Goal: Task Accomplishment & Management: Manage account settings

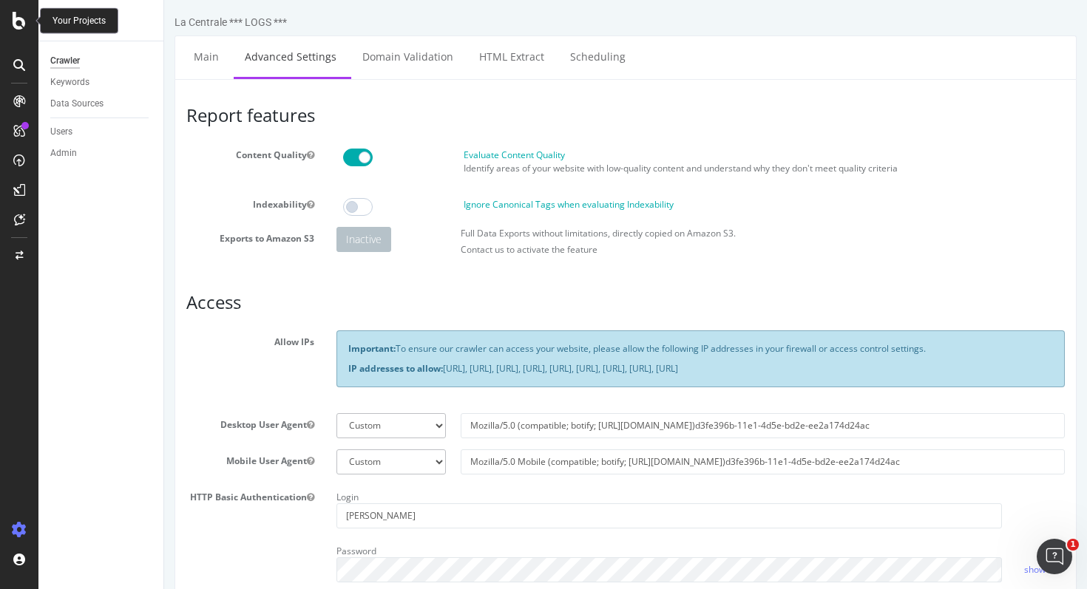
click at [21, 23] on icon at bounding box center [19, 21] width 13 height 18
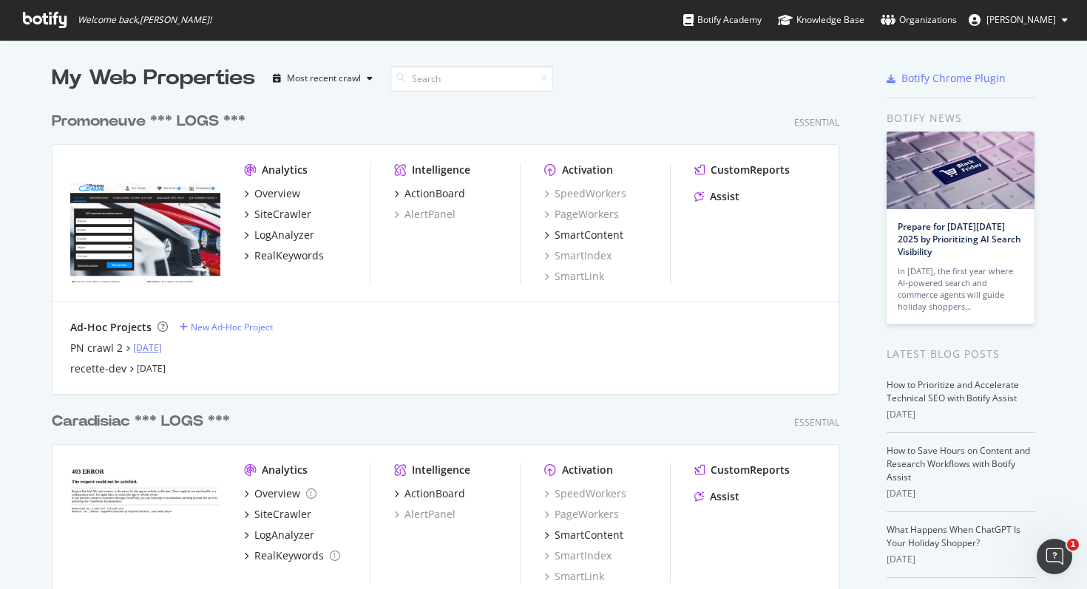
click at [157, 351] on link "Sep 23rd 25" at bounding box center [147, 347] width 29 height 13
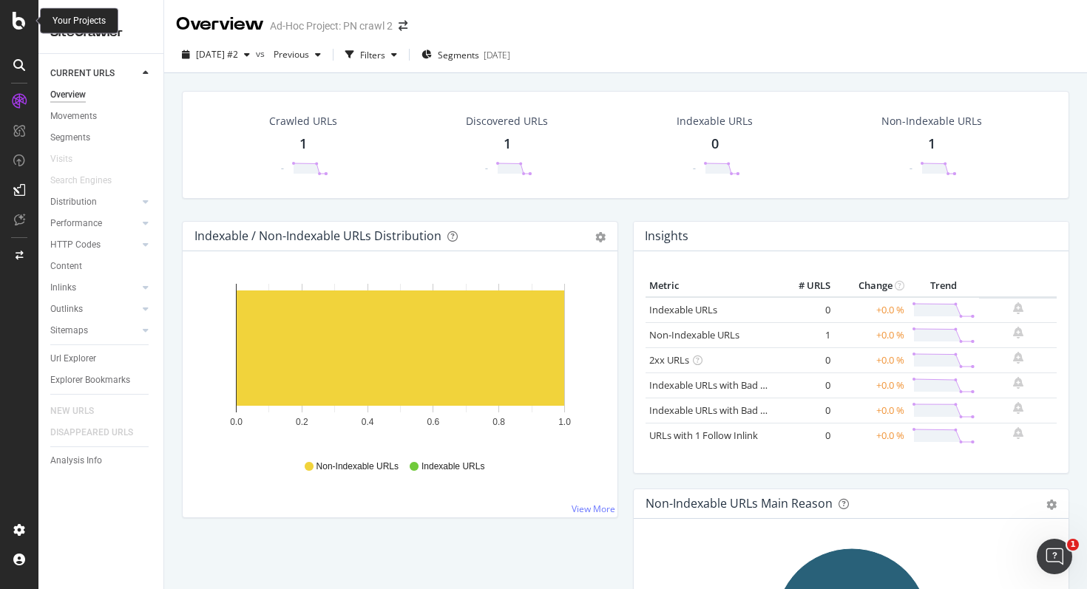
click at [13, 24] on icon at bounding box center [19, 21] width 13 height 18
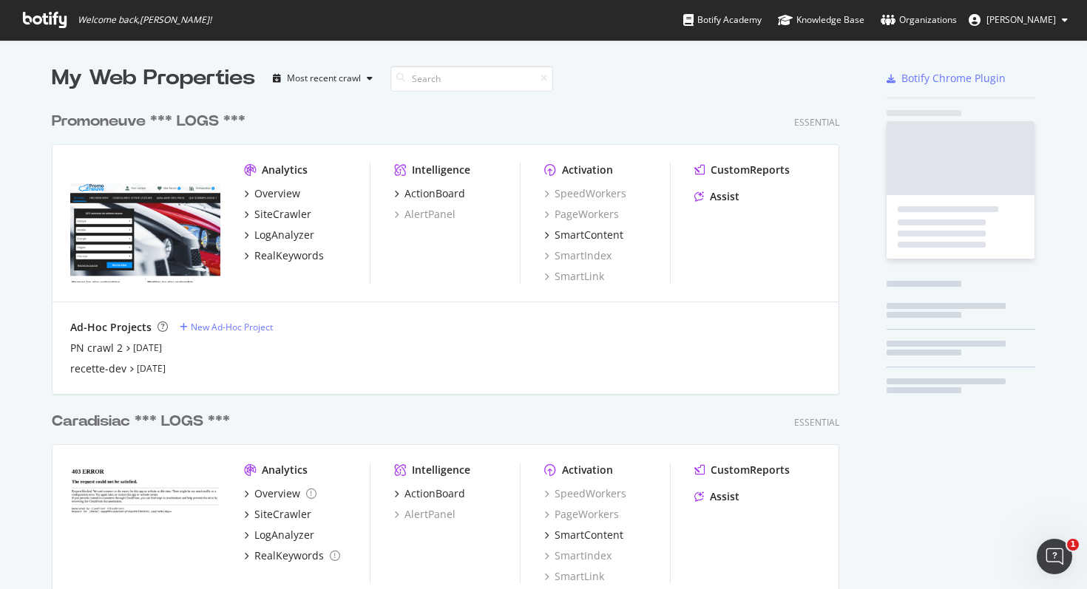
scroll to position [589, 1087]
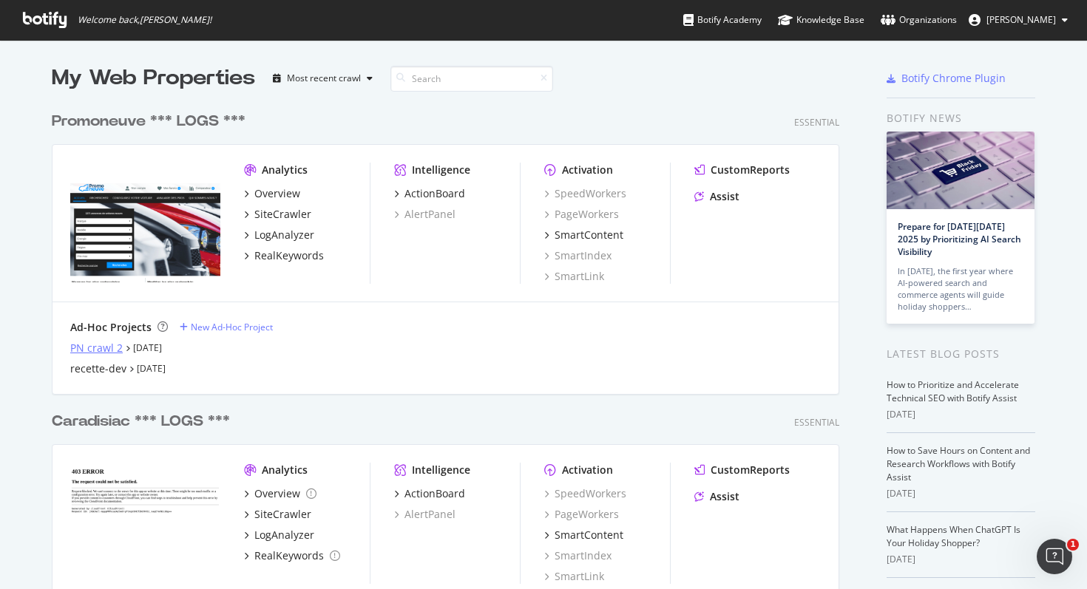
click at [109, 345] on div "PN crawl 2" at bounding box center [96, 348] width 52 height 15
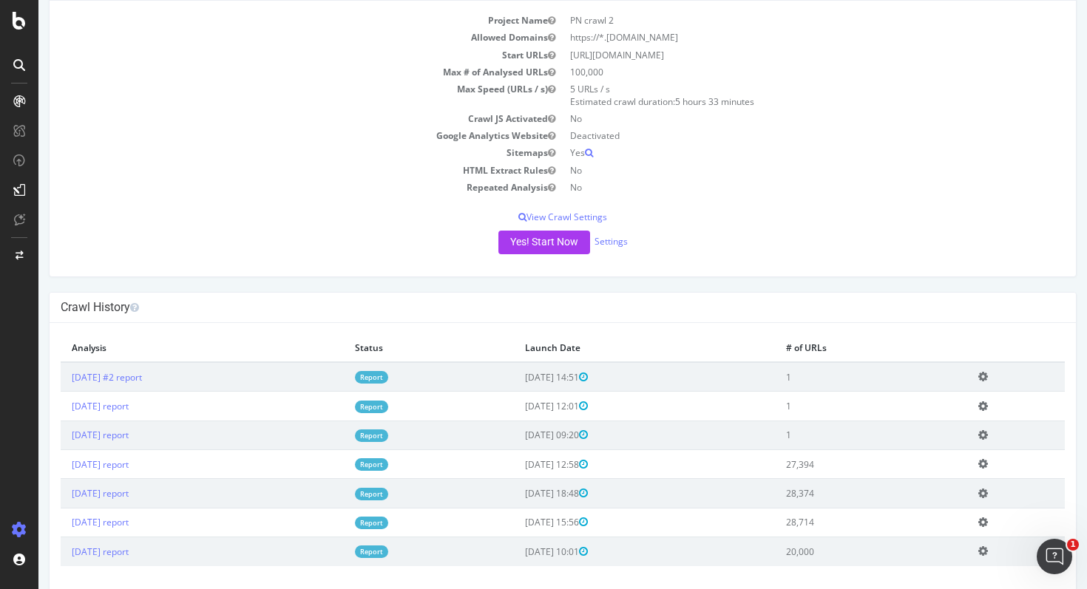
scroll to position [119, 0]
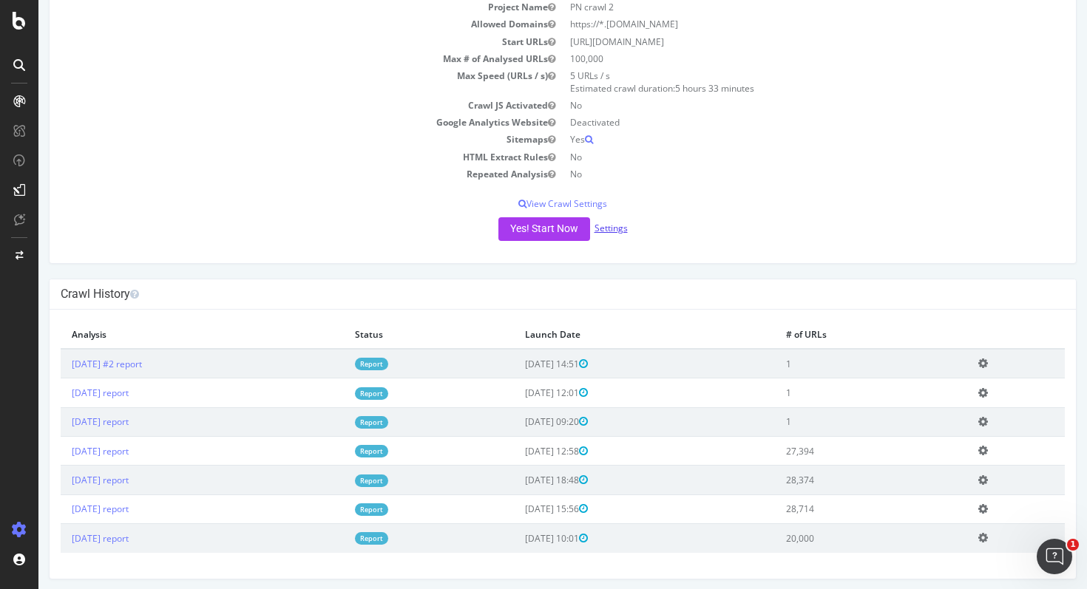
click at [597, 225] on link "Settings" at bounding box center [610, 228] width 33 height 13
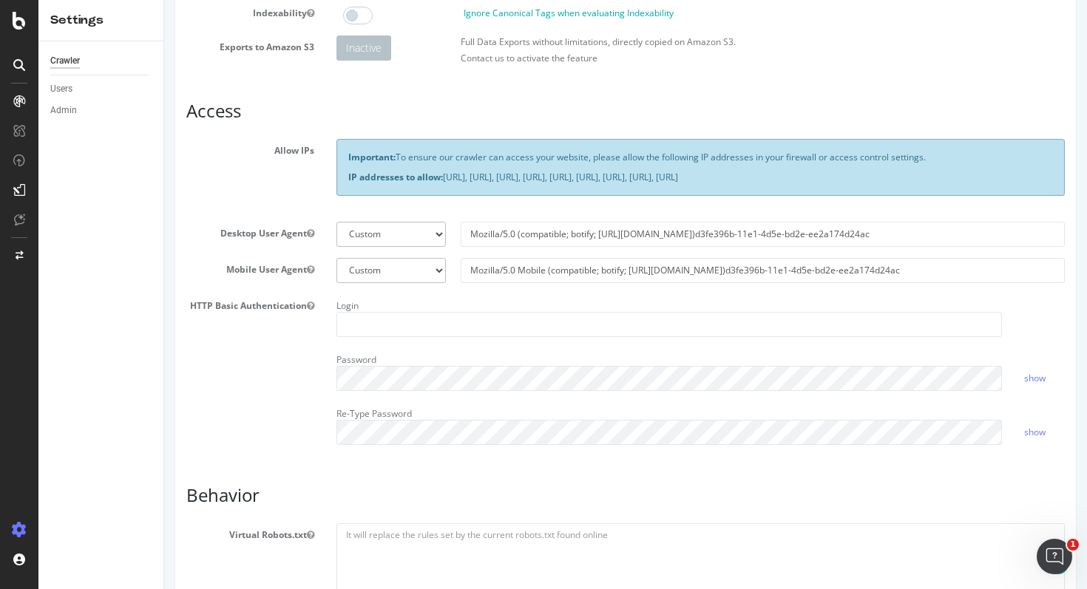
scroll to position [201, 0]
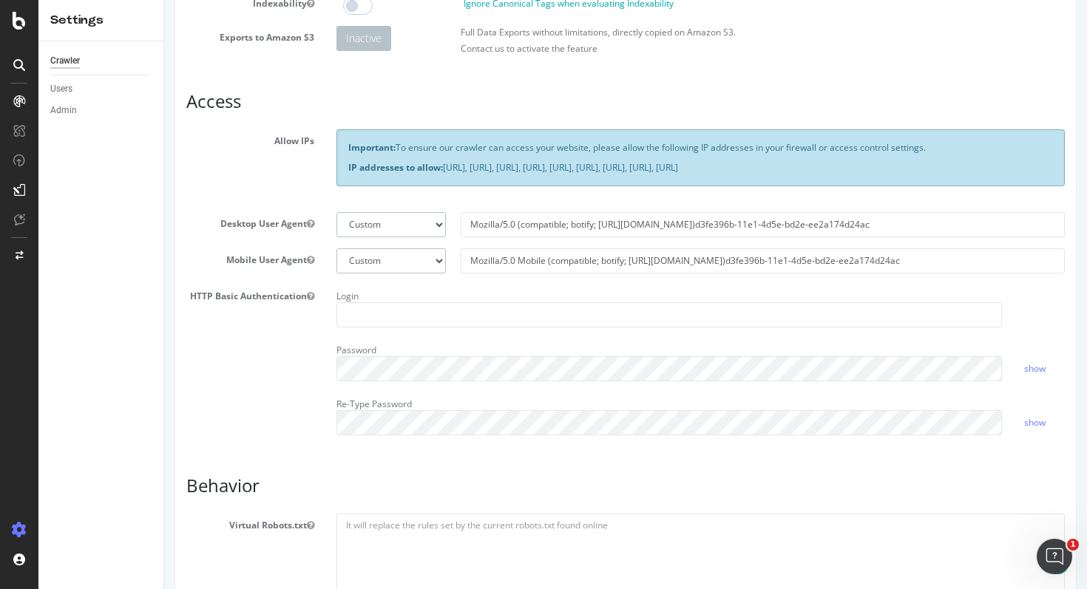
click at [437, 234] on select "Botify Googlebot Chrome Firefox Edge Custom" at bounding box center [390, 224] width 109 height 25
select select "Mozilla/5.0 (compatible; botify; http://botify.com)"
type input "Mozilla/5.0 (compatible; botify; http://botify.com)"
click at [435, 273] on select "Botify Googlebot Safari iPhone Safari iPad Chrome Android Custom" at bounding box center [390, 260] width 109 height 25
select select "Mozilla/5.0 Mobile (compatible; botify; http://botify.com)"
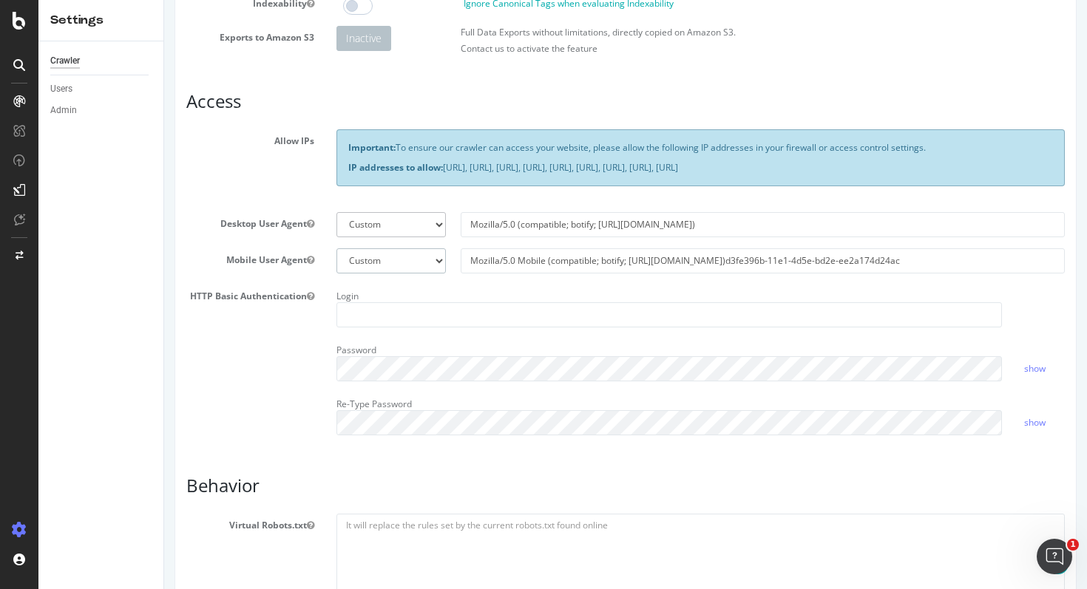
type input "Mozilla/5.0 Mobile (compatible; botify; http://botify.com)"
click at [425, 306] on div "Login" at bounding box center [668, 306] width 687 height 43
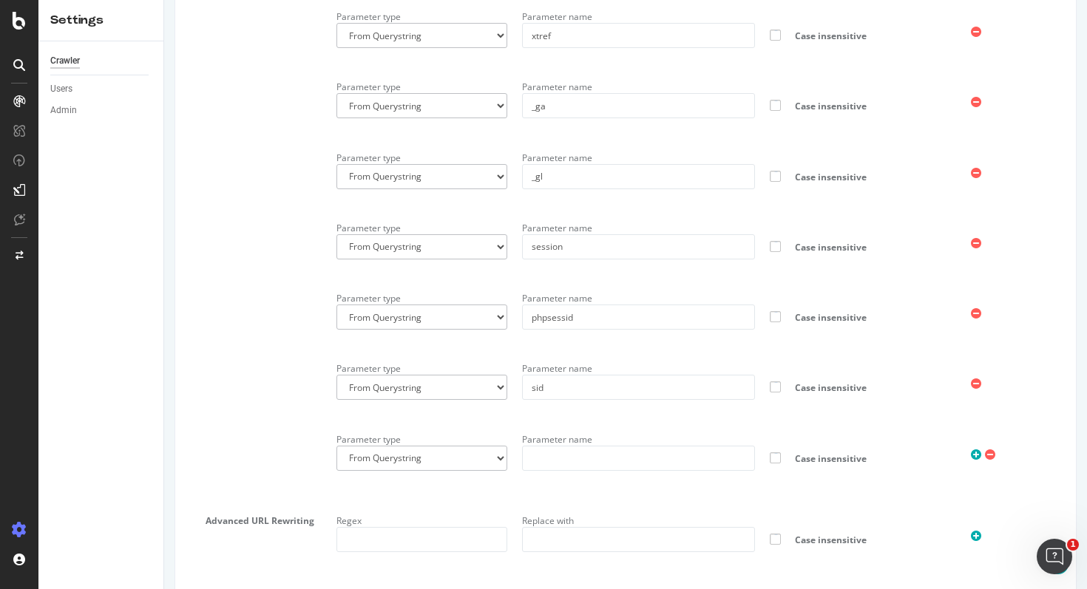
scroll to position [1855, 0]
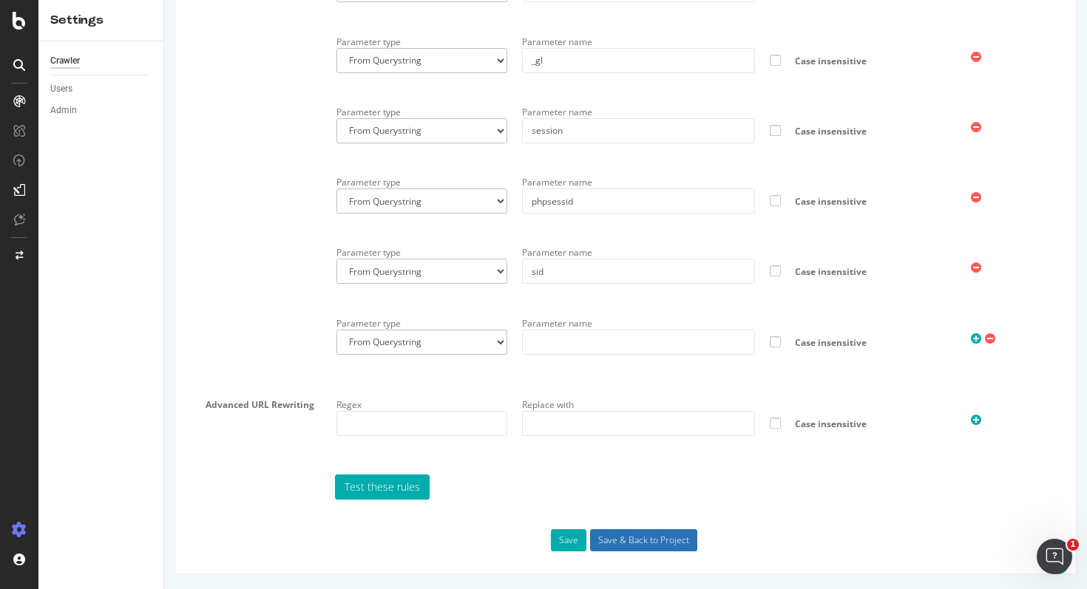
click at [621, 543] on input "Save & Back to Project" at bounding box center [643, 540] width 107 height 22
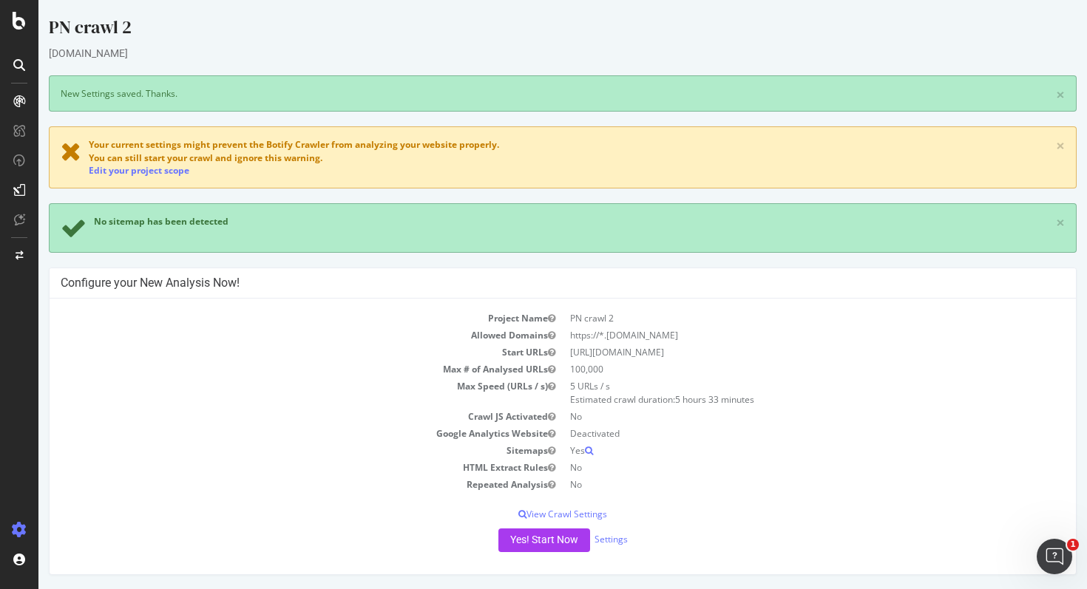
click at [278, 156] on span "You can still start your crawl and ignore this warning." at bounding box center [206, 158] width 234 height 13
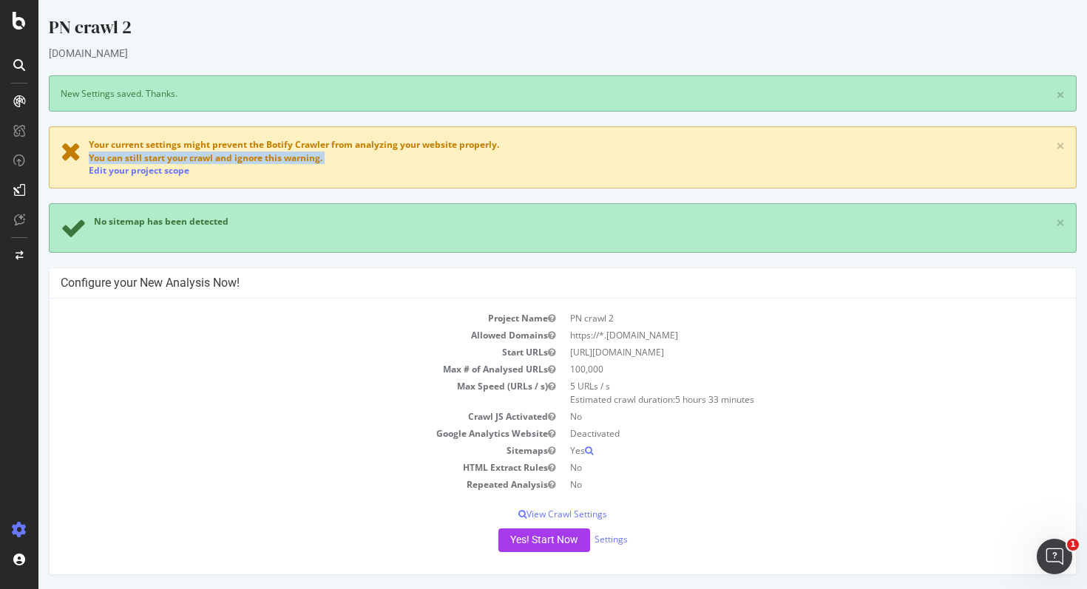
click at [278, 157] on span "You can still start your crawl and ignore this warning." at bounding box center [206, 158] width 234 height 13
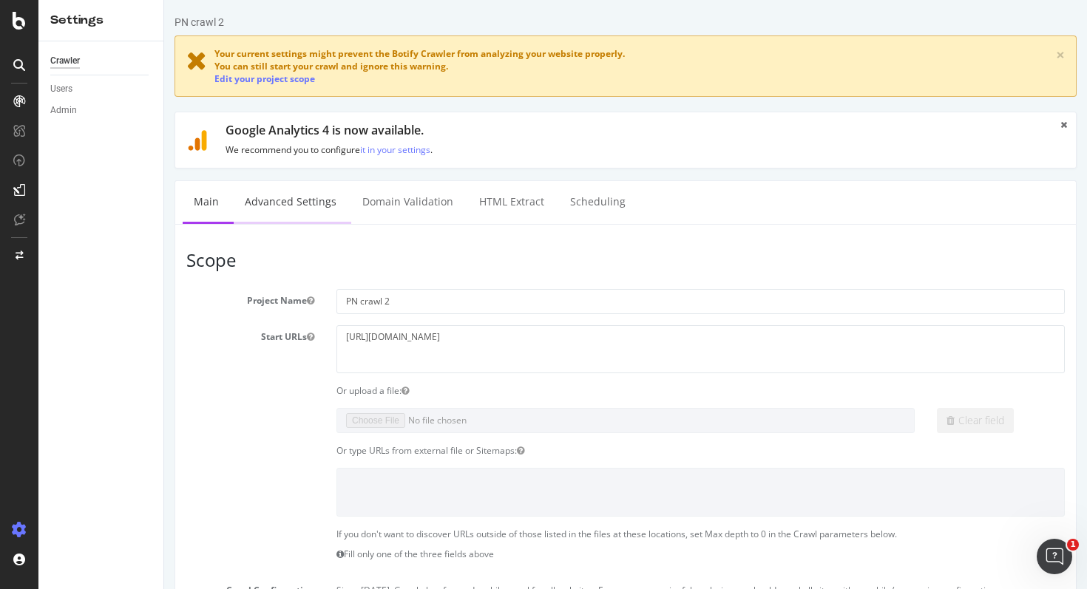
click at [286, 208] on link "Advanced Settings" at bounding box center [291, 201] width 114 height 41
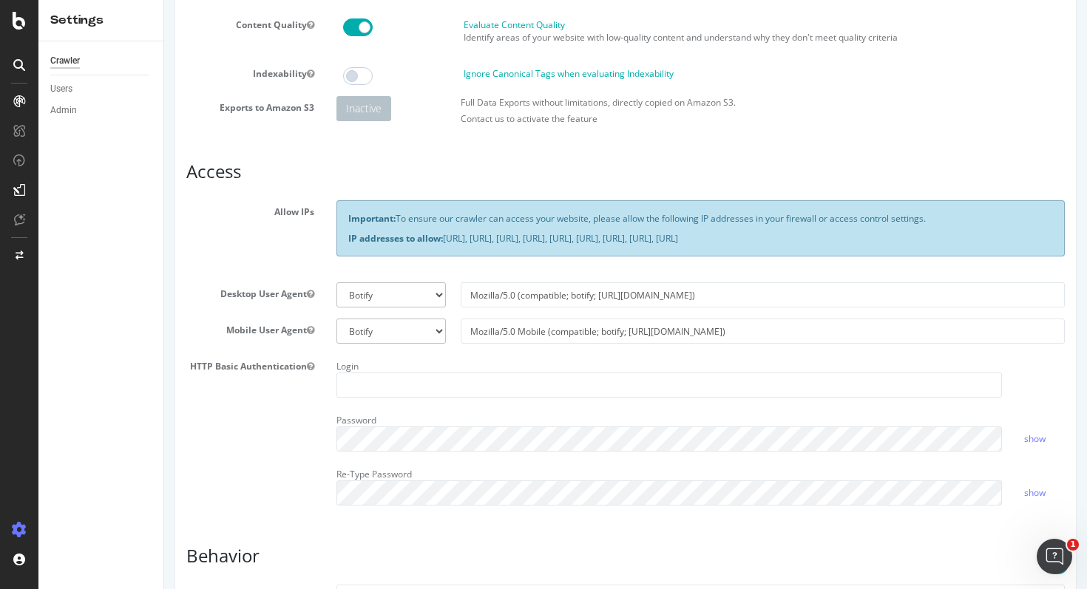
scroll to position [211, 0]
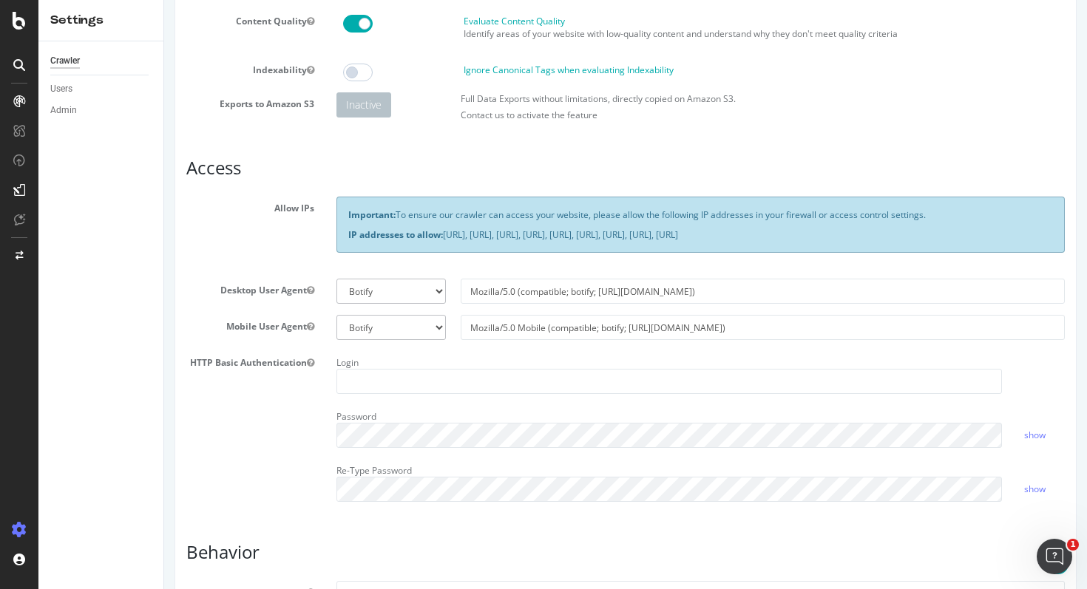
click at [424, 236] on strong "IP addresses to allow:" at bounding box center [395, 234] width 95 height 13
click at [425, 304] on select "Botify Googlebot Chrome Firefox Edge Custom" at bounding box center [390, 291] width 109 height 25
select select
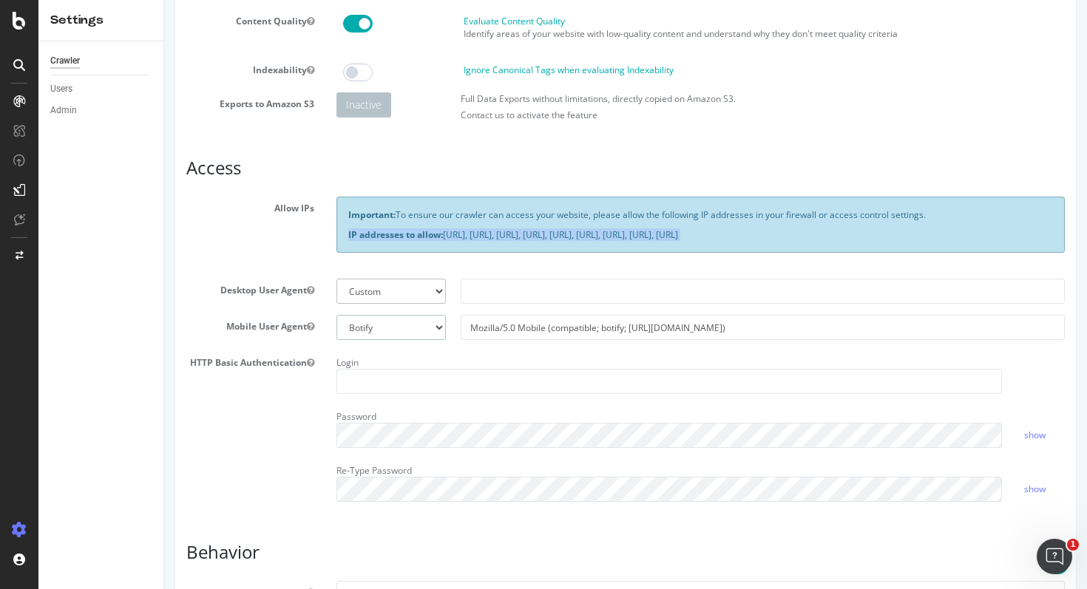
click at [426, 340] on select "Botify Googlebot Safari iPhone Safari iPad Chrome Android Custom" at bounding box center [390, 327] width 109 height 25
select select
click at [449, 371] on div "Login" at bounding box center [668, 372] width 687 height 43
click at [435, 304] on select "Botify Googlebot Chrome Firefox Edge Custom" at bounding box center [390, 291] width 109 height 25
select select "Mozilla/5.0 (compatible; botify; http://botify.com)"
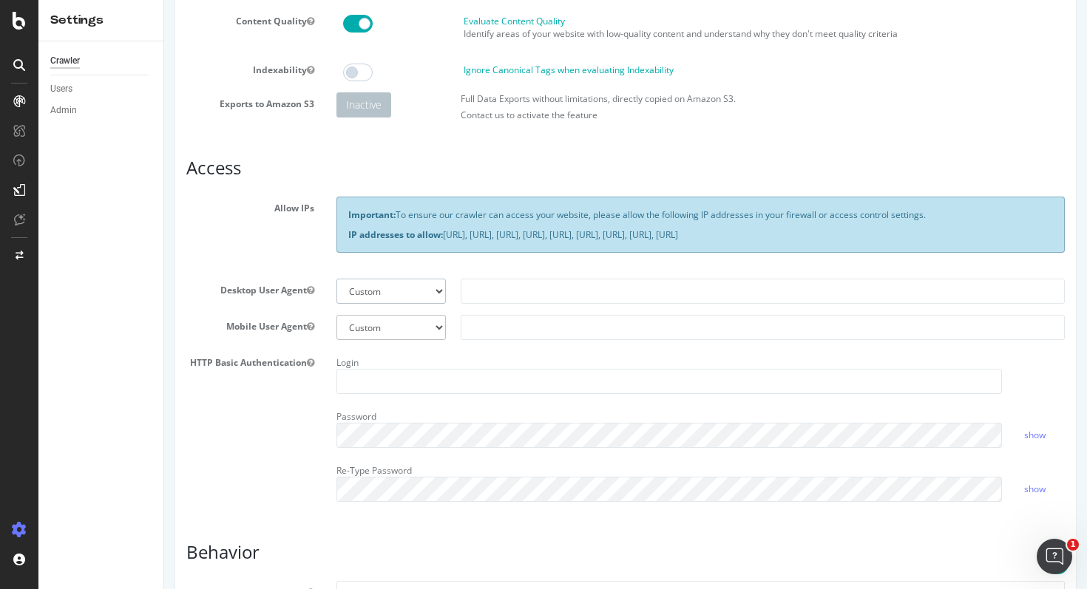
type input "Mozilla/5.0 (compatible; botify; http://botify.com)"
click at [429, 340] on select "Botify Googlebot Safari iPhone Safari iPad Chrome Android Custom" at bounding box center [390, 327] width 109 height 25
select select "Mozilla/5.0 Mobile (compatible; botify; http://botify.com)"
type input "Mozilla/5.0 Mobile (compatible; botify; http://botify.com)"
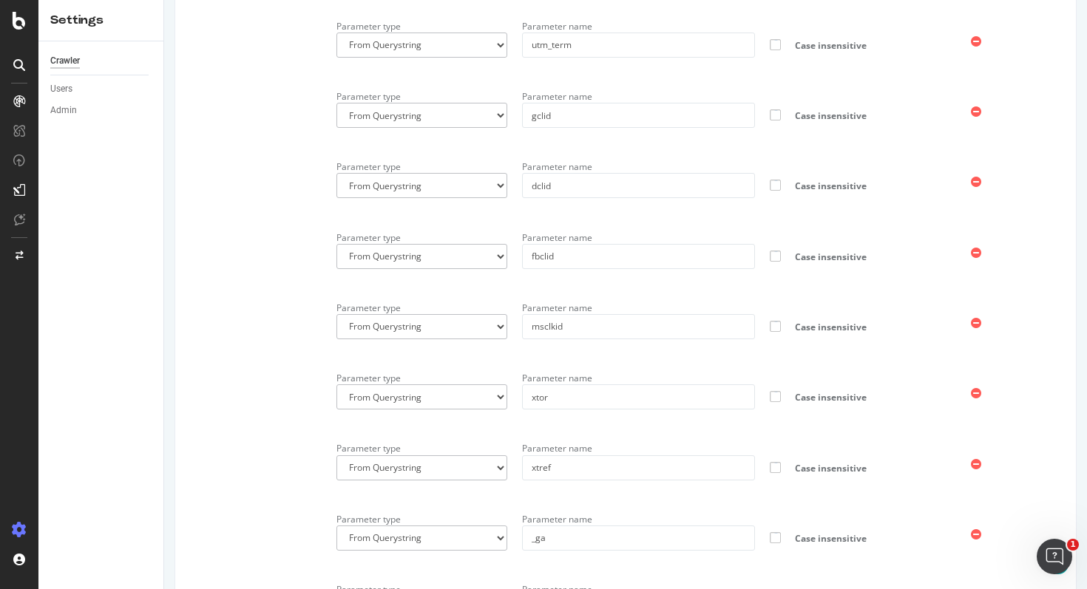
scroll to position [1932, 0]
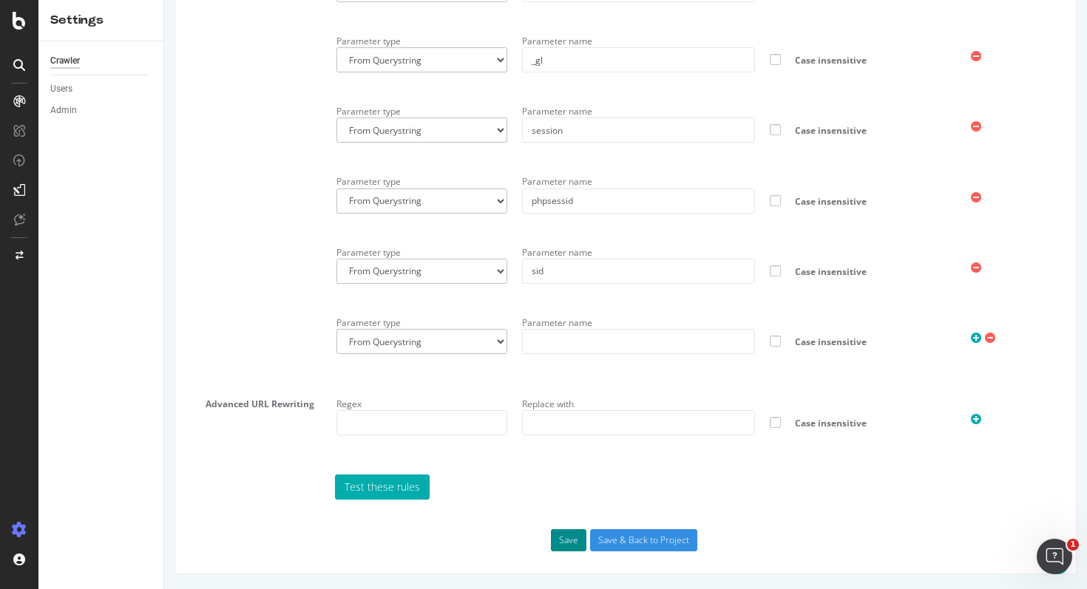
click at [561, 541] on button "Save" at bounding box center [568, 540] width 35 height 22
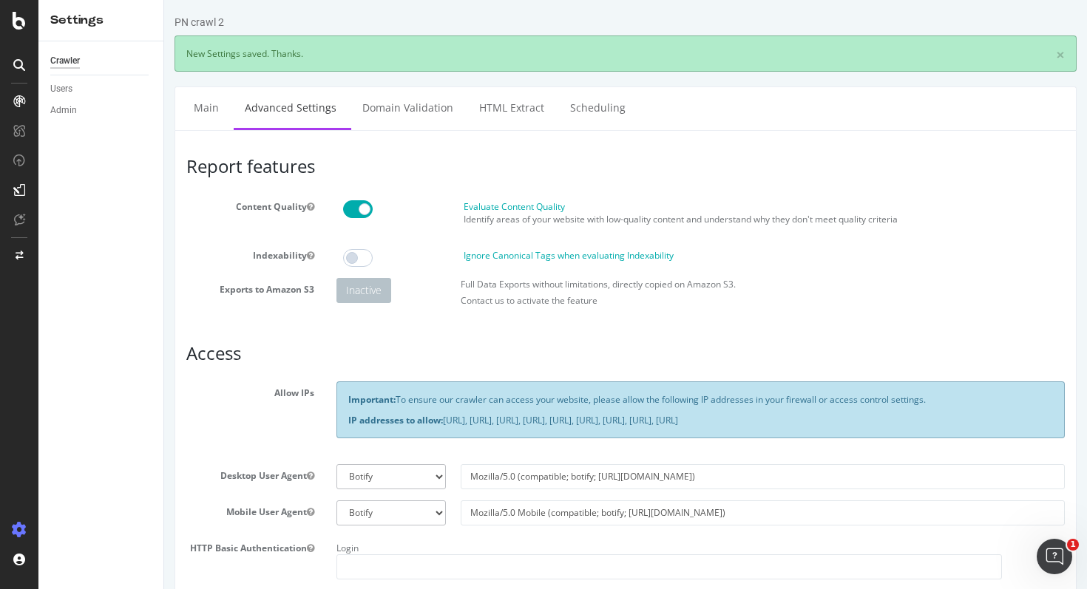
scroll to position [0, 0]
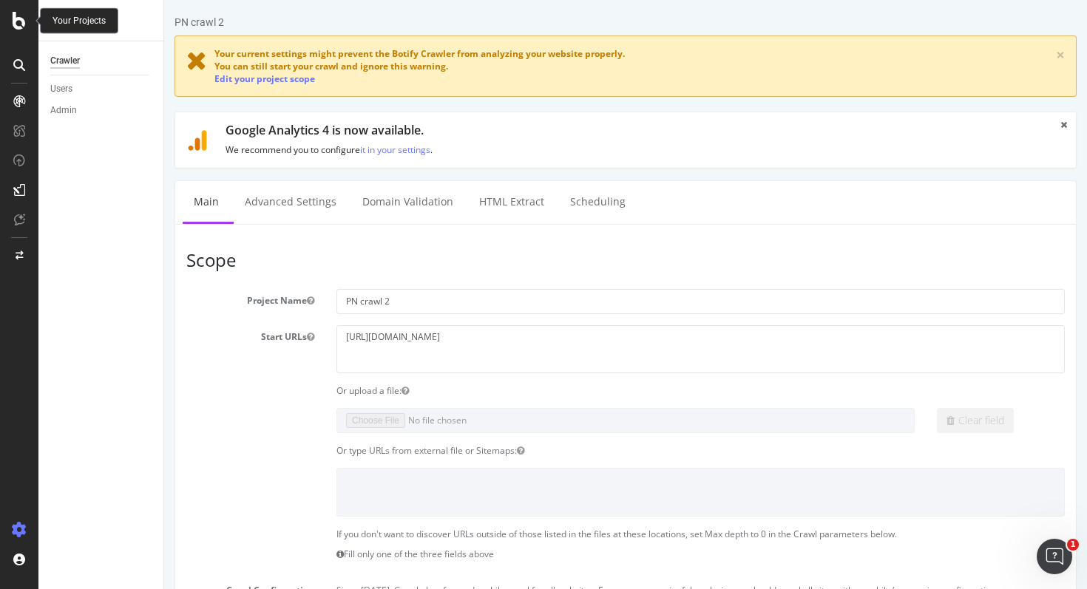
click at [22, 21] on icon at bounding box center [19, 21] width 13 height 18
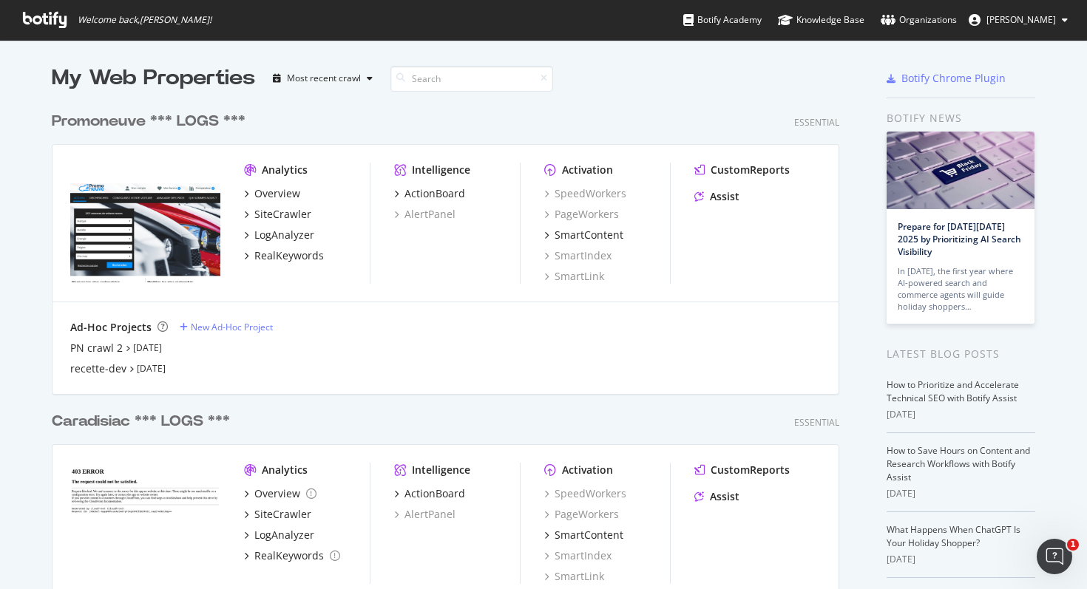
scroll to position [589, 1087]
click at [85, 343] on div "PN crawl 2" at bounding box center [96, 348] width 52 height 15
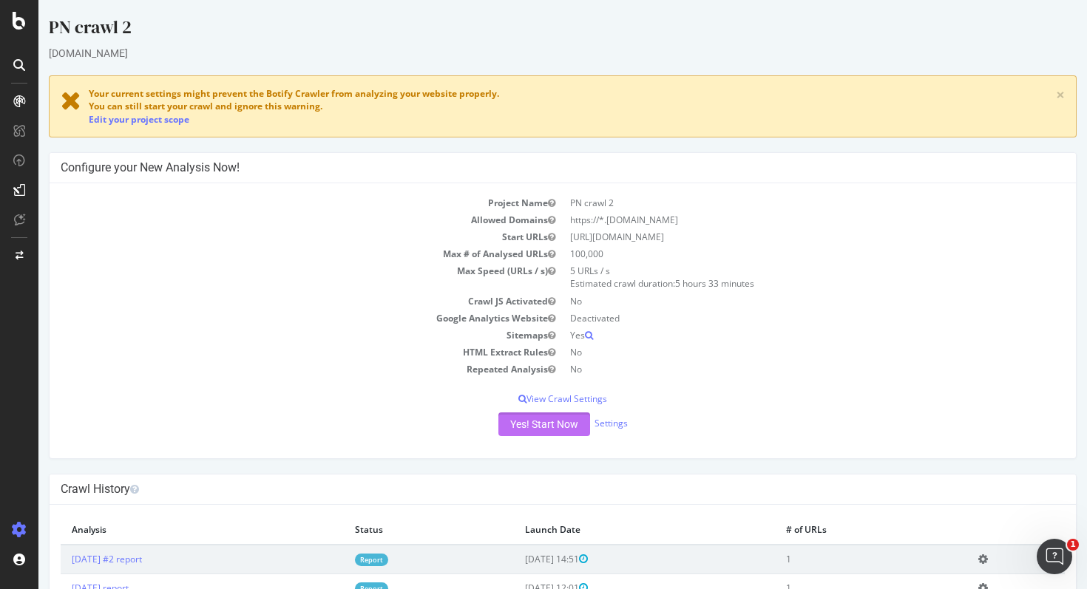
click at [551, 424] on button "Yes! Start Now" at bounding box center [544, 424] width 92 height 24
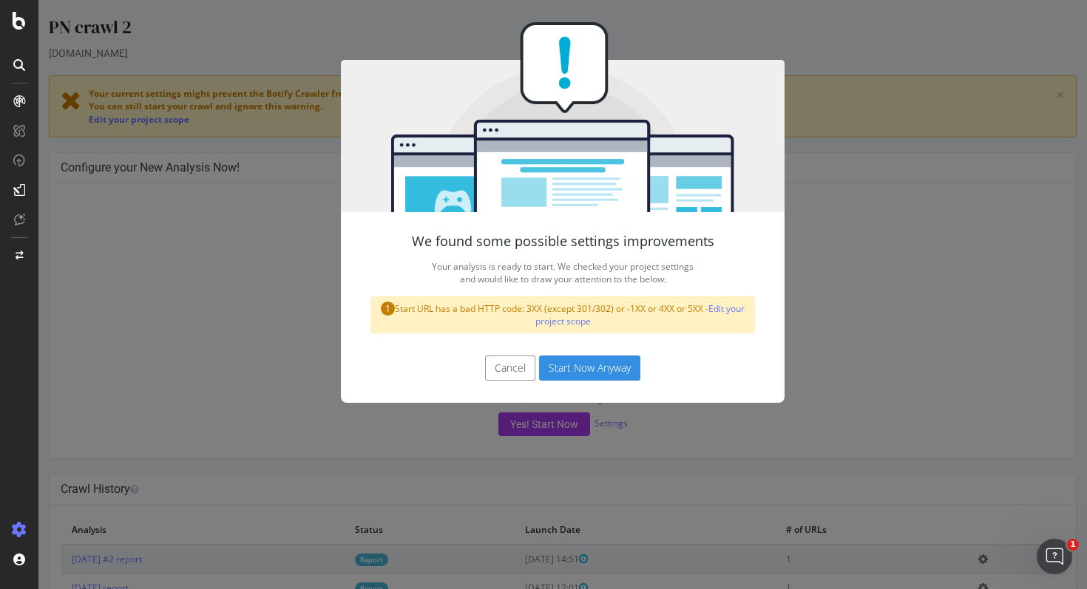
click at [568, 370] on button "Start Now Anyway" at bounding box center [589, 368] width 101 height 25
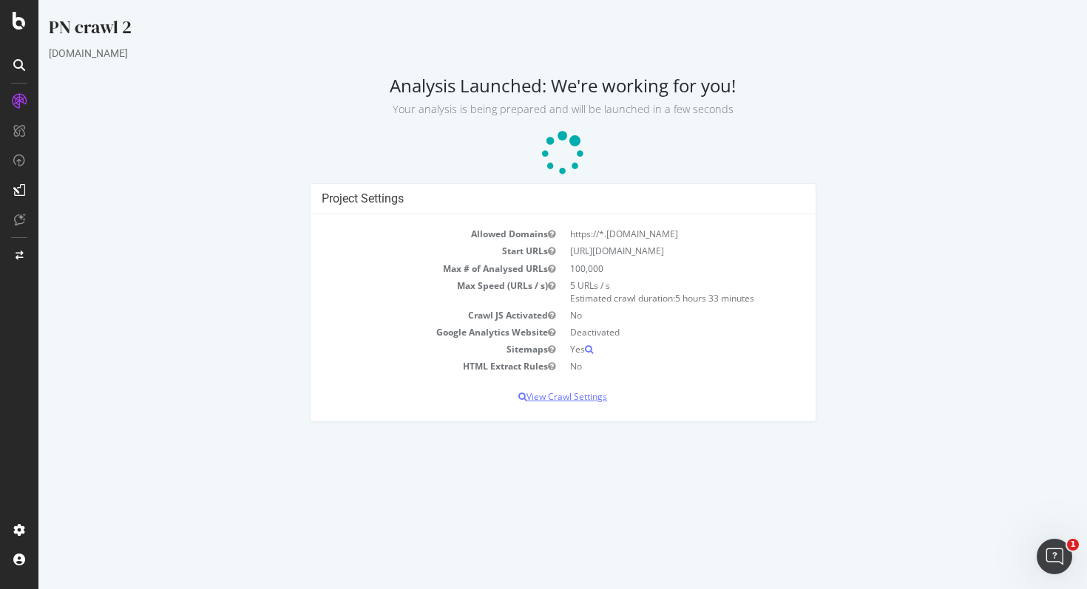
click at [567, 398] on p "View Crawl Settings" at bounding box center [563, 396] width 483 height 13
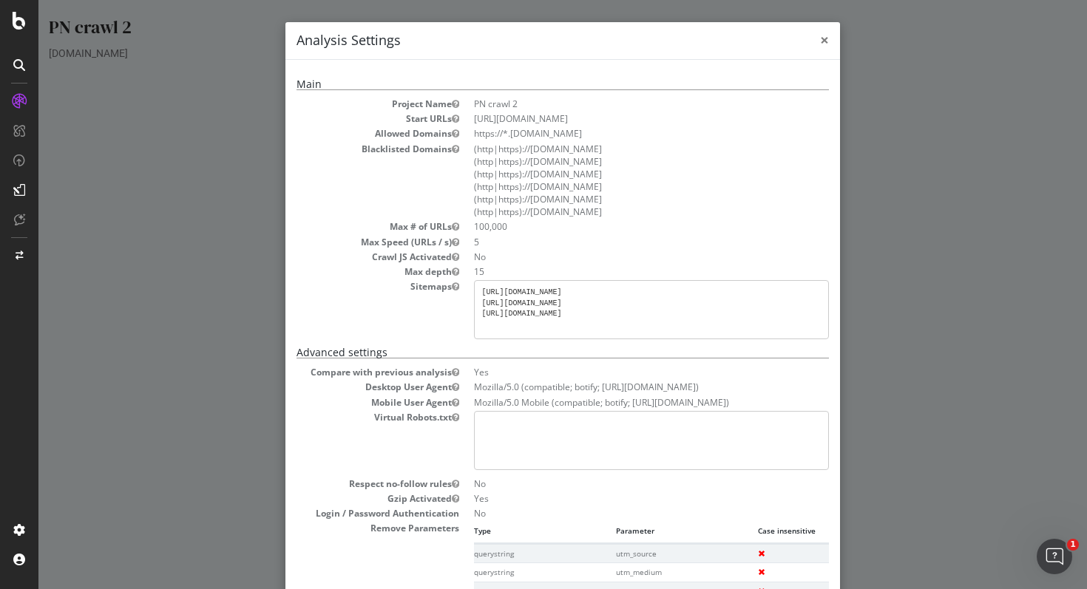
click at [824, 42] on span "×" at bounding box center [824, 40] width 9 height 21
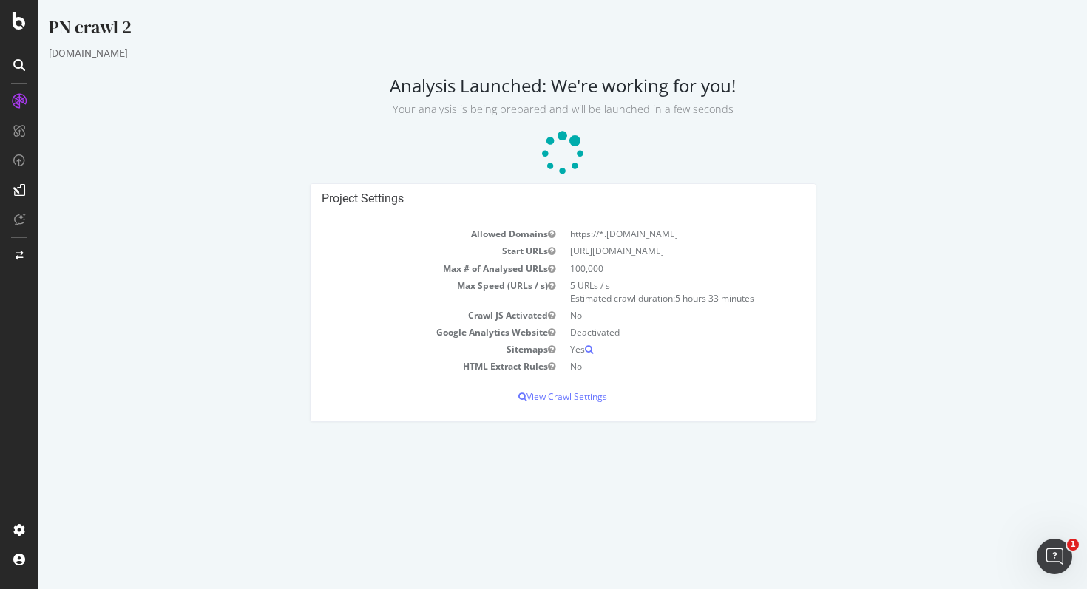
click at [581, 395] on p "View Crawl Settings" at bounding box center [563, 396] width 483 height 13
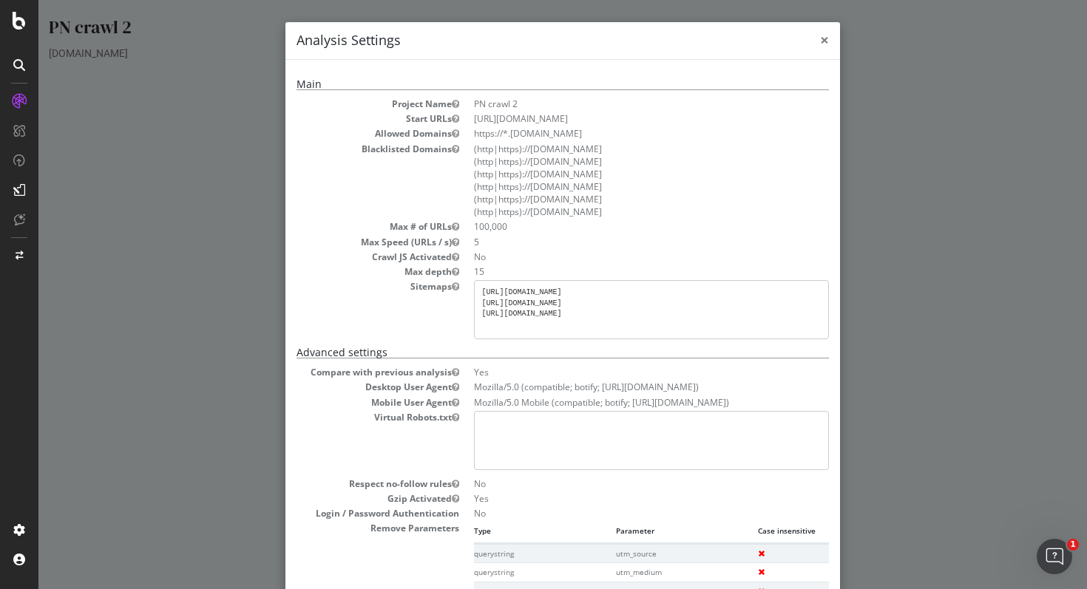
click at [827, 44] on span "×" at bounding box center [824, 40] width 9 height 21
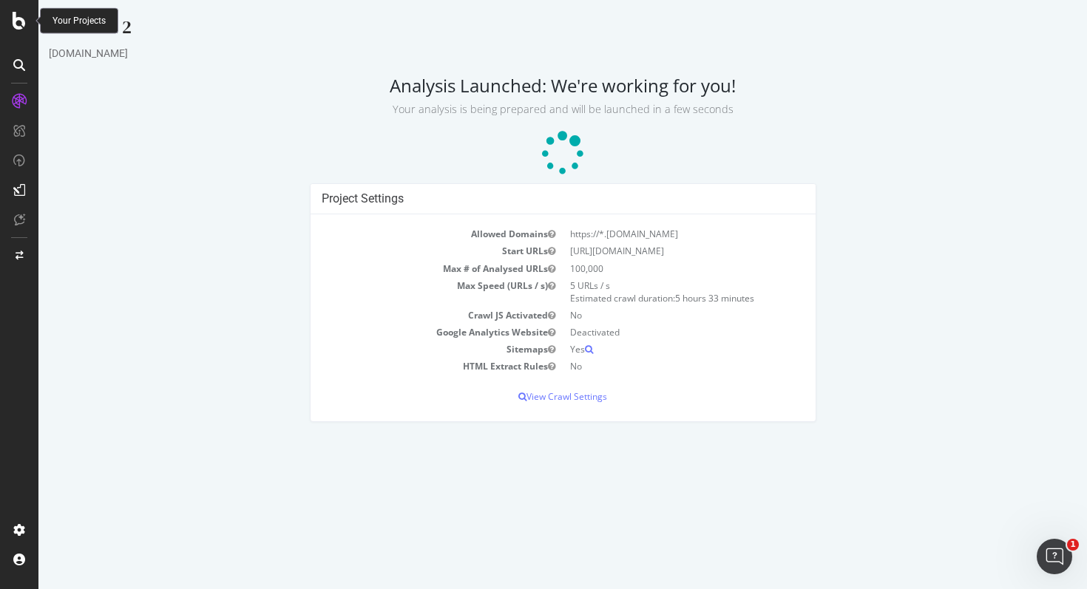
click at [15, 29] on icon at bounding box center [19, 21] width 13 height 18
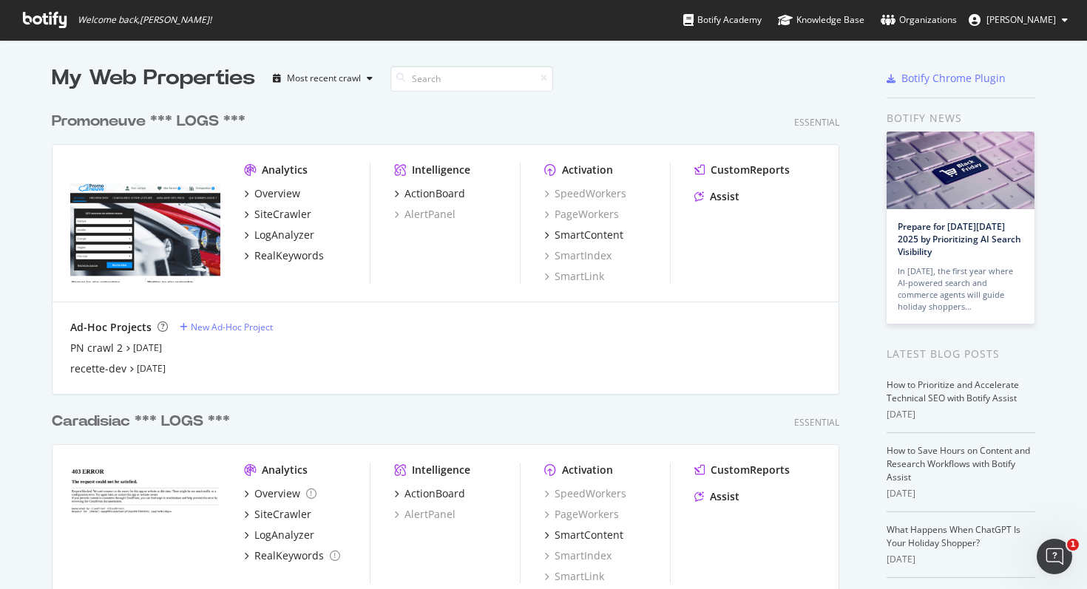
scroll to position [589, 1087]
click at [157, 350] on link "Sep 23rd 25" at bounding box center [147, 347] width 29 height 13
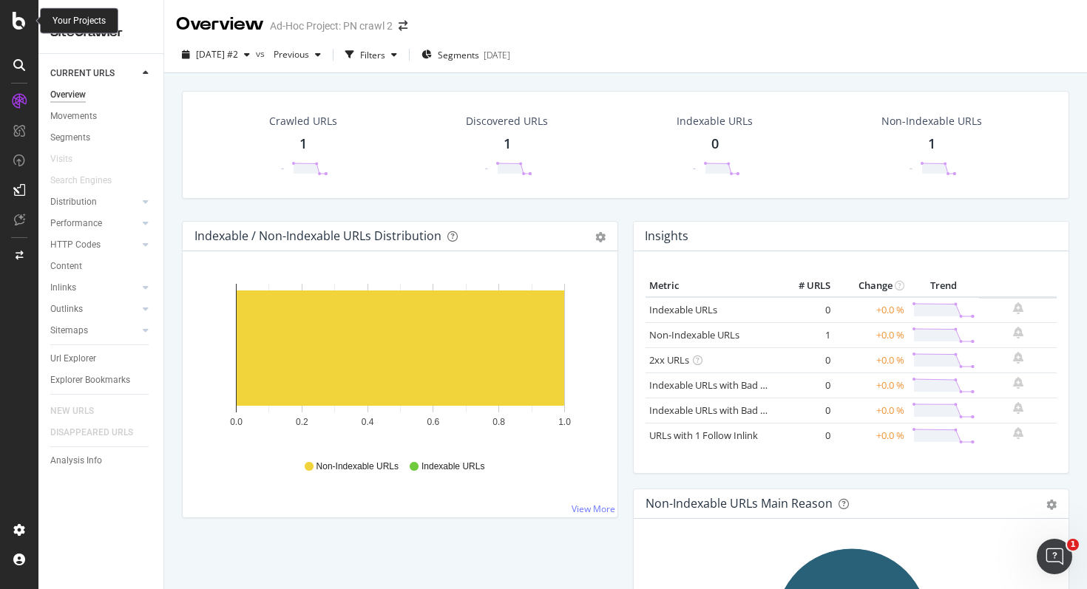
click at [24, 16] on icon at bounding box center [19, 21] width 13 height 18
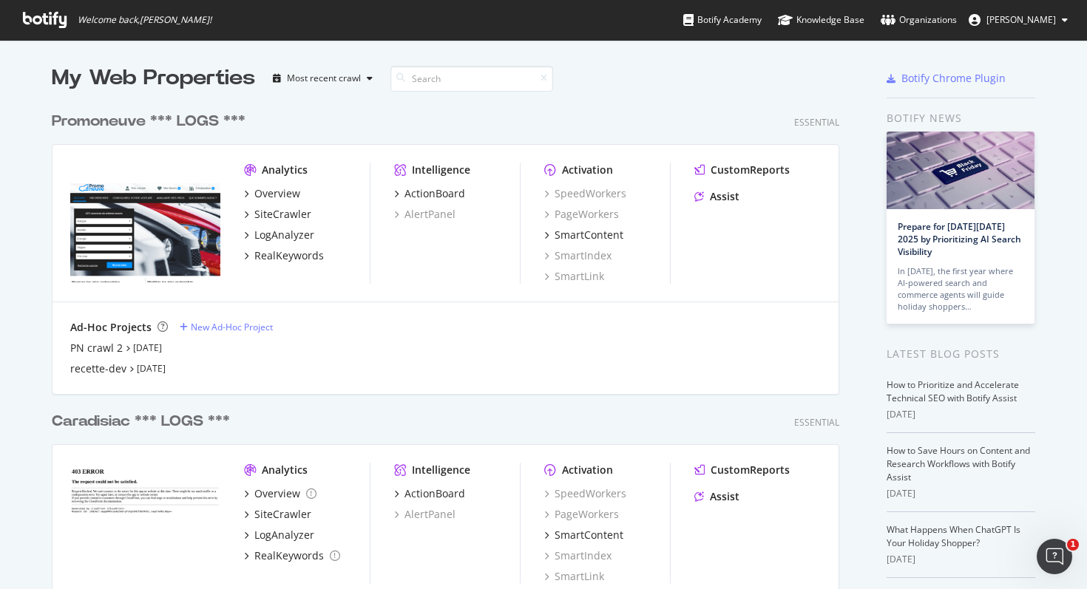
scroll to position [589, 1087]
click at [114, 353] on div "PN crawl 2" at bounding box center [96, 348] width 52 height 15
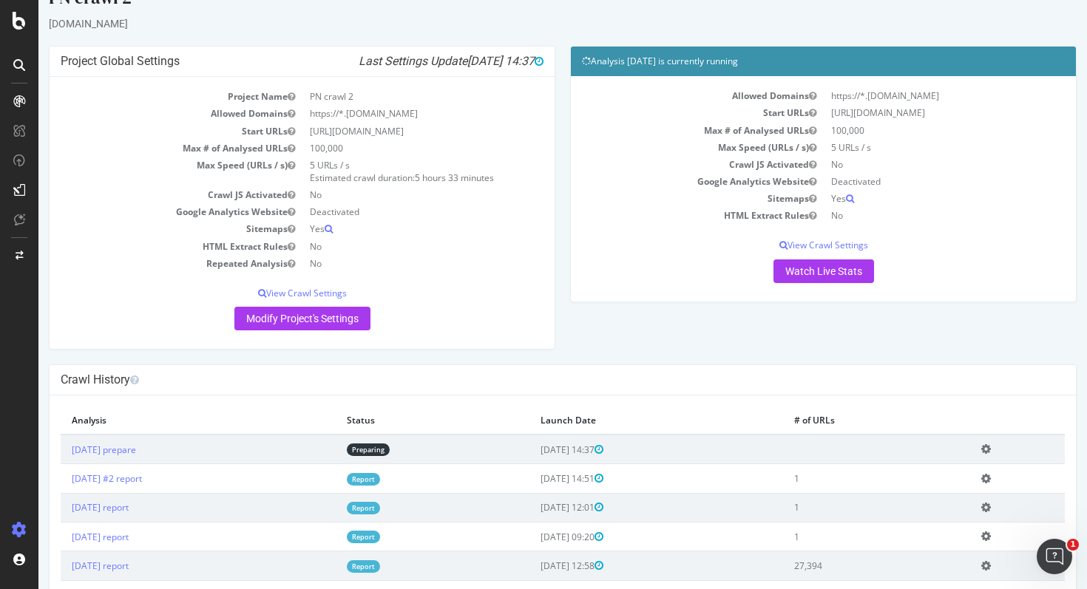
scroll to position [27, 0]
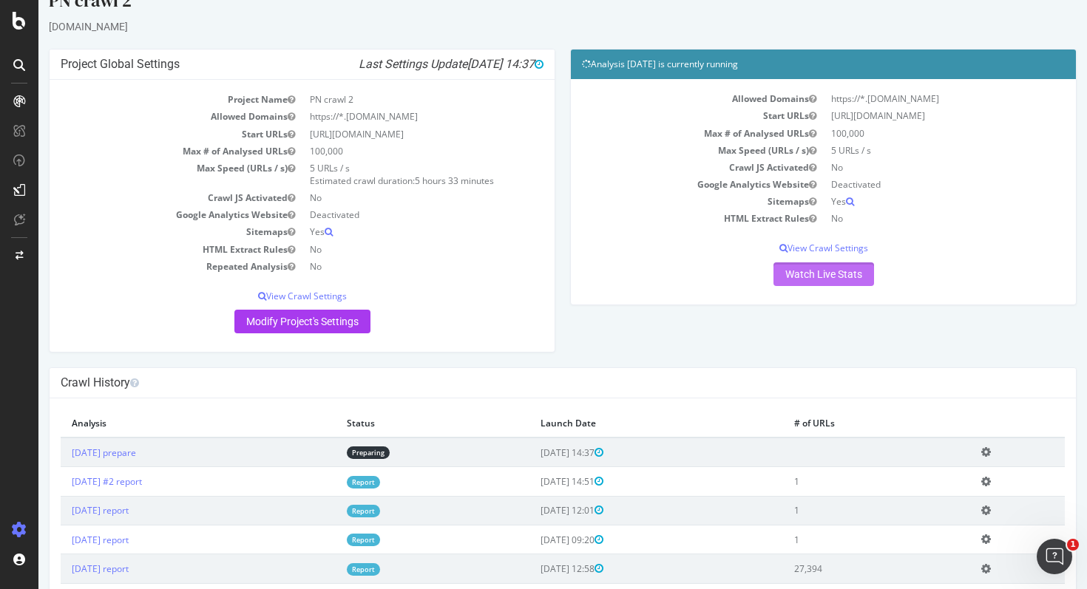
click at [829, 278] on link "Watch Live Stats" at bounding box center [823, 274] width 101 height 24
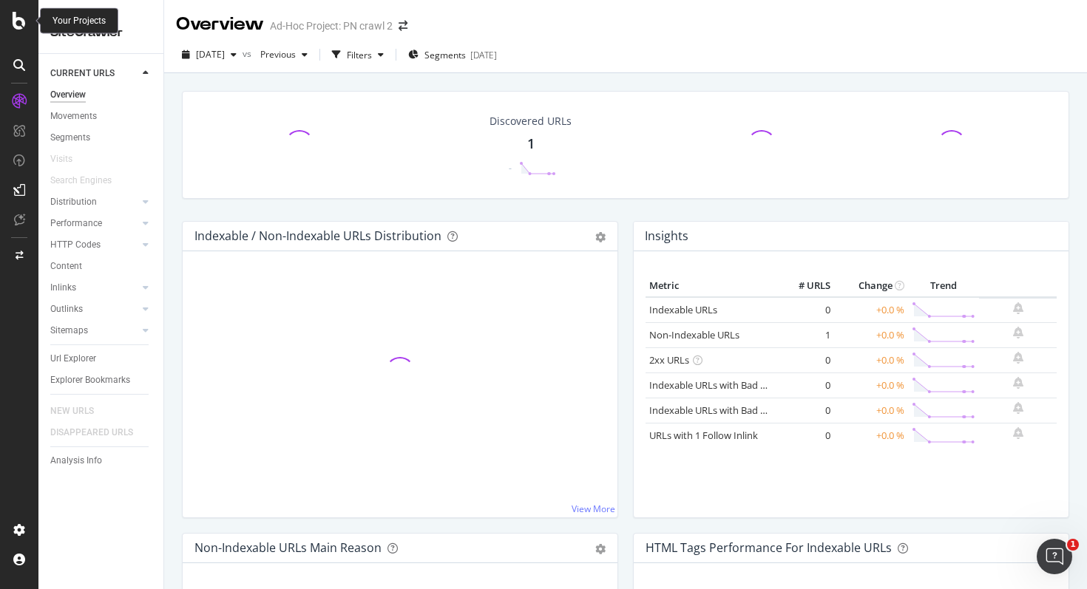
click at [17, 23] on icon at bounding box center [19, 21] width 13 height 18
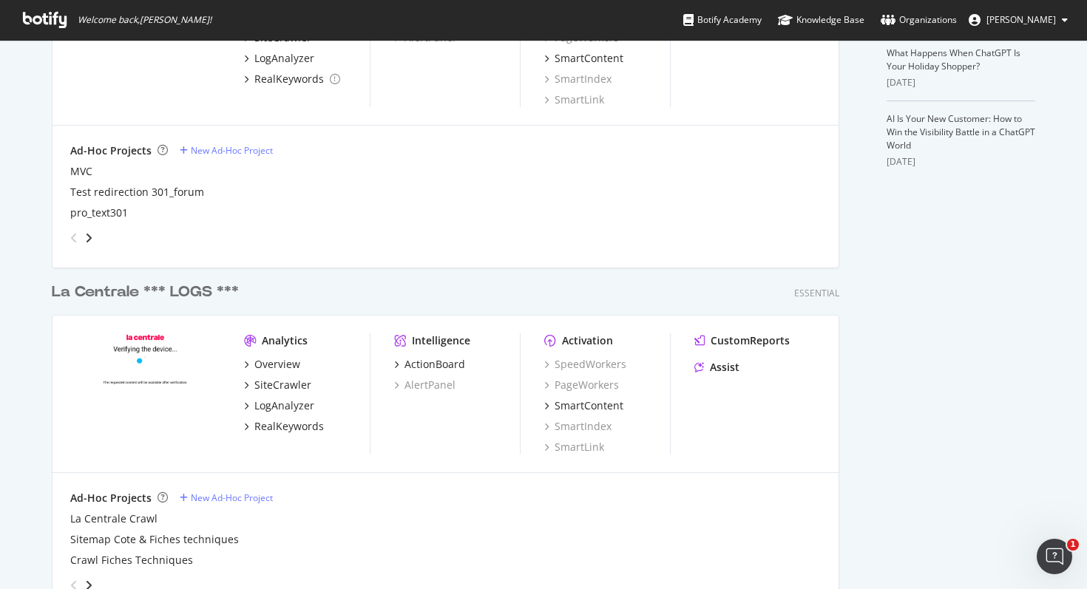
scroll to position [617, 0]
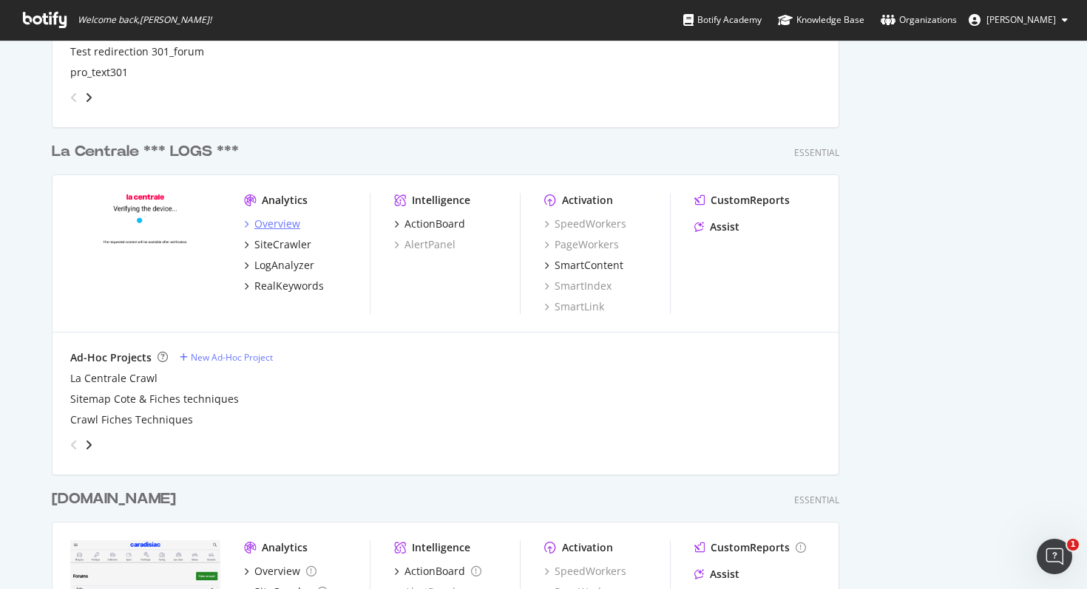
click at [278, 227] on div "Overview" at bounding box center [277, 224] width 46 height 15
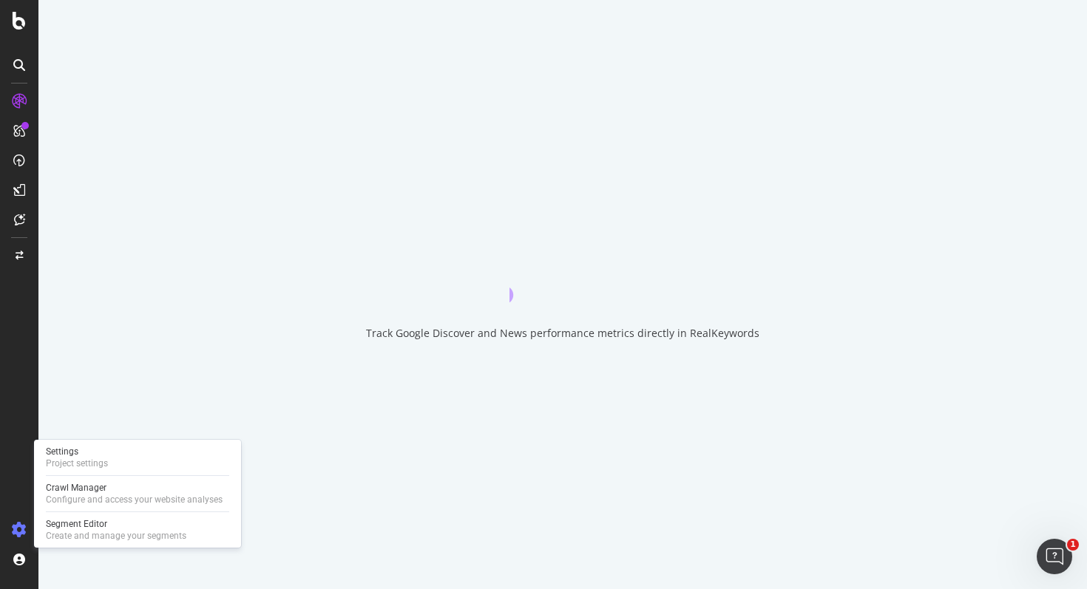
click at [17, 531] on icon at bounding box center [19, 530] width 15 height 15
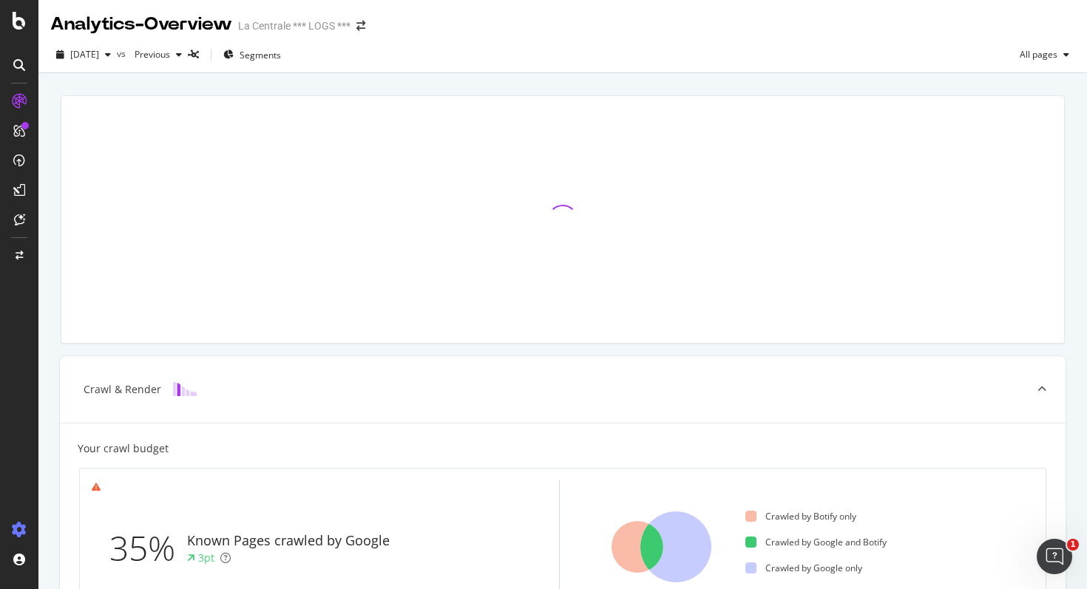
click at [17, 531] on icon at bounding box center [19, 530] width 15 height 15
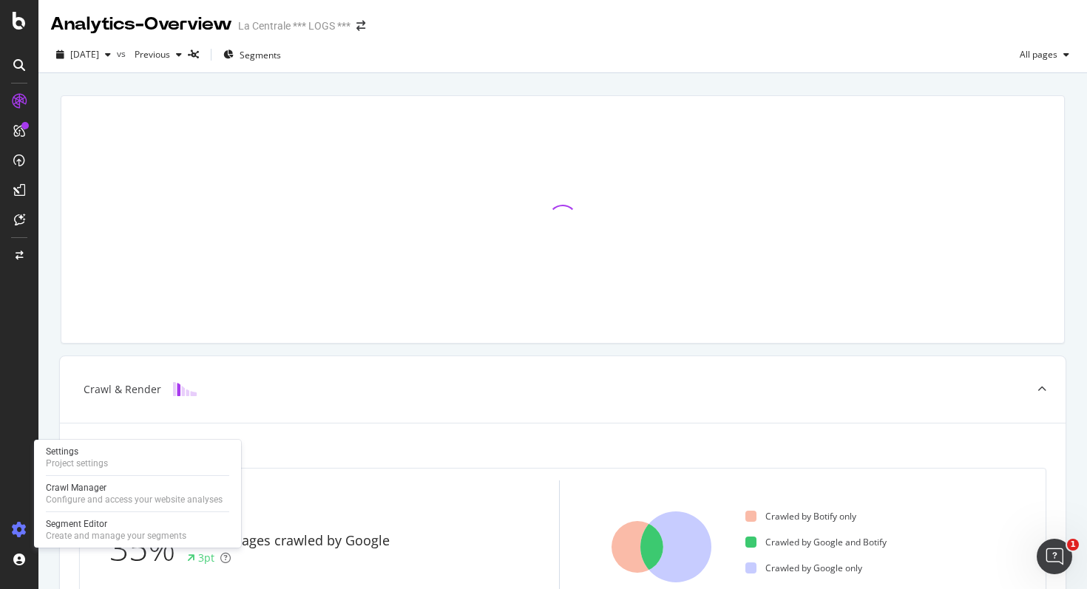
click at [24, 523] on icon at bounding box center [19, 530] width 15 height 15
click at [21, 531] on icon at bounding box center [19, 530] width 15 height 15
click at [89, 463] on div "Project settings" at bounding box center [77, 464] width 62 height 12
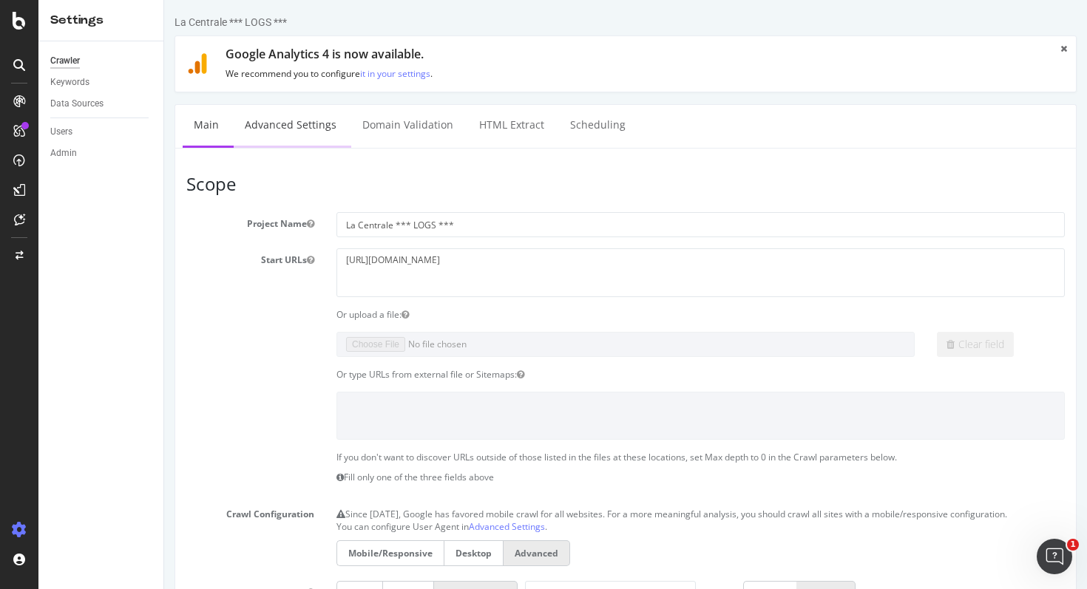
click at [281, 127] on link "Advanced Settings" at bounding box center [291, 125] width 114 height 41
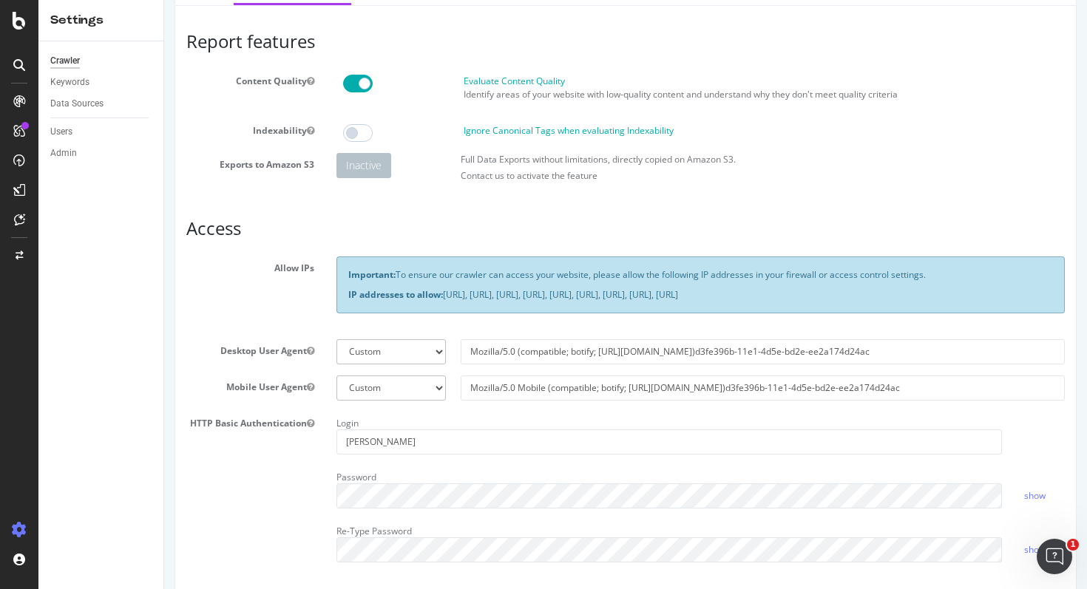
scroll to position [103, 0]
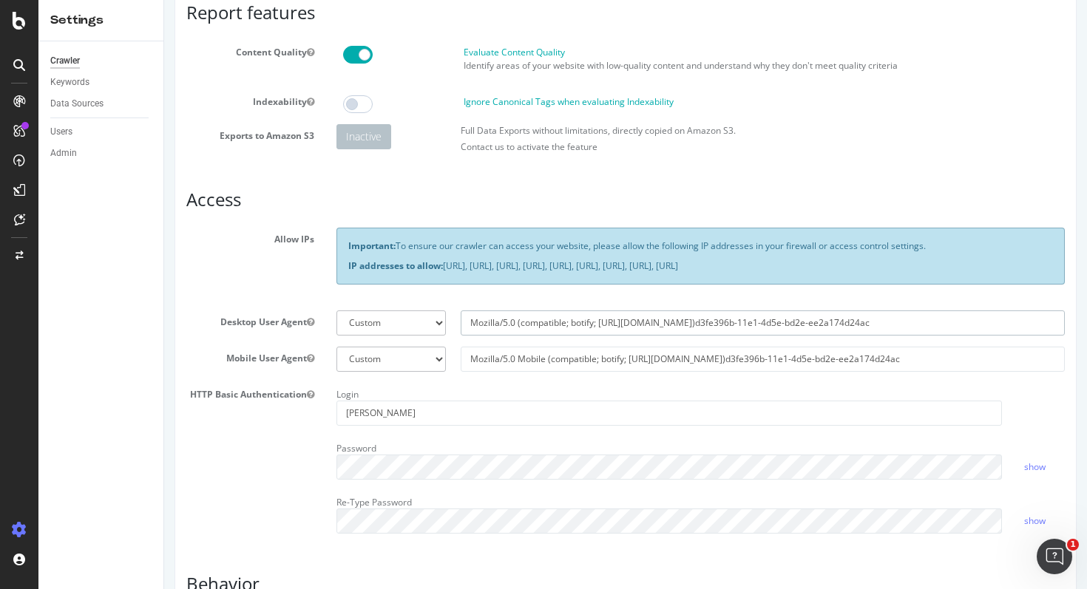
click at [556, 335] on input "Mozilla/5.0 (compatible; botify; [URL][DOMAIN_NAME])d3fe396b-11e1-4d5e-bd2e-ee2…" at bounding box center [762, 322] width 605 height 25
click at [530, 357] on section "Allow IPs Important: To ensure our crawler can access your website, please allo…" at bounding box center [625, 386] width 878 height 317
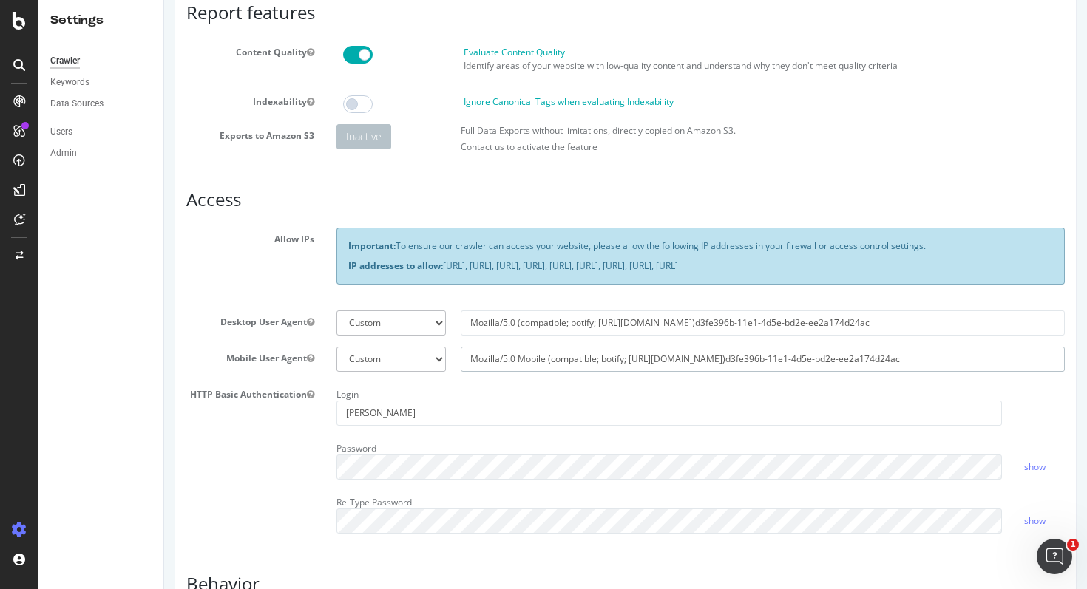
click at [529, 367] on input "Mozilla/5.0 Mobile (compatible; botify; [URL][DOMAIN_NAME])d3fe396b-11e1-4d5e-b…" at bounding box center [762, 359] width 605 height 25
click at [10, 25] on div at bounding box center [18, 21] width 35 height 18
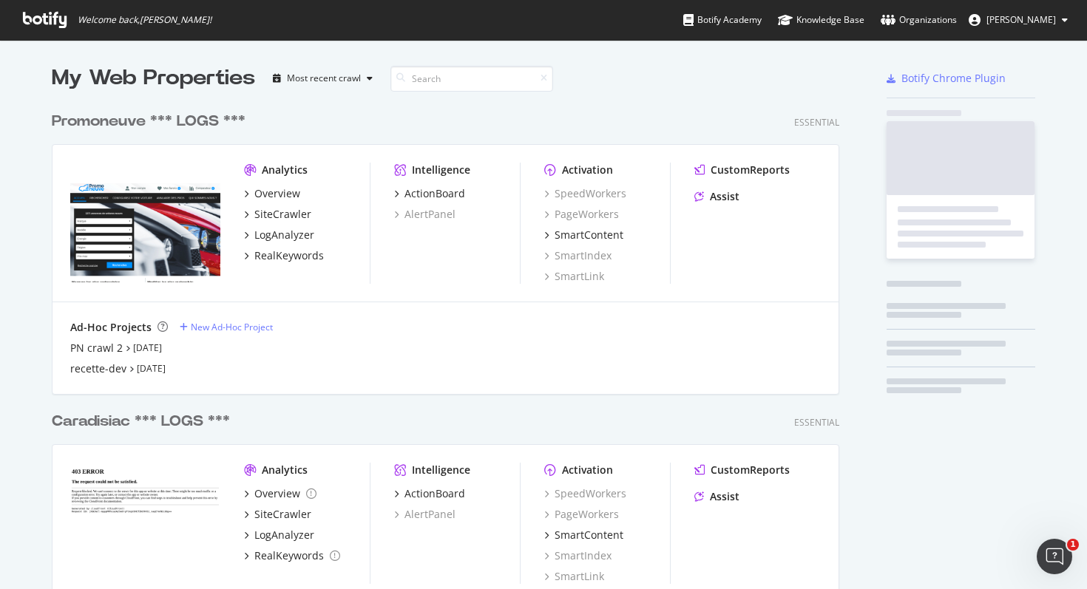
scroll to position [589, 1087]
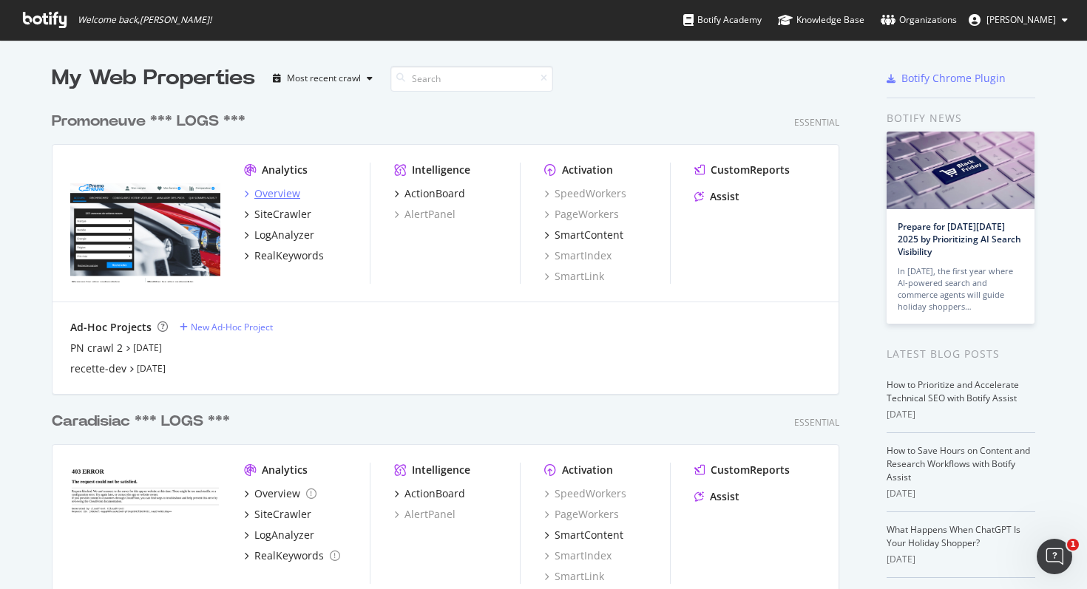
click at [271, 188] on div "Overview" at bounding box center [277, 193] width 46 height 15
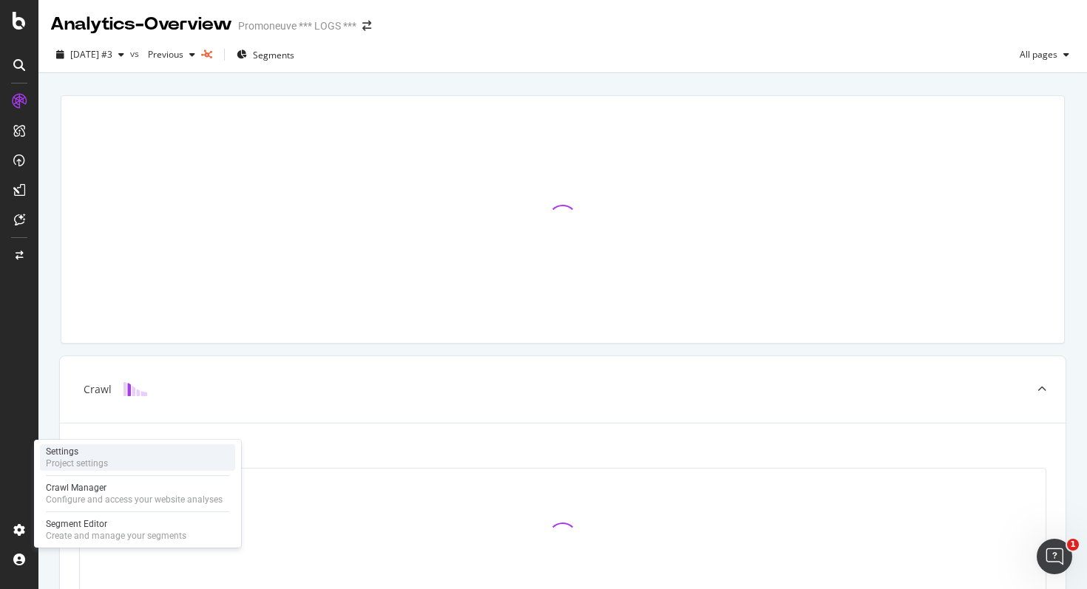
click at [65, 463] on div "Project settings" at bounding box center [77, 464] width 62 height 12
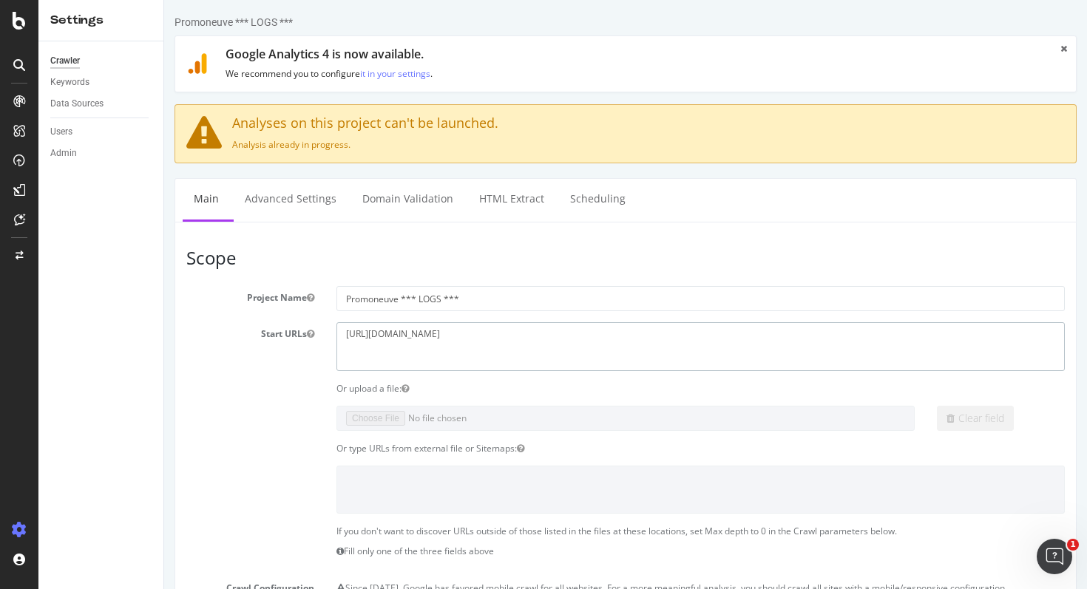
click at [520, 339] on textarea "https://www.promoneuve.fr/" at bounding box center [700, 346] width 728 height 48
type textarea "[URL][DOMAIN_NAME]"
click at [665, 220] on ul "Main Advanced Settings Domain Validation HTML Extract Scheduling" at bounding box center [625, 200] width 902 height 44
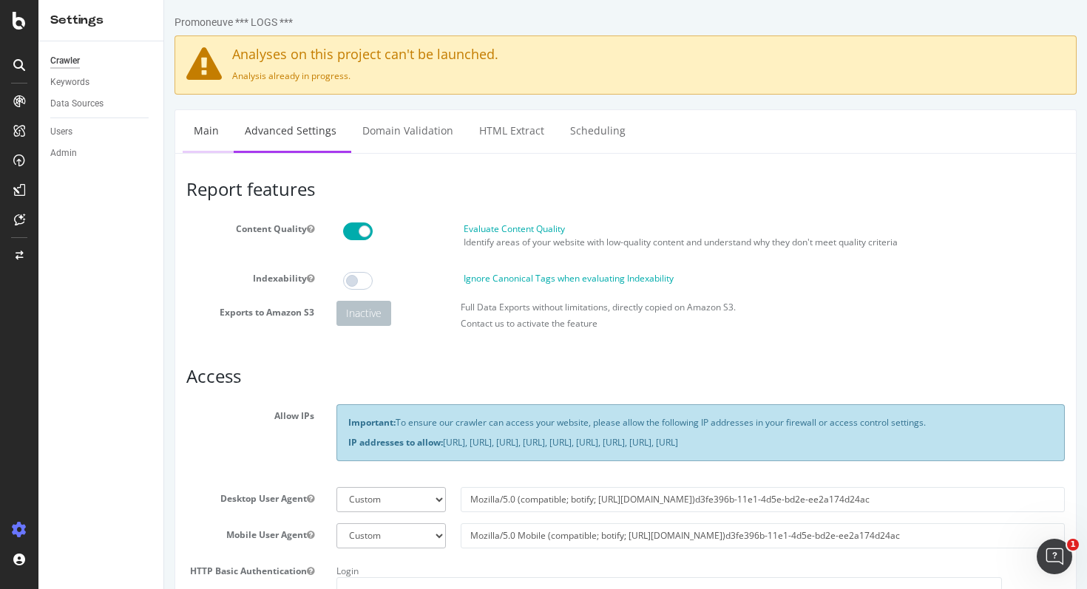
click at [200, 137] on link "Main" at bounding box center [206, 130] width 47 height 41
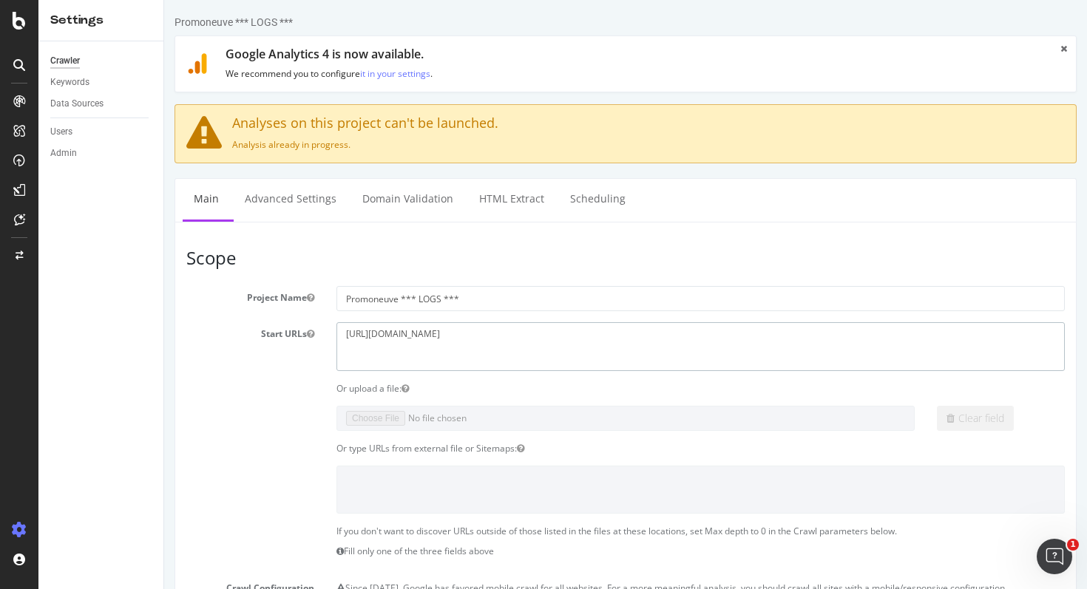
click at [486, 329] on textarea "https://www.promoneuve.fr/" at bounding box center [700, 346] width 728 height 48
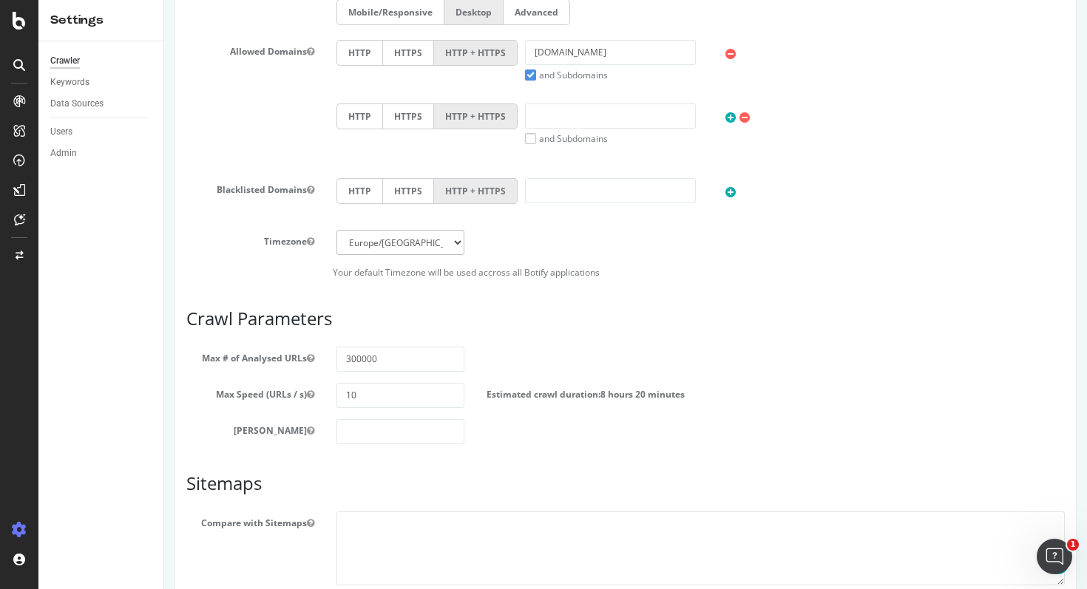
scroll to position [734, 0]
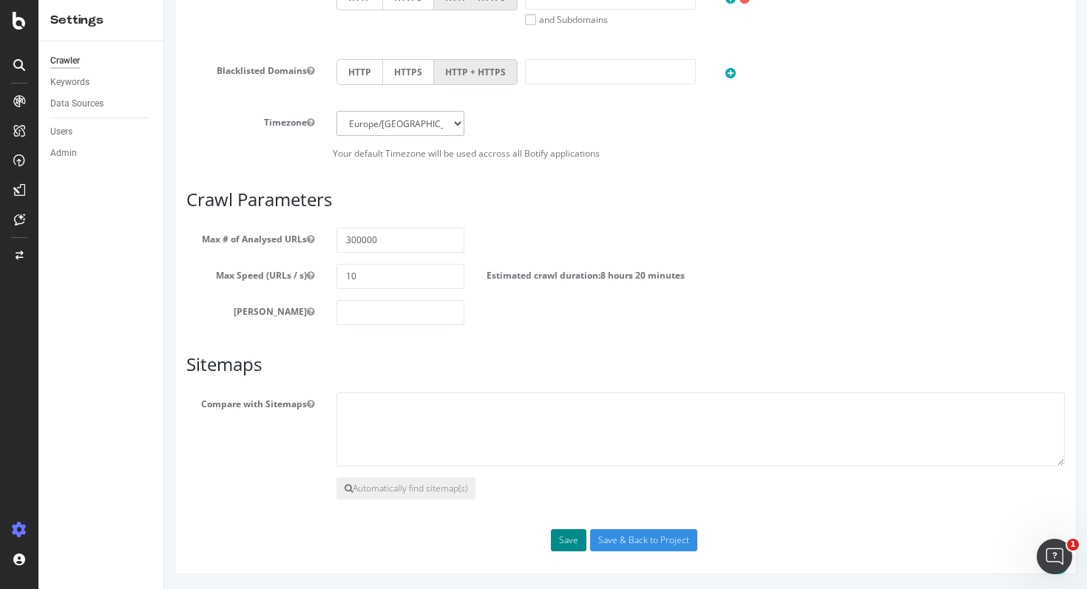
type textarea "[URL][DOMAIN_NAME]"
click at [575, 537] on button "Save" at bounding box center [568, 540] width 35 height 22
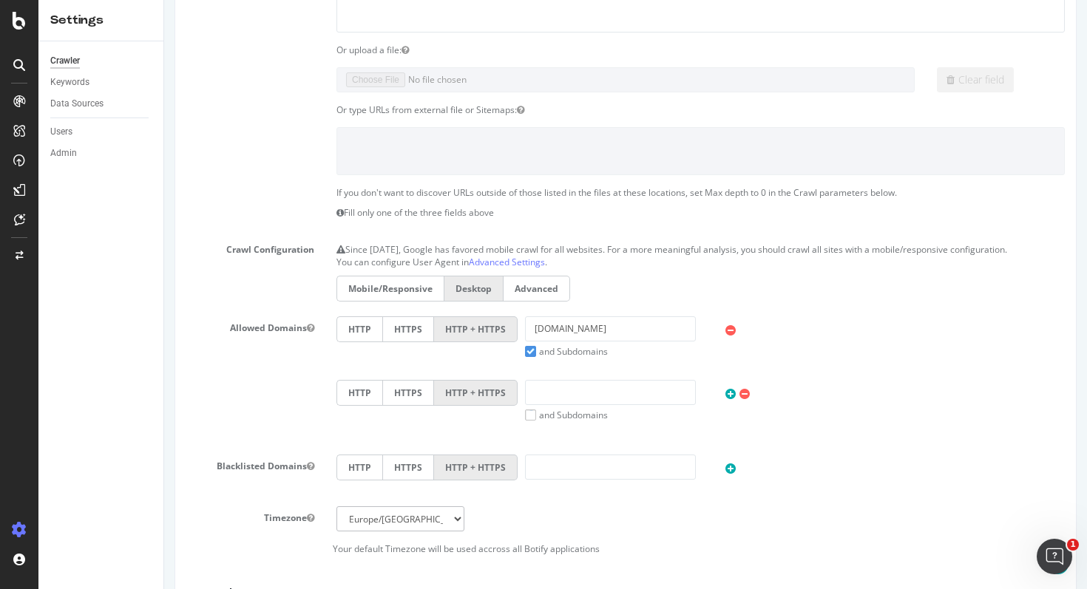
scroll to position [0, 0]
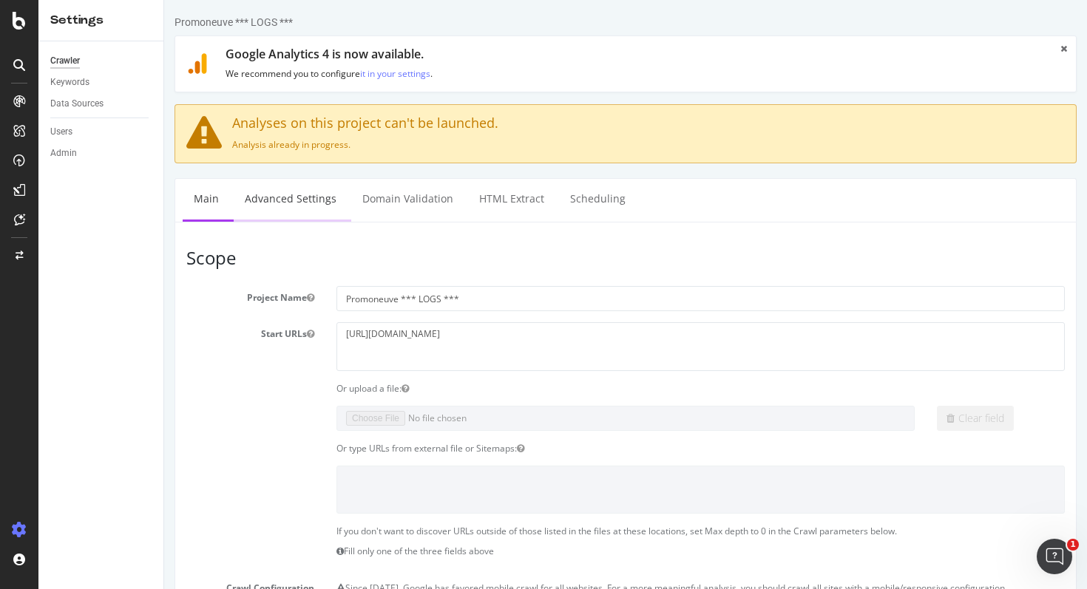
click at [283, 204] on link "Advanced Settings" at bounding box center [291, 199] width 114 height 41
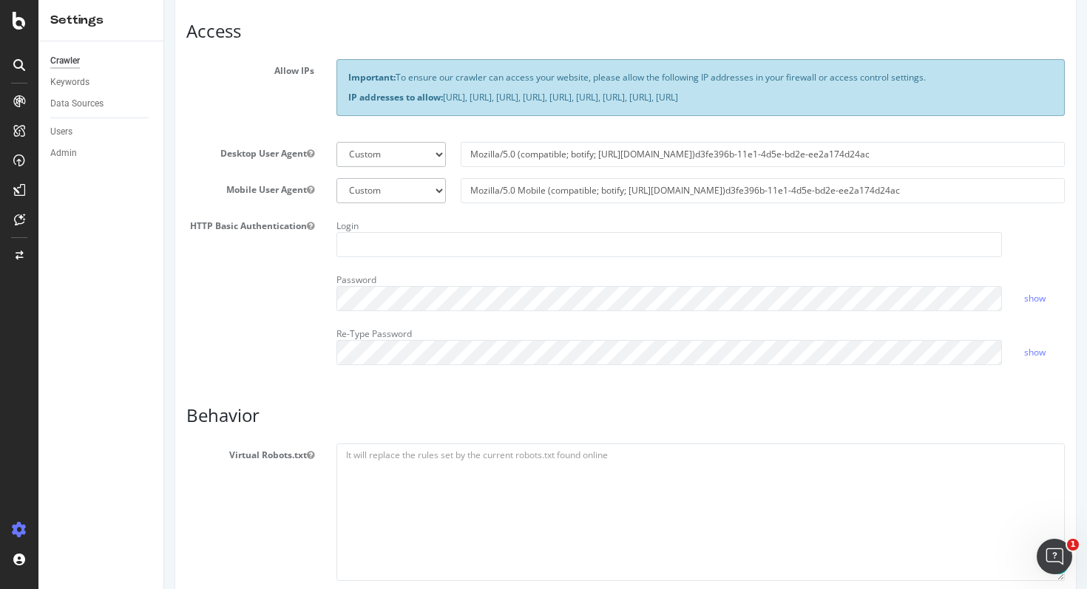
scroll to position [348, 0]
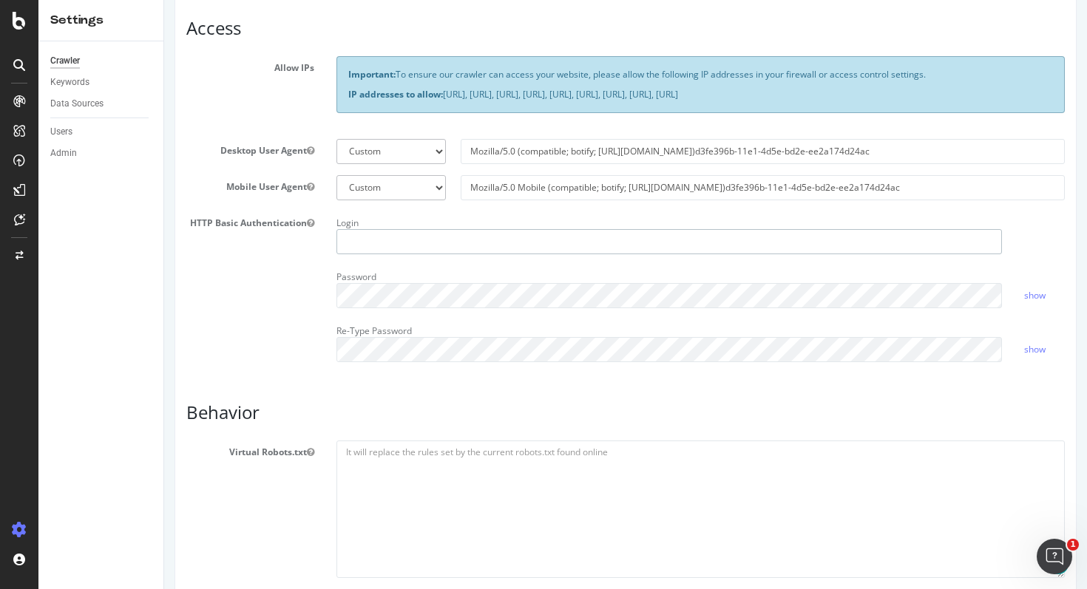
click at [380, 248] on input "text" at bounding box center [668, 241] width 665 height 25
paste input "Mozilla/5.0 Mobile (compatible; botify; [URL][DOMAIN_NAME])d3fe396b-11e1-4d5e-b…"
type input "Mozilla/5.0 Mobile (compatible; botify; [URL][DOMAIN_NAME])d3fe396b-11e1-4d5e-b…"
click at [316, 409] on div "Report features Content Quality Evaluate Content Quality Identify areas of your…" at bounding box center [625, 412] width 878 height 1162
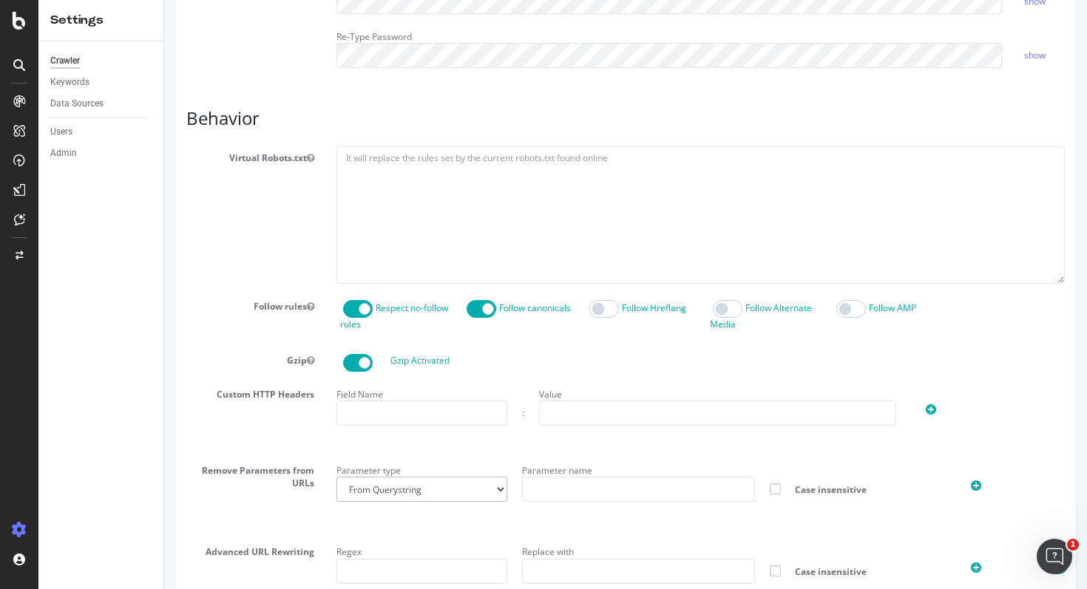
scroll to position [803, 0]
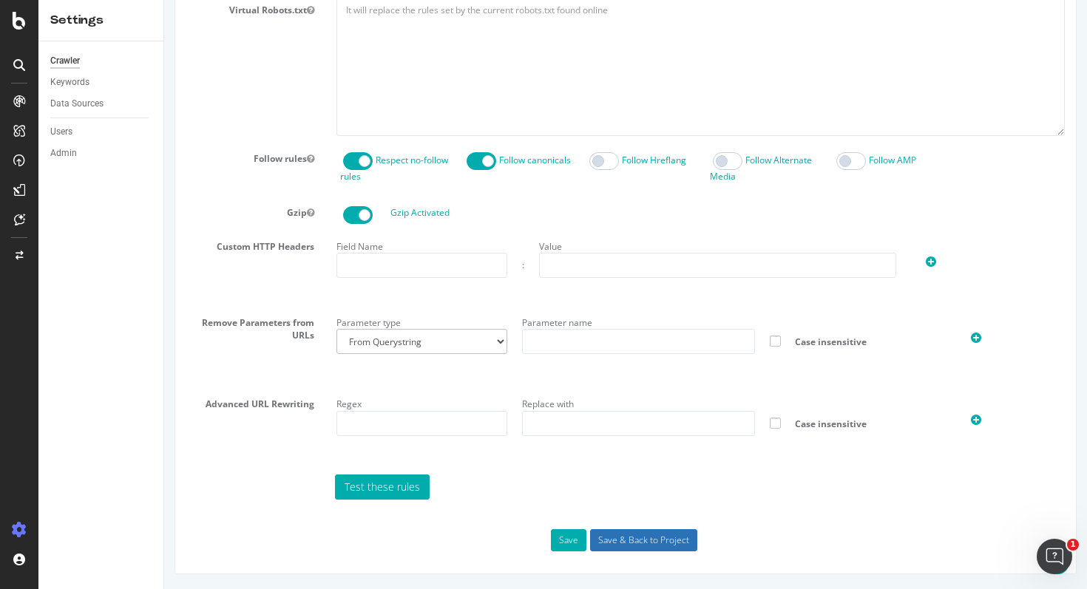
click at [614, 539] on input "Save & Back to Project" at bounding box center [643, 540] width 107 height 22
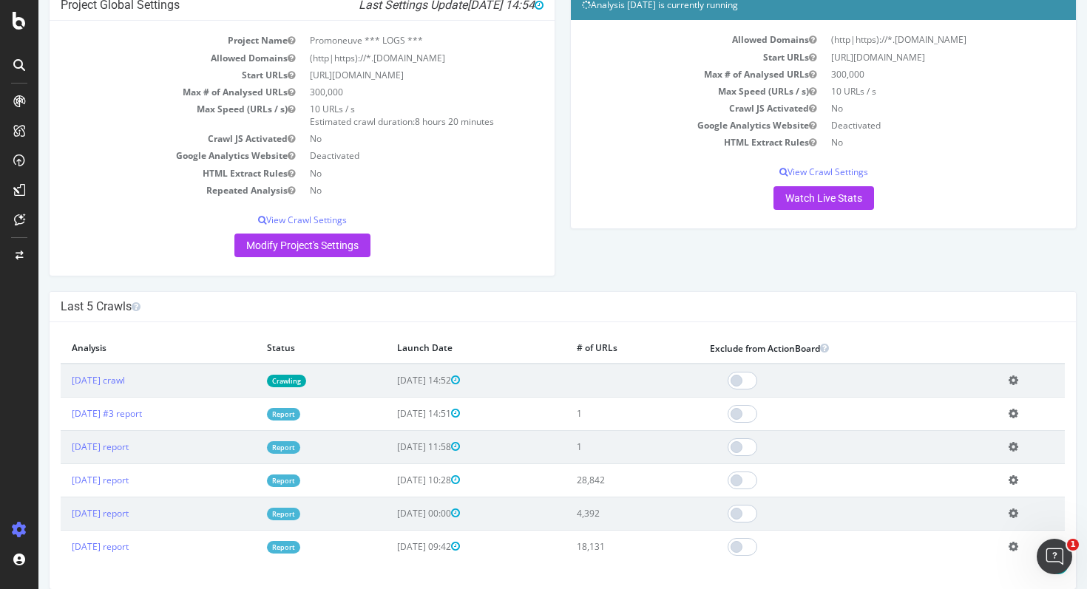
scroll to position [258, 0]
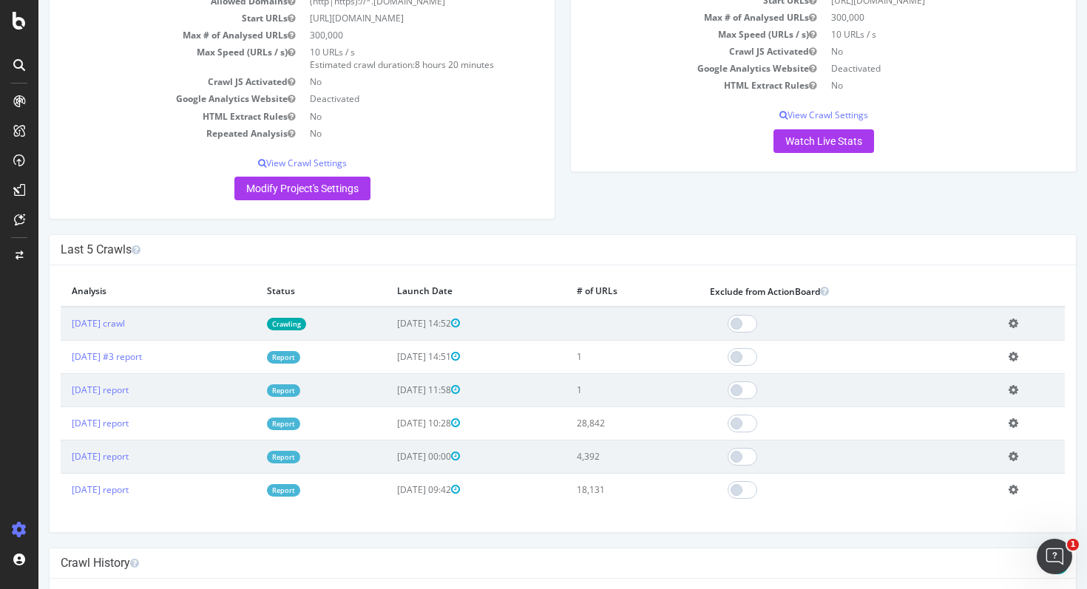
click at [1018, 322] on icon at bounding box center [1013, 323] width 10 height 11
click at [982, 362] on link "Delete analysis" at bounding box center [959, 366] width 118 height 20
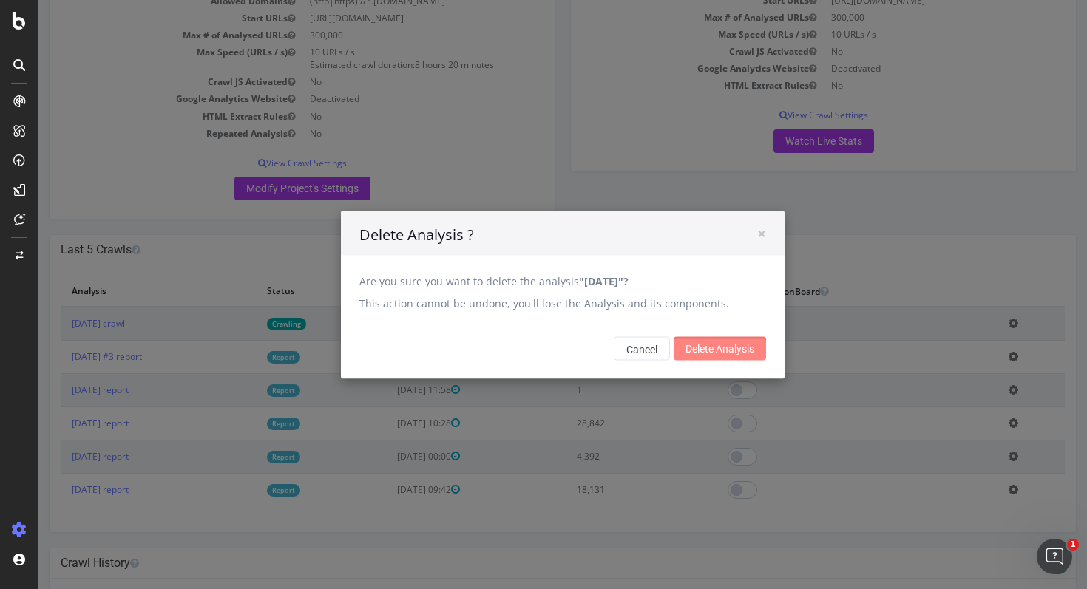
click at [749, 343] on input "Delete Analysis" at bounding box center [719, 348] width 92 height 24
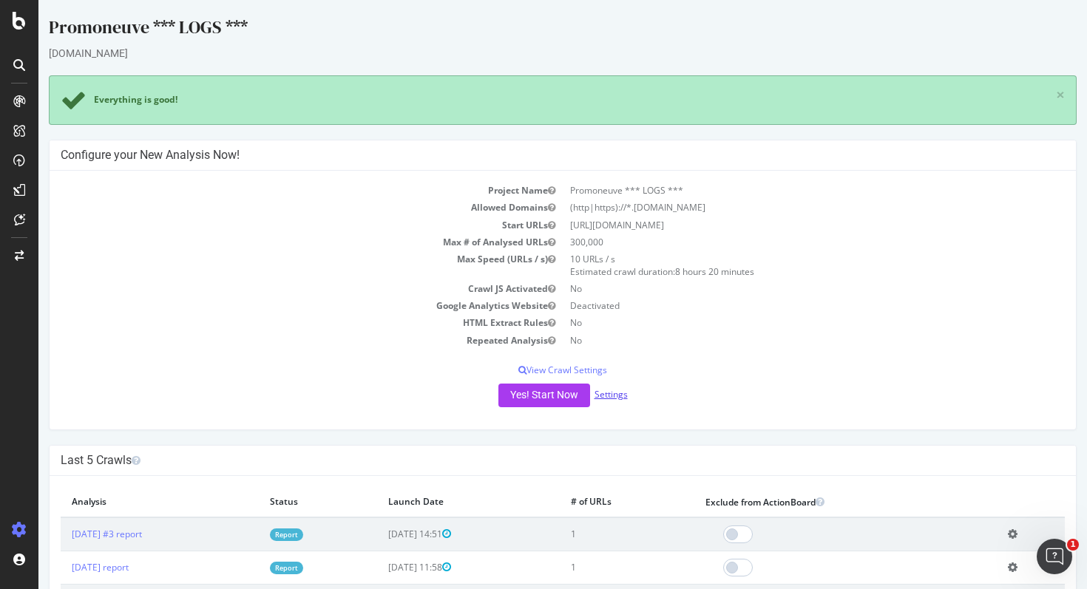
click at [611, 392] on link "Settings" at bounding box center [610, 394] width 33 height 13
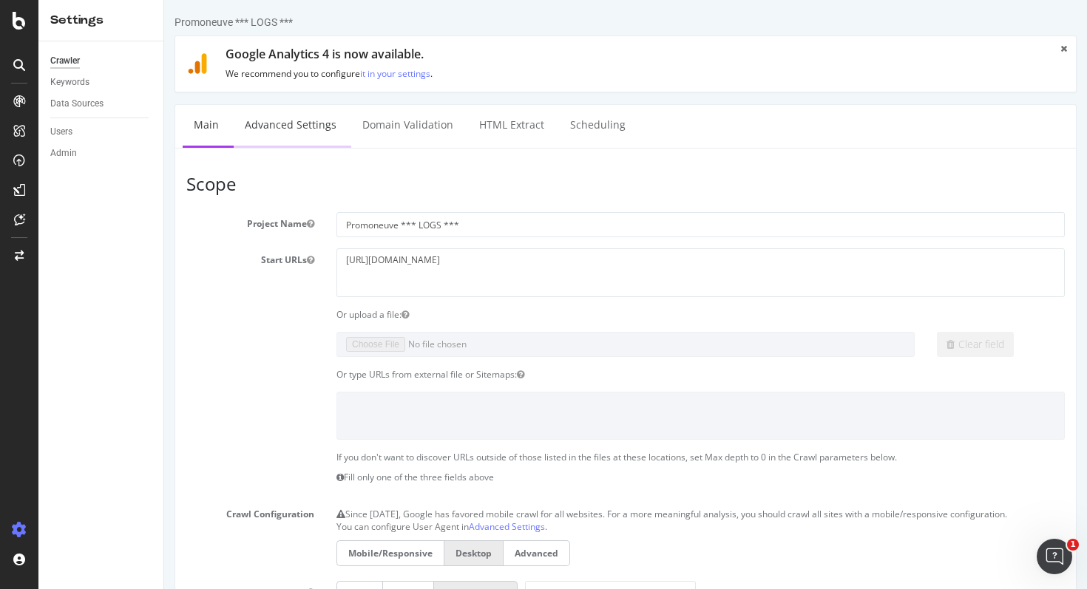
click at [287, 129] on link "Advanced Settings" at bounding box center [291, 125] width 114 height 41
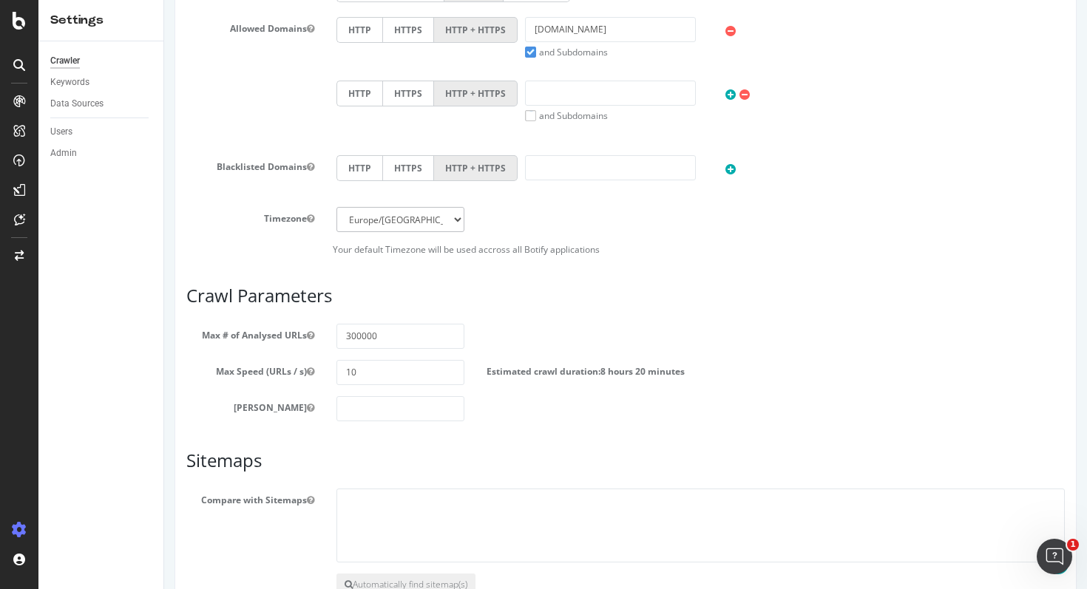
scroll to position [660, 0]
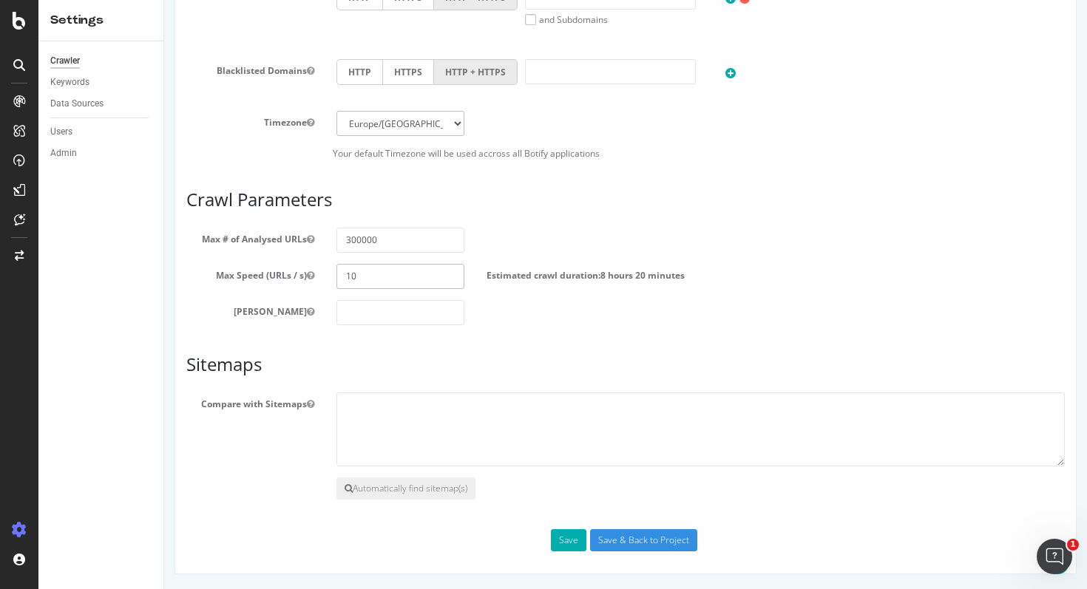
click at [361, 276] on input "10" at bounding box center [400, 276] width 128 height 25
type input "1"
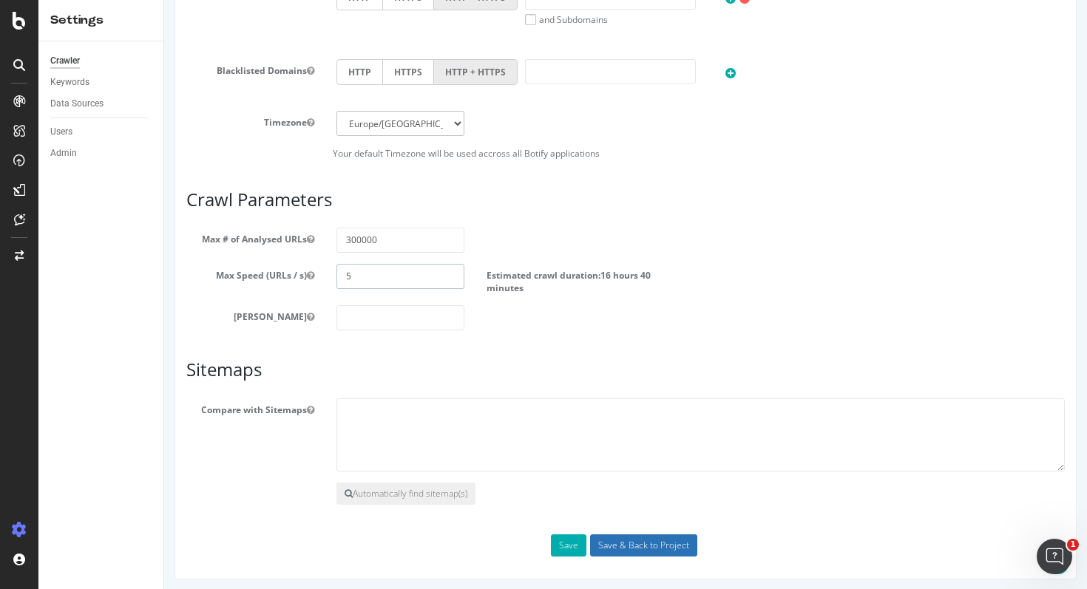
type input "5"
click at [608, 546] on input "Save & Back to Project" at bounding box center [643, 545] width 107 height 22
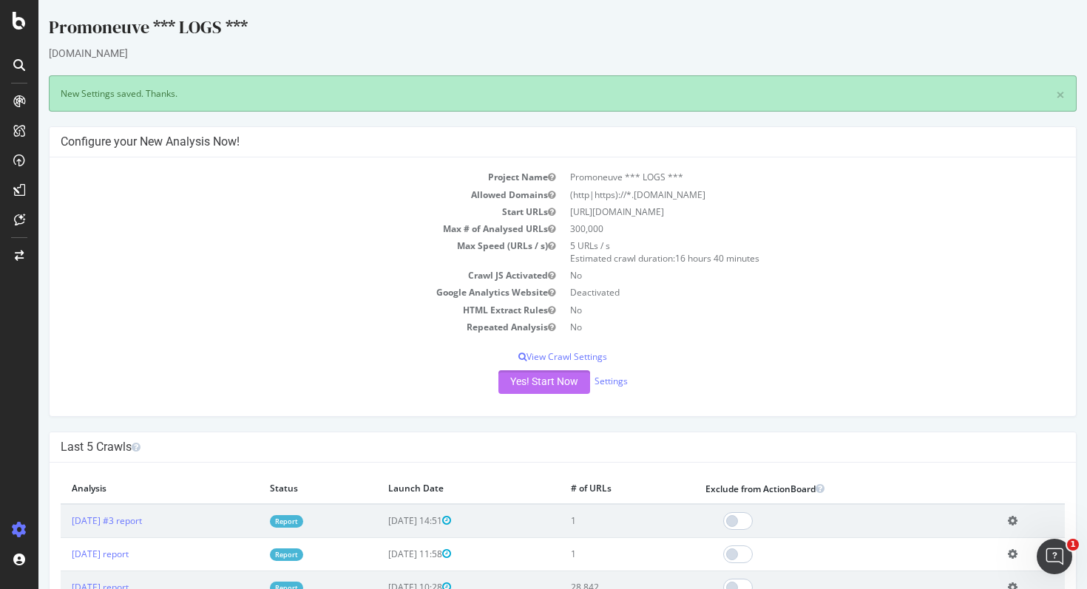
click at [547, 392] on button "Yes! Start Now" at bounding box center [544, 382] width 92 height 24
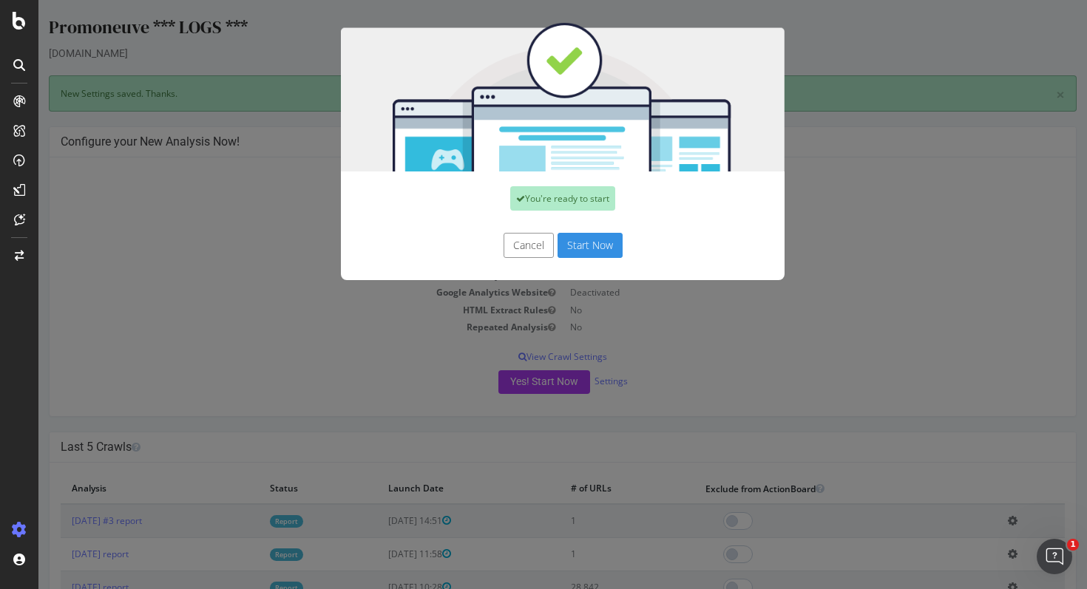
click at [575, 246] on button "Start Now" at bounding box center [589, 245] width 65 height 25
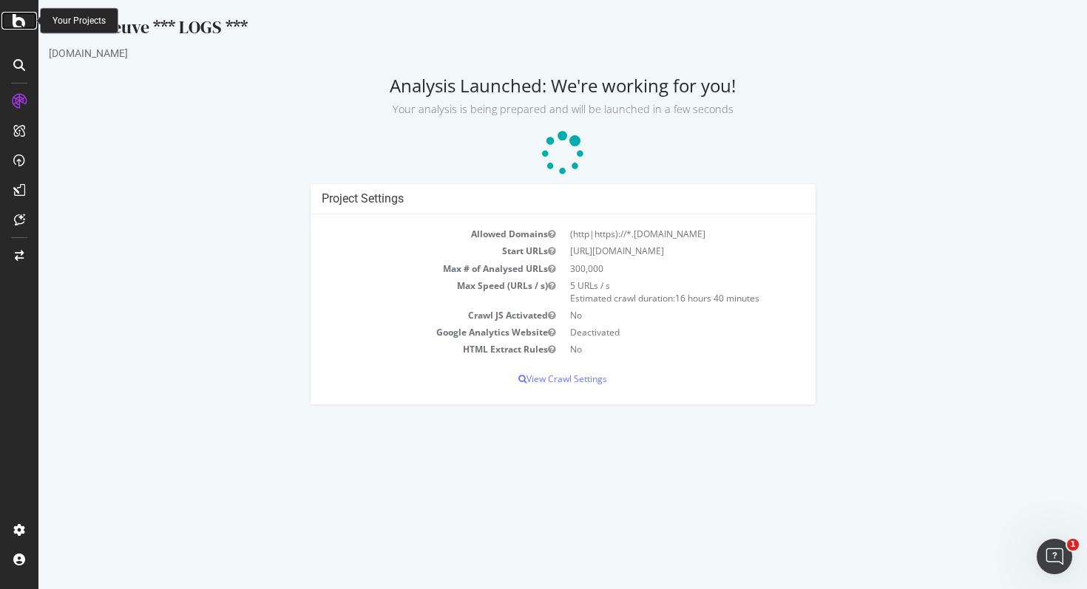
click at [22, 25] on icon at bounding box center [19, 21] width 13 height 18
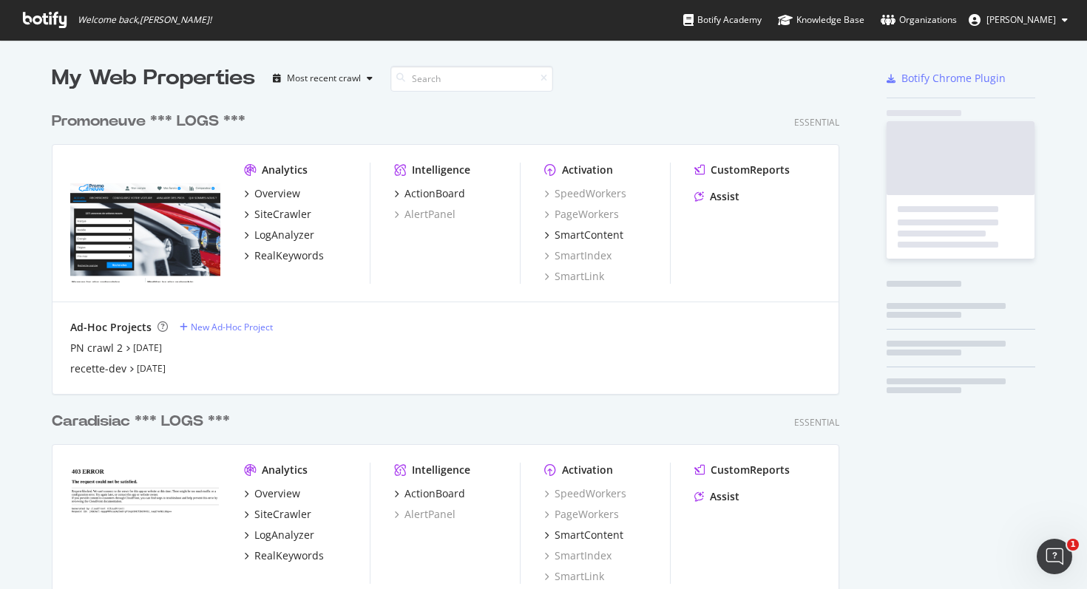
scroll to position [1254, 799]
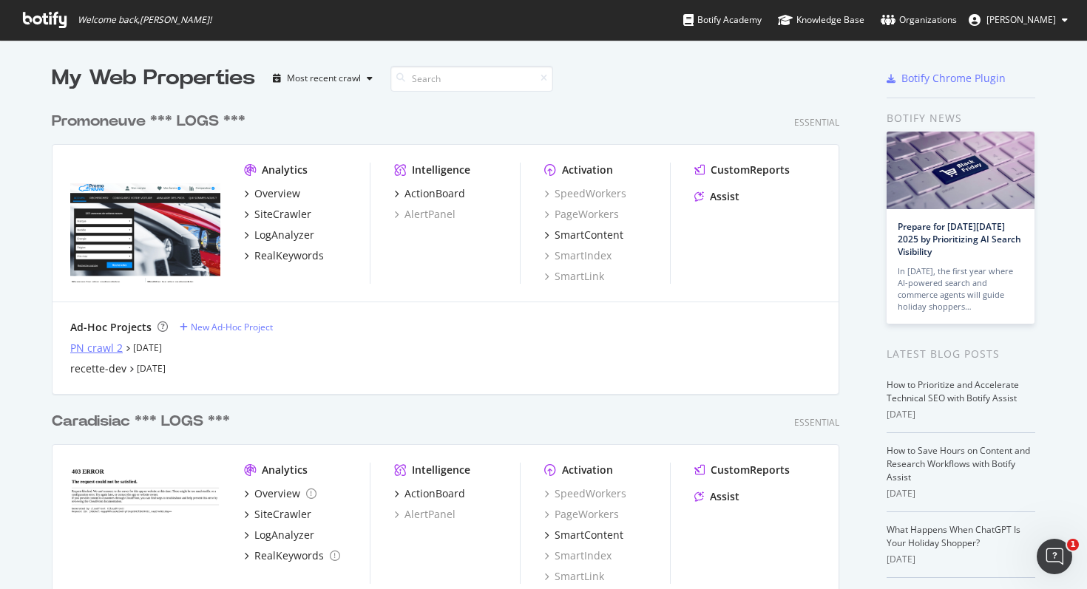
click at [91, 350] on div "PN crawl 2" at bounding box center [96, 348] width 52 height 15
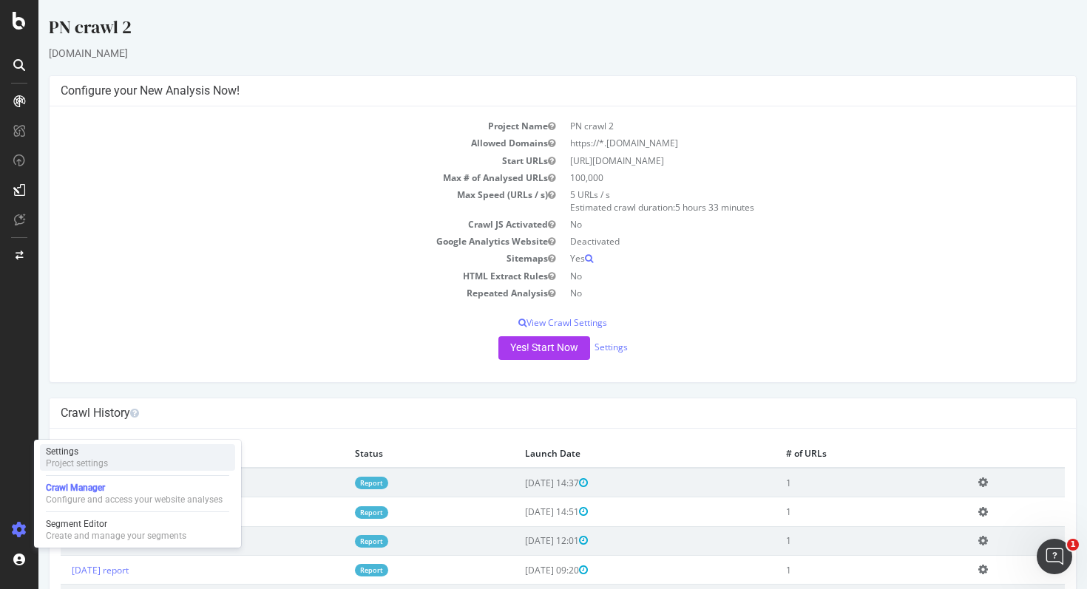
click at [106, 458] on div "Project settings" at bounding box center [77, 464] width 62 height 12
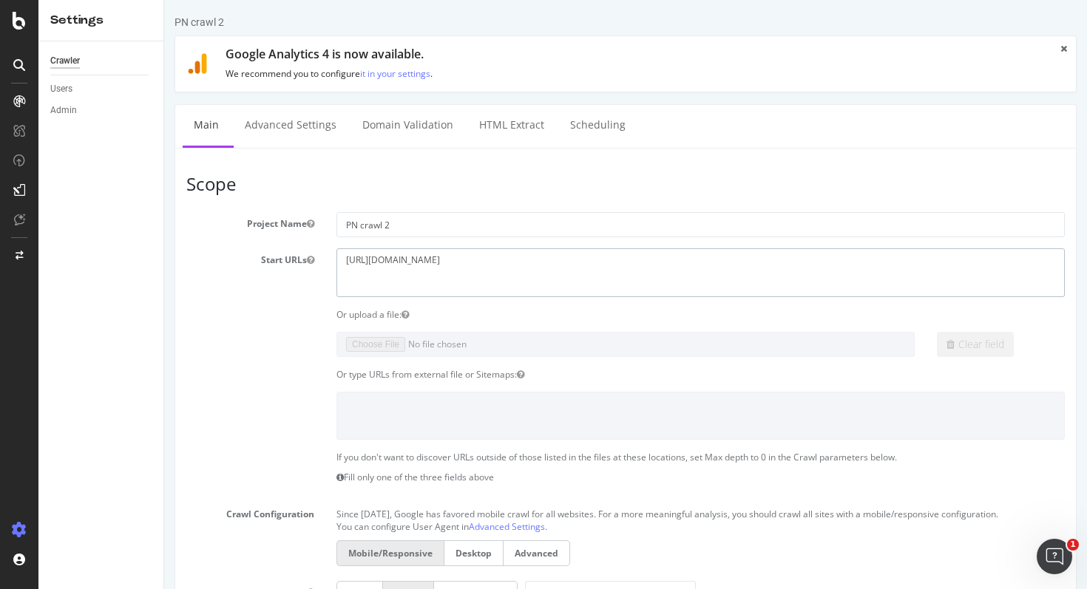
click at [500, 256] on textarea "https://www.promoneuve.fr/" at bounding box center [700, 272] width 728 height 48
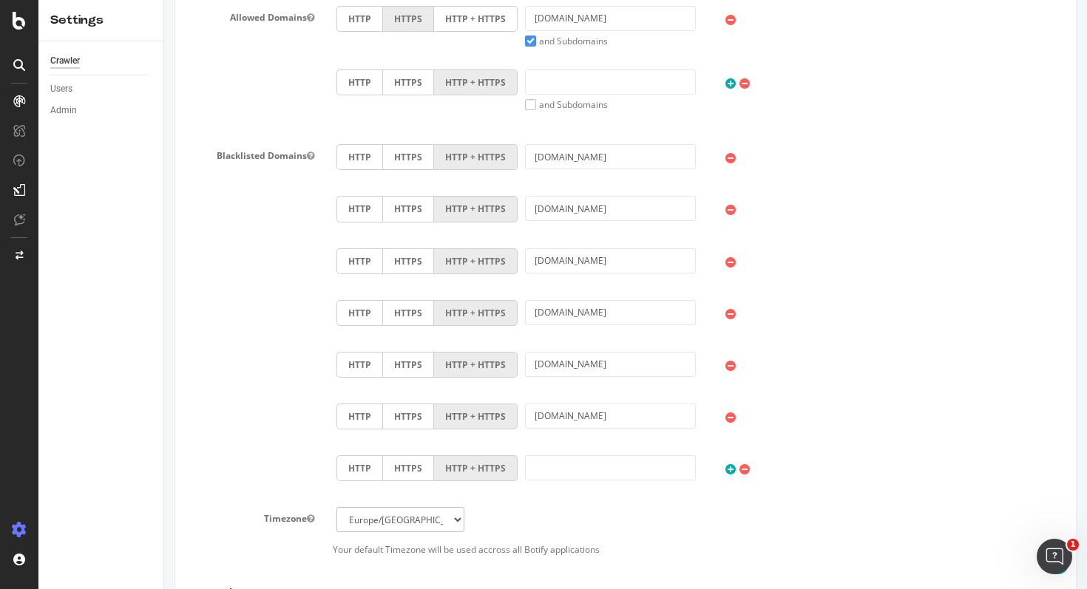
scroll to position [971, 0]
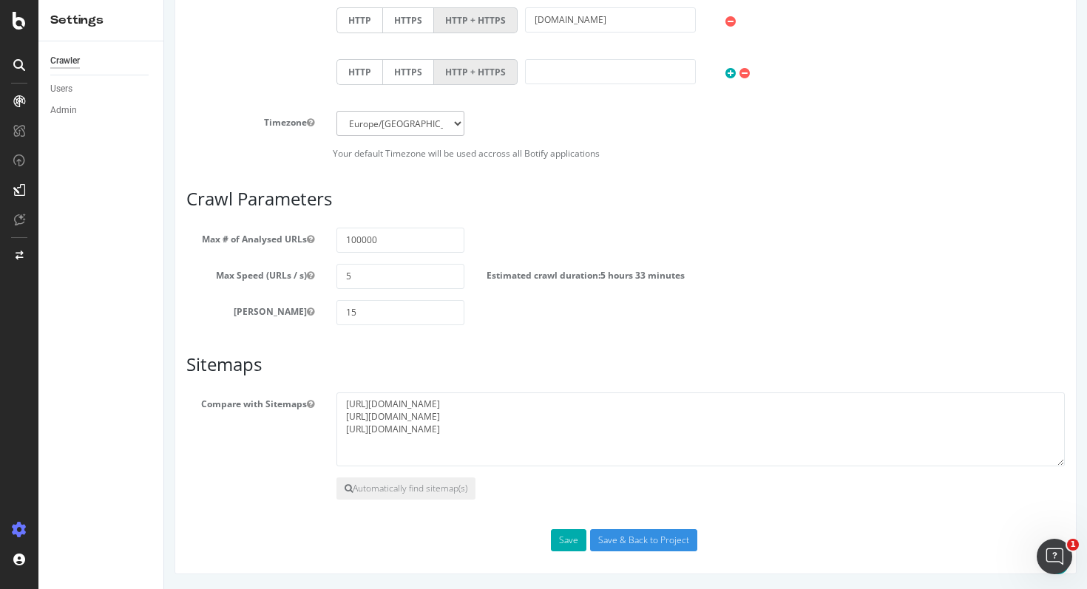
type textarea "[URL][DOMAIN_NAME]"
click at [570, 543] on button "Save" at bounding box center [568, 540] width 35 height 22
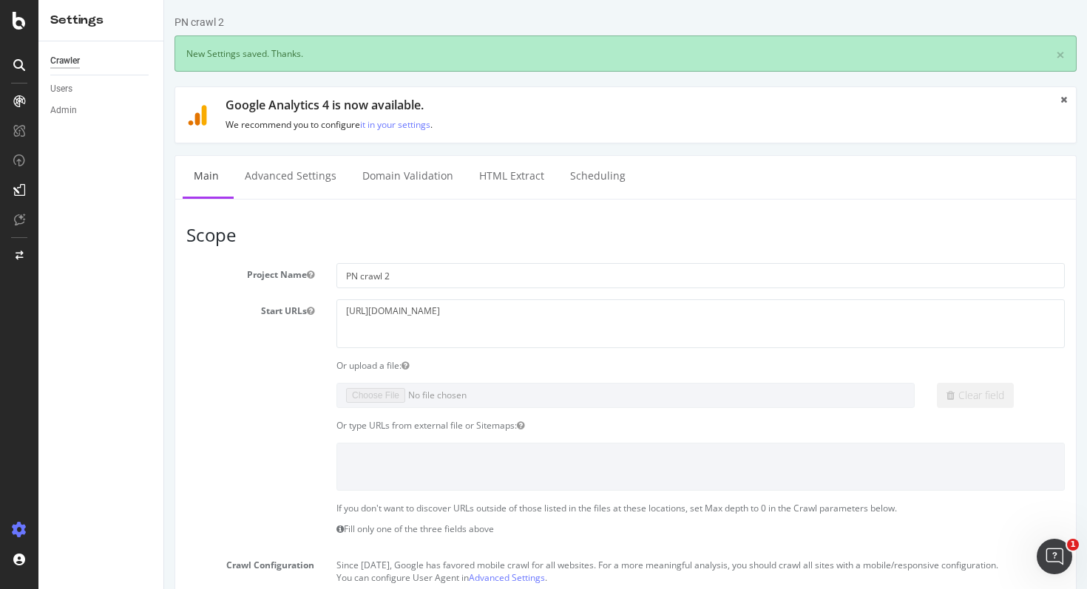
scroll to position [0, 0]
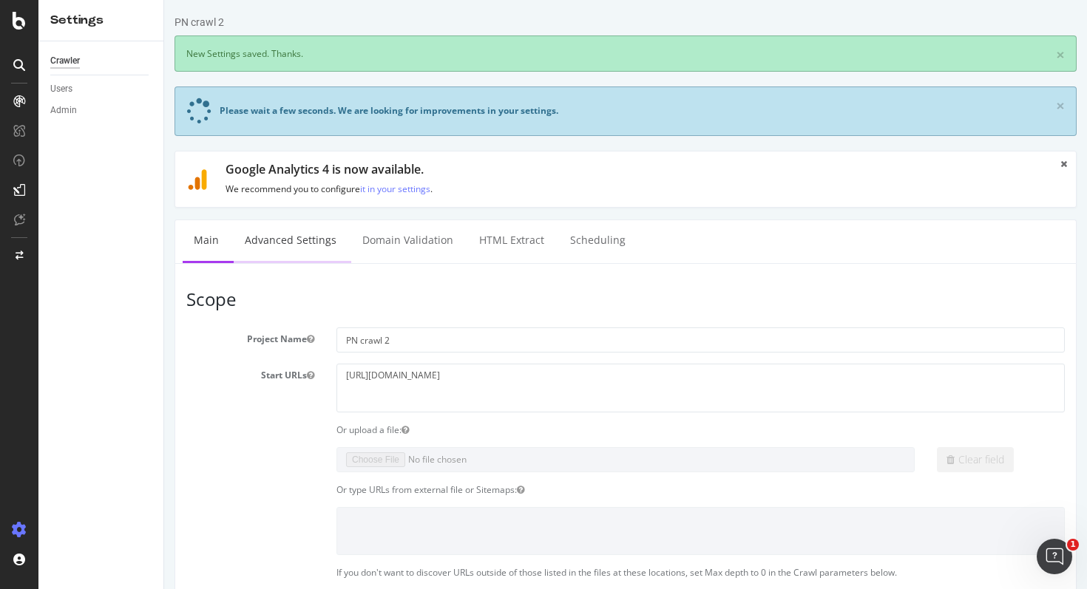
click at [280, 237] on link "Advanced Settings" at bounding box center [291, 240] width 114 height 41
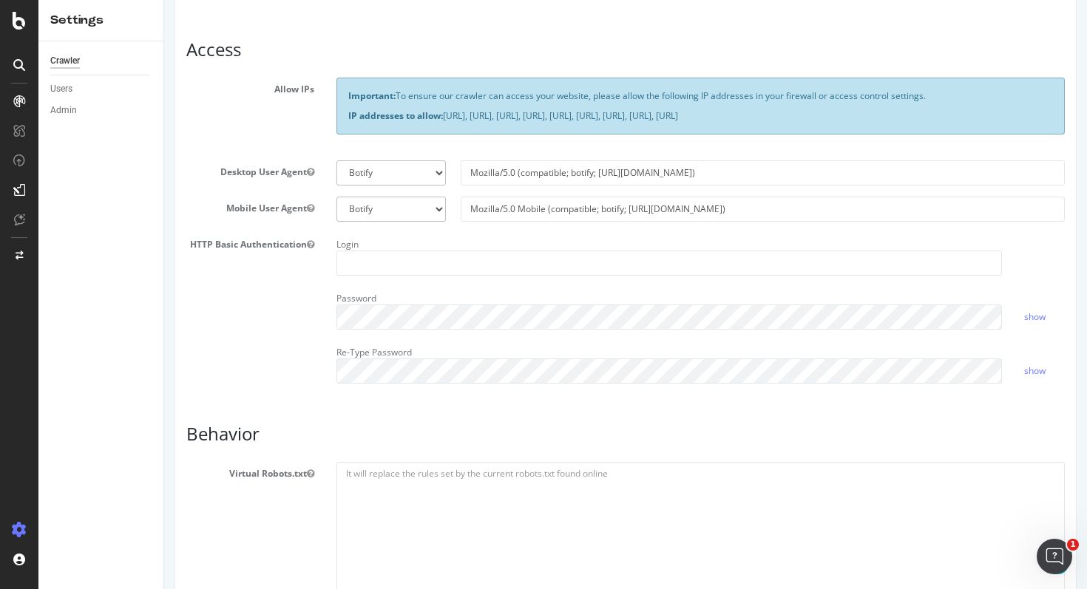
scroll to position [346, 0]
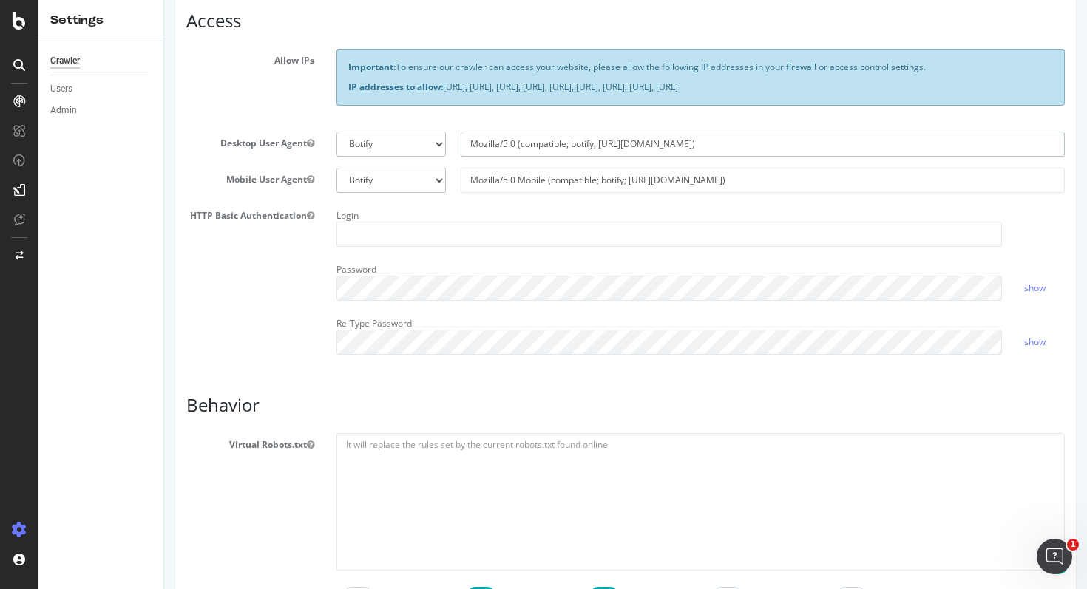
click at [520, 157] on input "Mozilla/5.0 (compatible; botify; http://botify.com)" at bounding box center [762, 144] width 605 height 25
paste input "d3fe396b-11e1-4d5e-bd2e-ee2a174d24ac"
type input "Mozilla/5.0 (compatible; botify; [URL][DOMAIN_NAME])d3fe396b-11e1-4d5e-bd2e-ee2…"
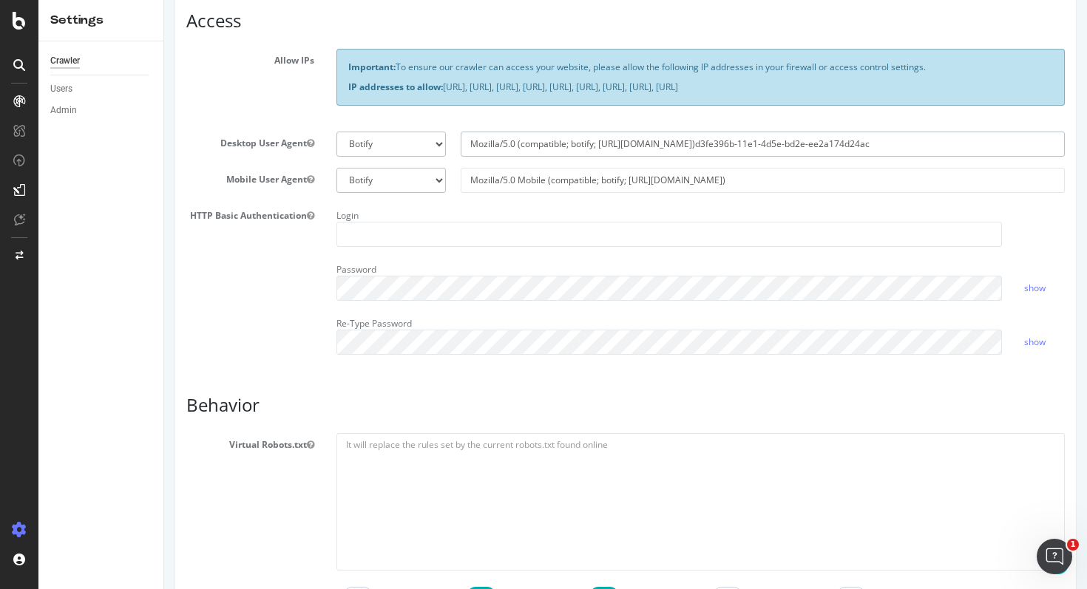
select select
type input "Mozilla/5.0 (compatible; botify; [URL][DOMAIN_NAME])d3fe396b-11e1-4d5e-bd2e-ee2…"
click at [520, 193] on input "Mozilla/5.0 Mobile (compatible; botify; http://botify.com)" at bounding box center [762, 180] width 605 height 25
click at [485, 190] on input "Mozilla/5.0 Mobile (compatible; botify; http://botify.com)" at bounding box center [762, 180] width 605 height 25
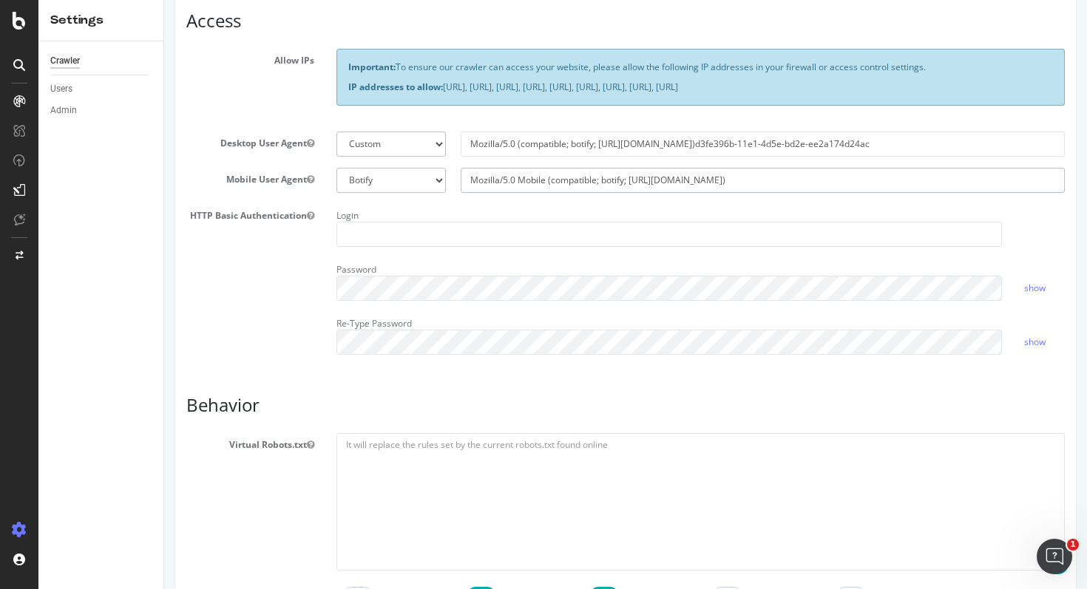
click at [485, 190] on input "Mozilla/5.0 Mobile (compatible; botify; http://botify.com)" at bounding box center [762, 180] width 605 height 25
paste input "d3fe396b-11e1-4d5e-bd2e-ee2a174d24ac"
type input "Mozilla/5.0 Mobile (compatible; botify; [URL][DOMAIN_NAME])d3fe396b-11e1-4d5e-b…"
select select
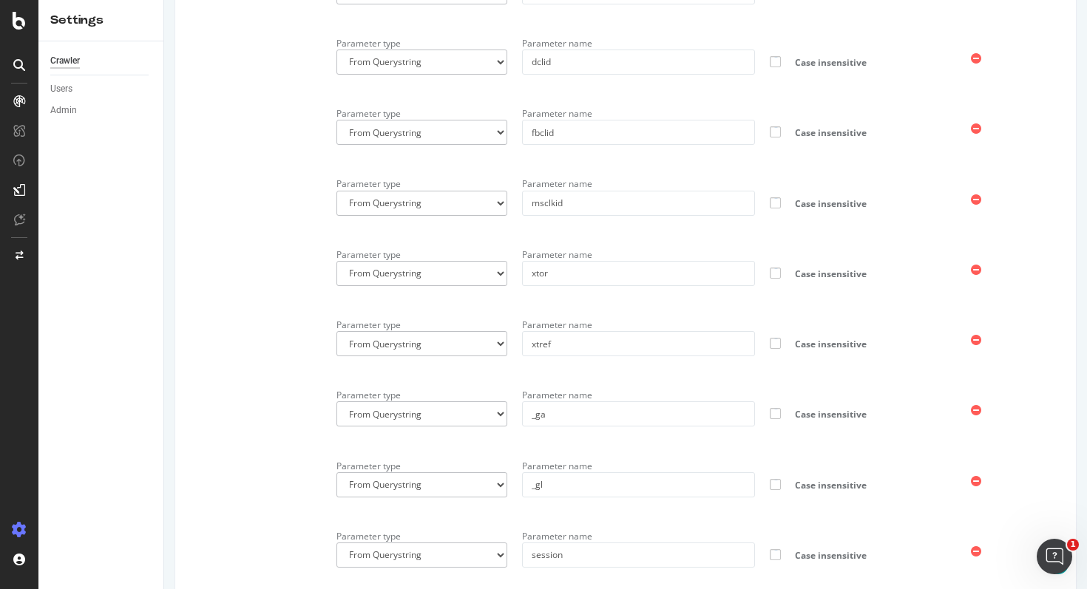
scroll to position [1920, 0]
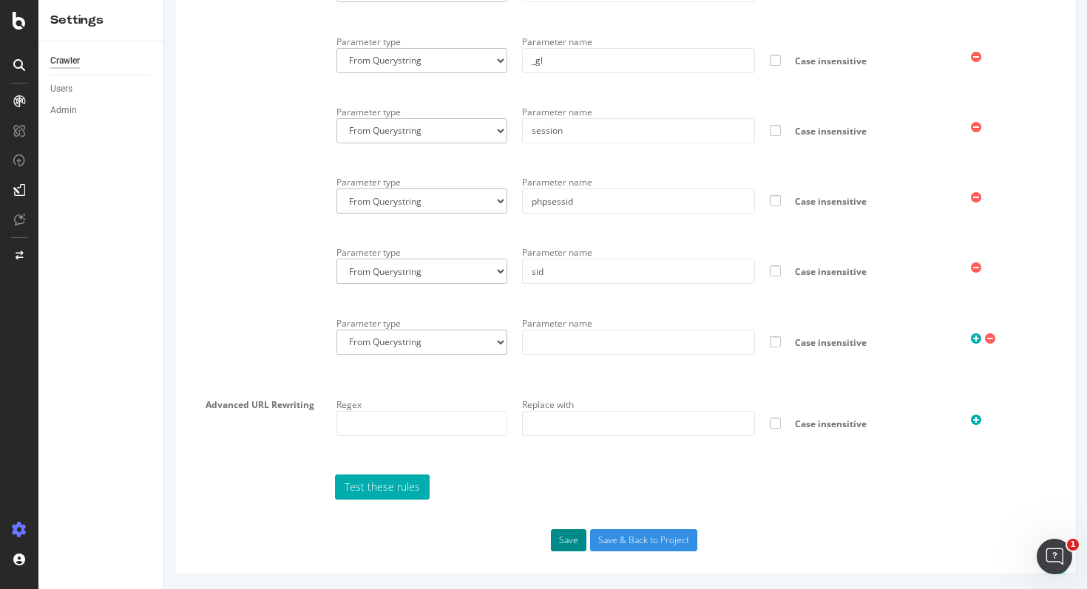
type input "Mozilla/5.0 Mobile (compatible; botify; [URL][DOMAIN_NAME])d3fe396b-11e1-4d5e-b…"
click at [571, 531] on button "Save" at bounding box center [568, 540] width 35 height 22
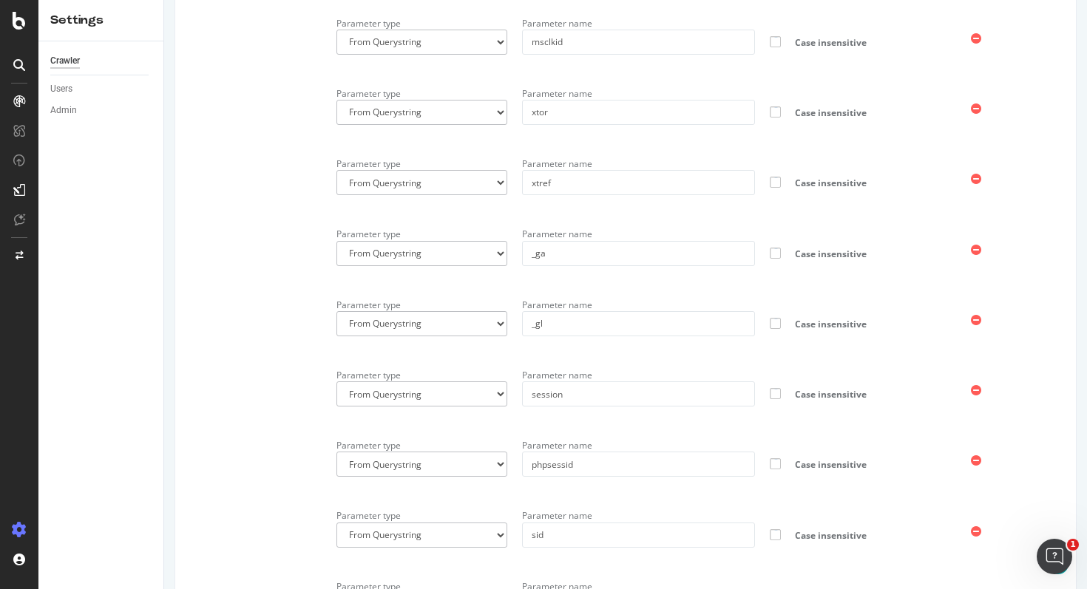
scroll to position [1971, 0]
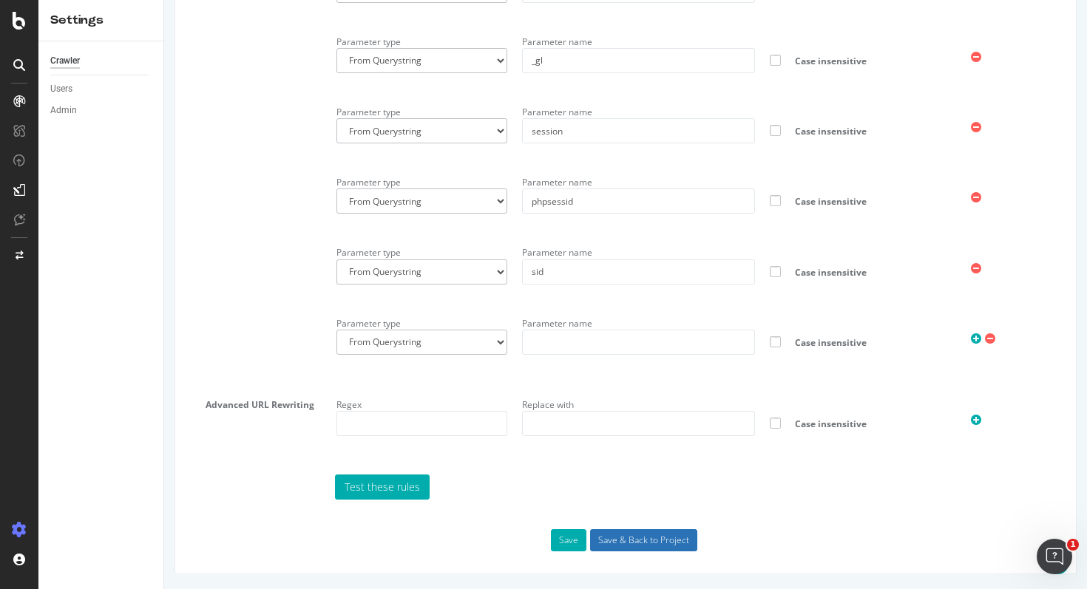
click at [608, 535] on input "Save & Back to Project" at bounding box center [643, 540] width 107 height 22
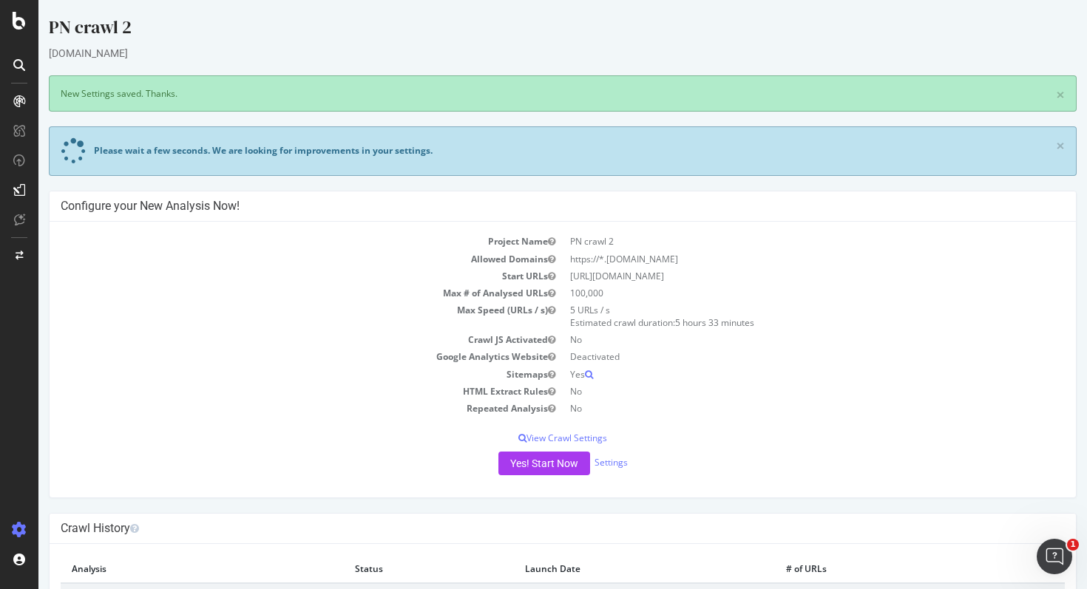
scroll to position [269, 0]
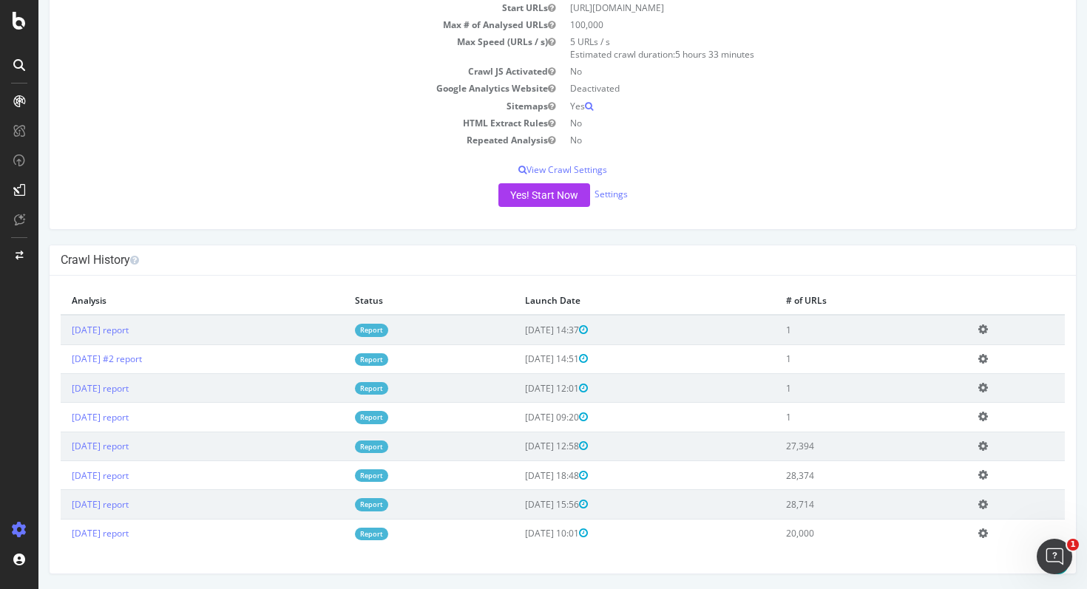
click at [988, 329] on icon at bounding box center [983, 329] width 10 height 11
click at [959, 374] on link "Delete analysis" at bounding box center [928, 372] width 118 height 20
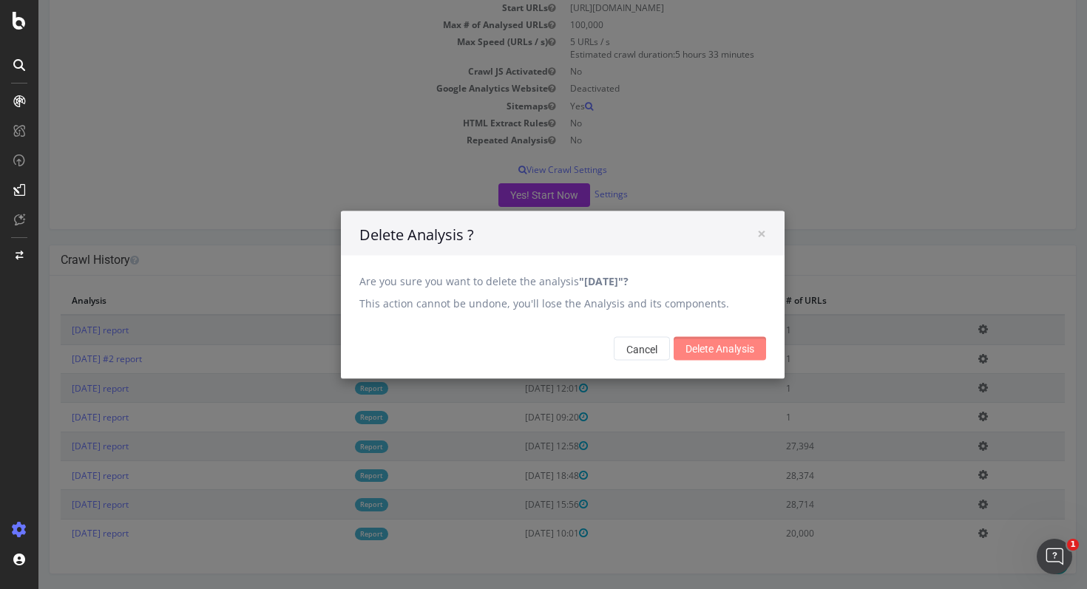
click at [740, 346] on input "Delete Analysis" at bounding box center [719, 348] width 92 height 24
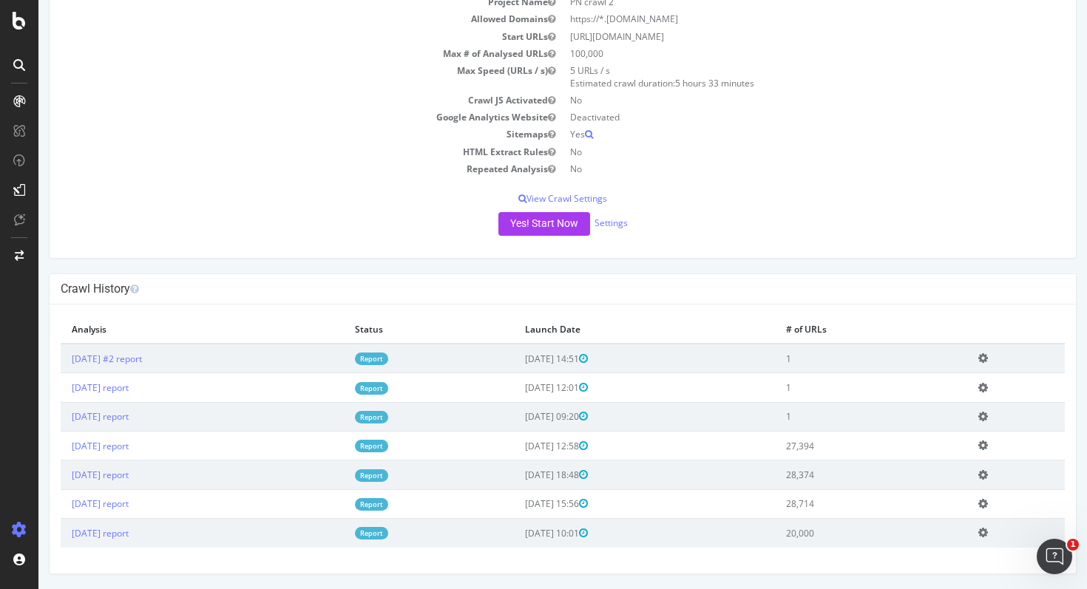
click at [988, 386] on icon at bounding box center [983, 387] width 10 height 11
click at [932, 429] on link "Delete analysis" at bounding box center [928, 430] width 118 height 20
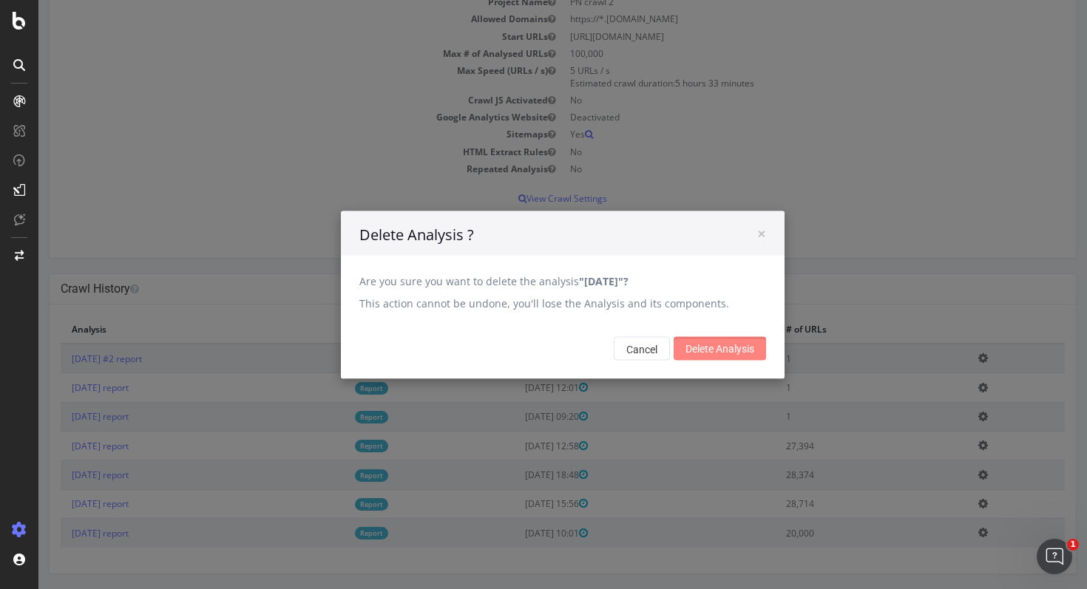
click at [713, 341] on input "Delete Analysis" at bounding box center [719, 348] width 92 height 24
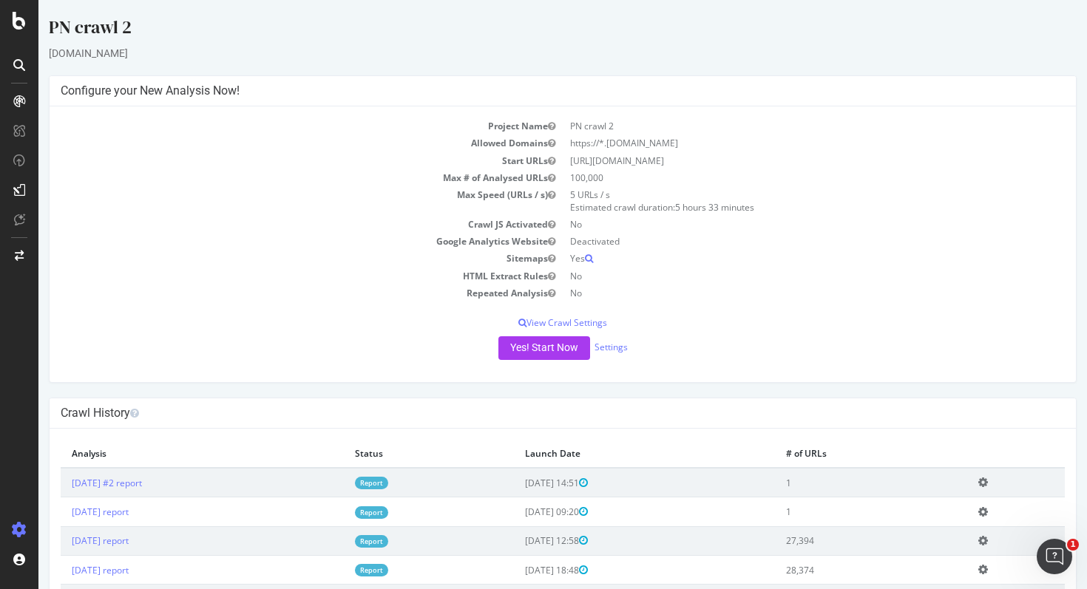
scroll to position [95, 0]
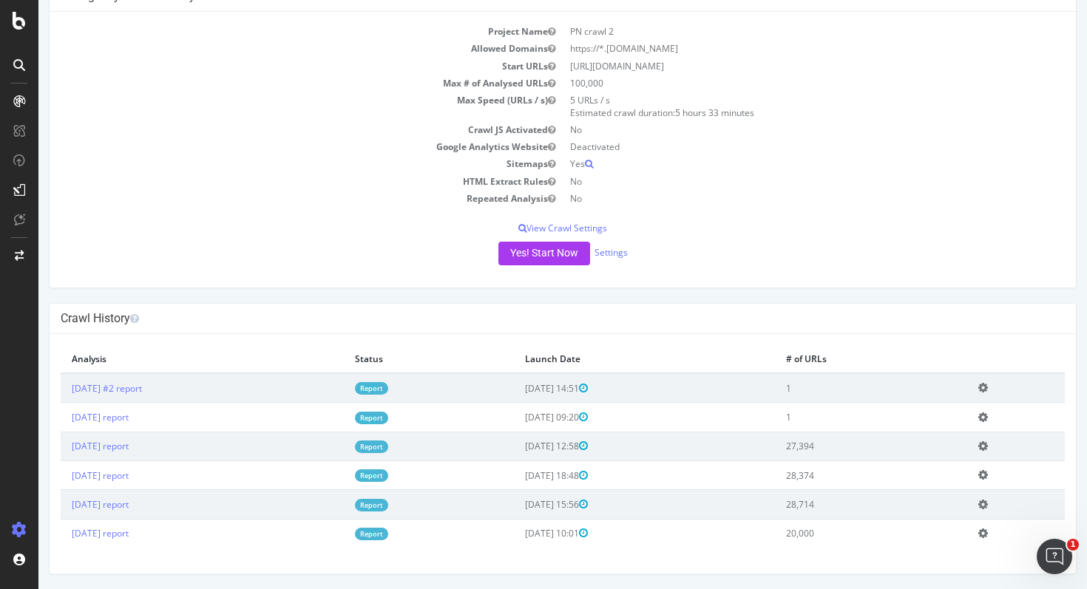
click at [988, 415] on icon at bounding box center [983, 417] width 10 height 11
click at [951, 463] on link "Delete analysis" at bounding box center [928, 459] width 118 height 20
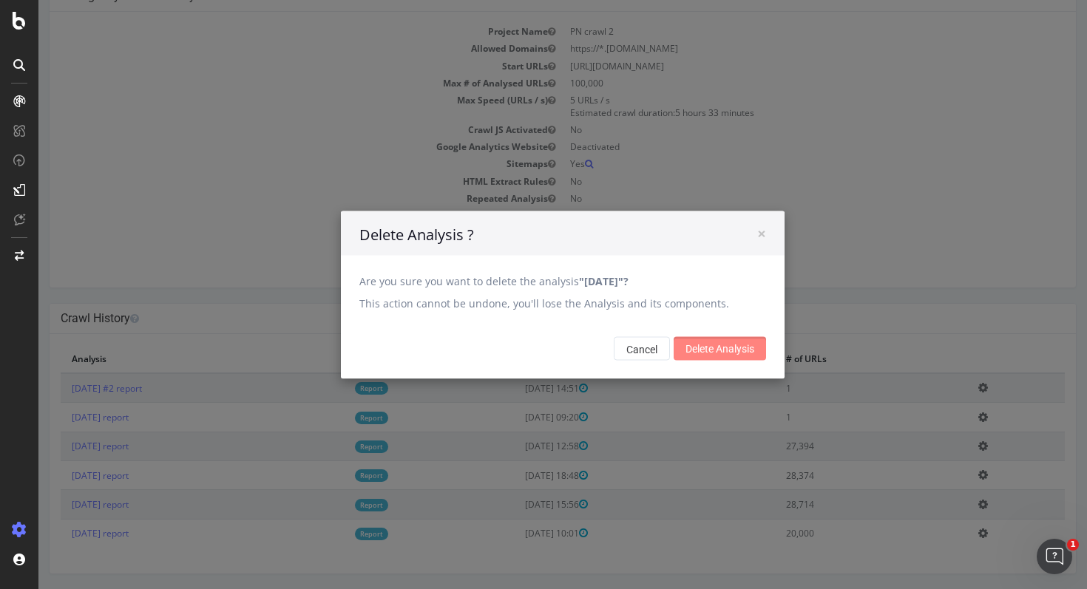
click at [727, 346] on input "Delete Analysis" at bounding box center [719, 348] width 92 height 24
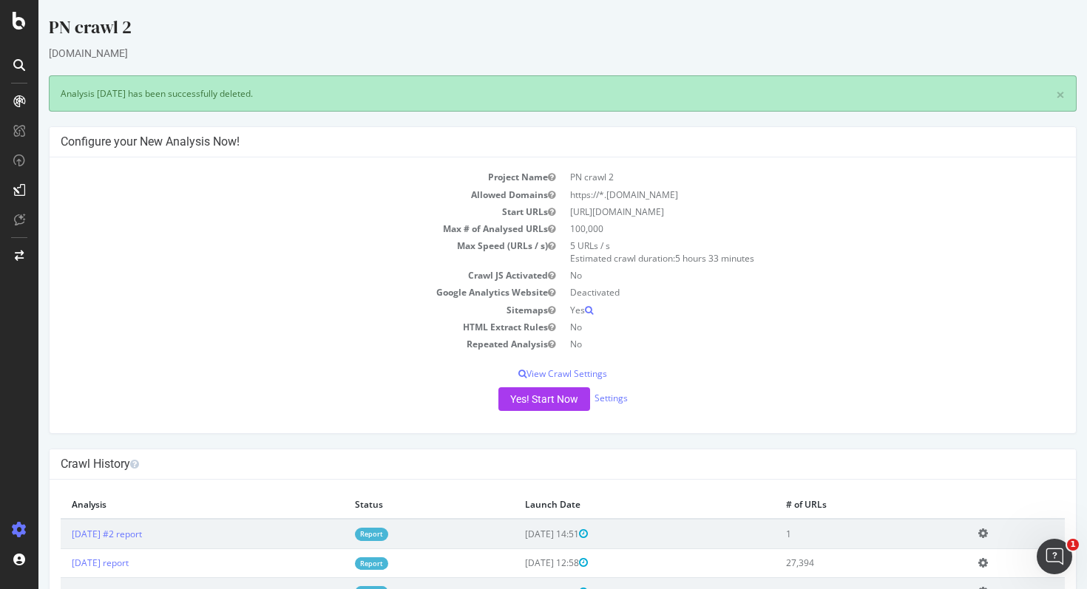
scroll to position [0, 0]
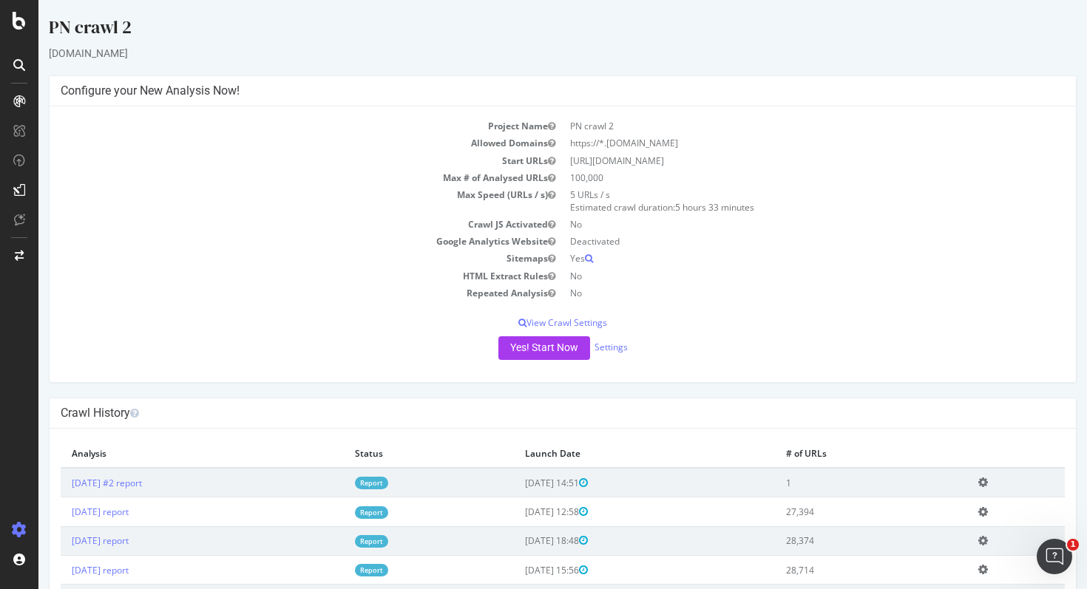
click at [770, 404] on div "Crawl History" at bounding box center [563, 413] width 1026 height 30
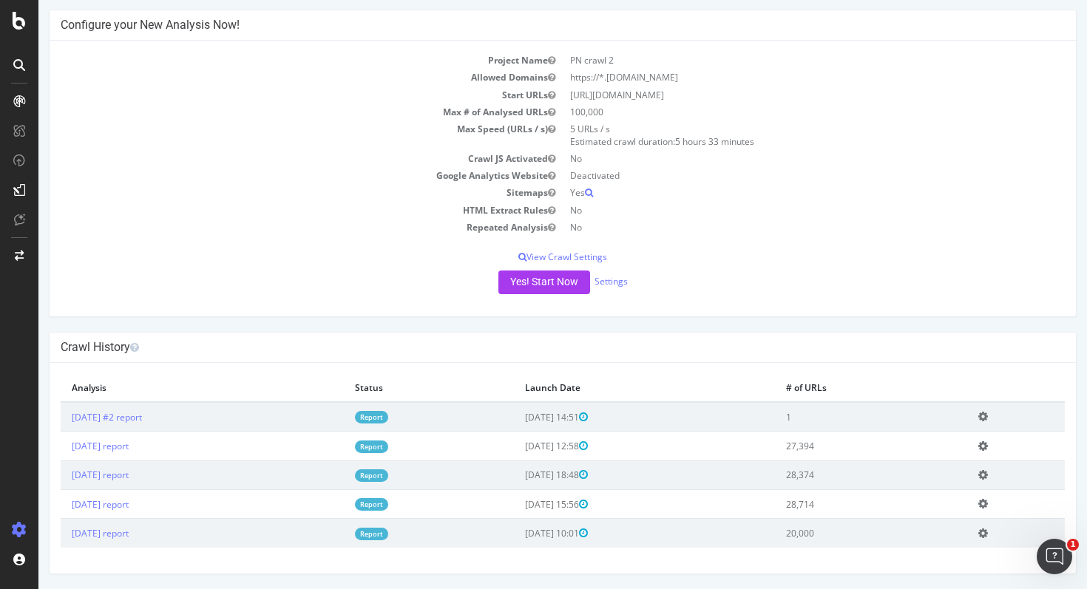
click at [988, 414] on icon at bounding box center [983, 416] width 10 height 11
click at [965, 462] on link "Delete analysis" at bounding box center [928, 459] width 118 height 20
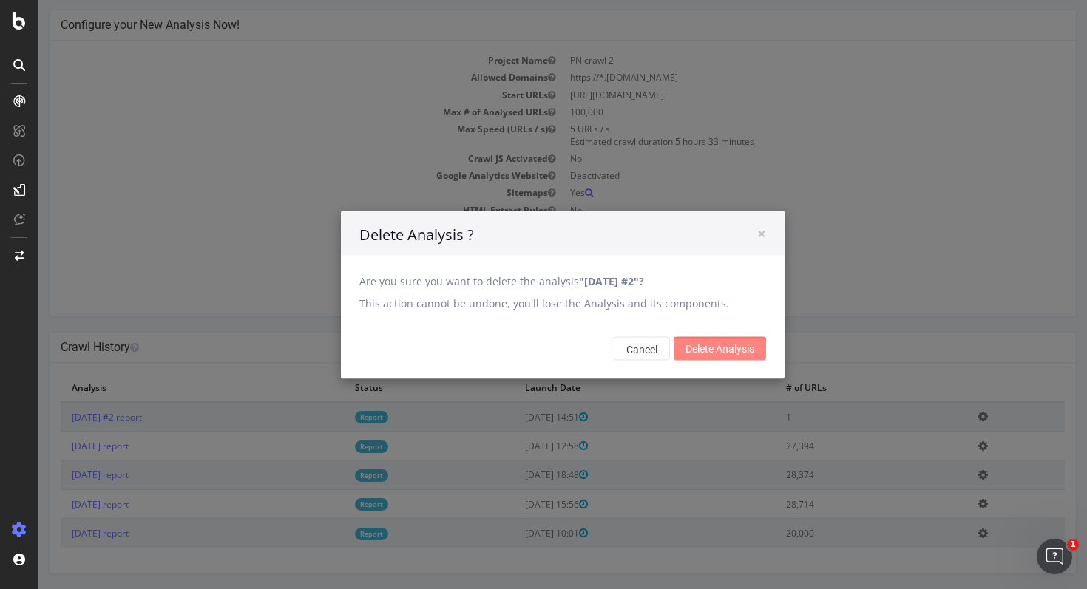
click at [685, 348] on input "Delete Analysis" at bounding box center [719, 348] width 92 height 24
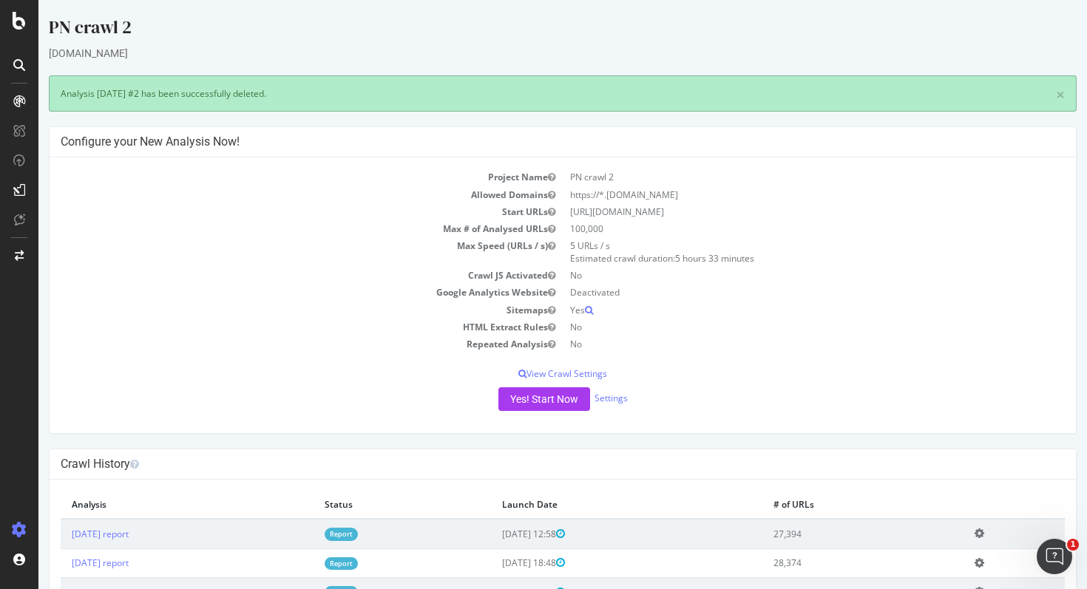
scroll to position [0, 0]
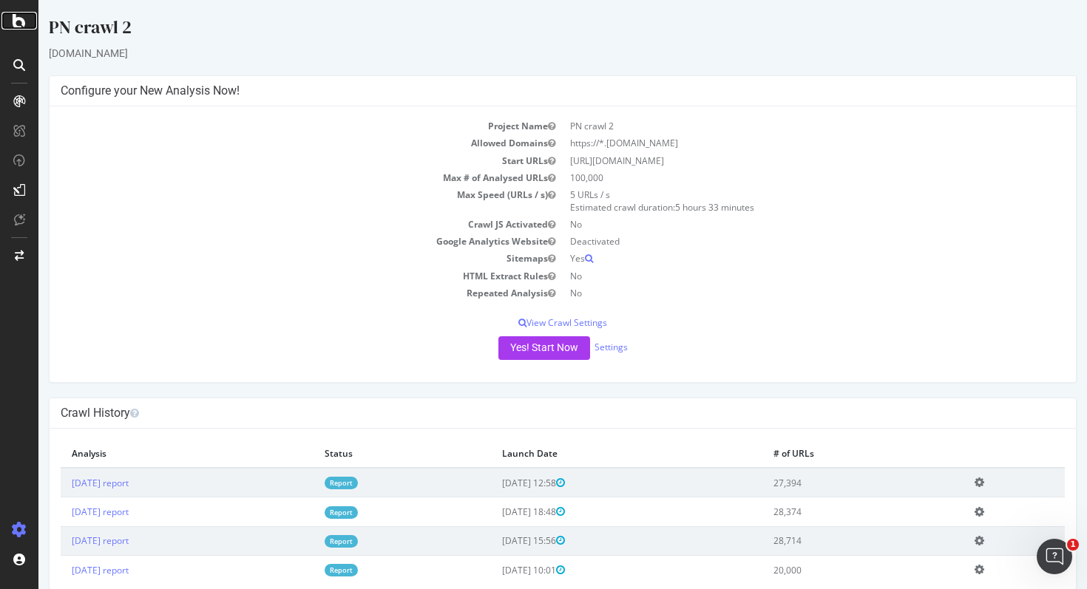
click at [17, 25] on icon at bounding box center [19, 21] width 13 height 18
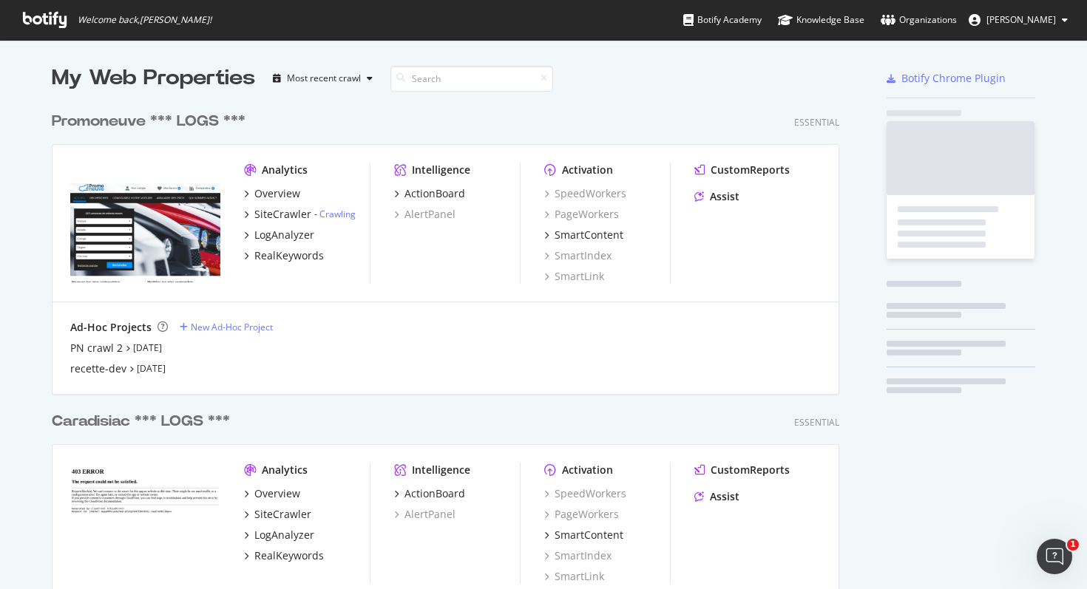
scroll to position [589, 1087]
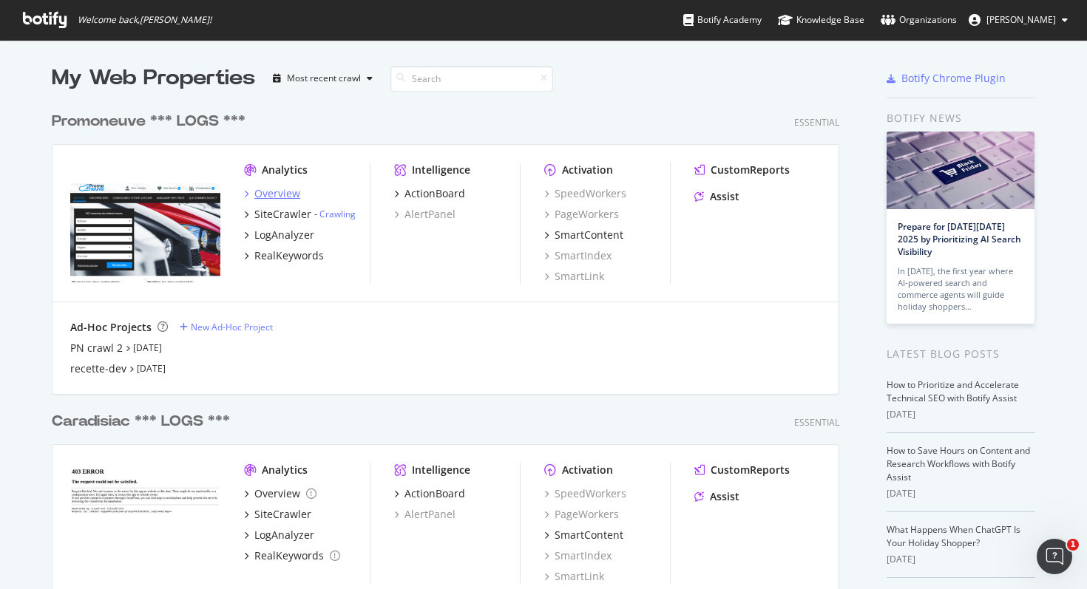
click at [286, 197] on div "Overview" at bounding box center [277, 193] width 46 height 15
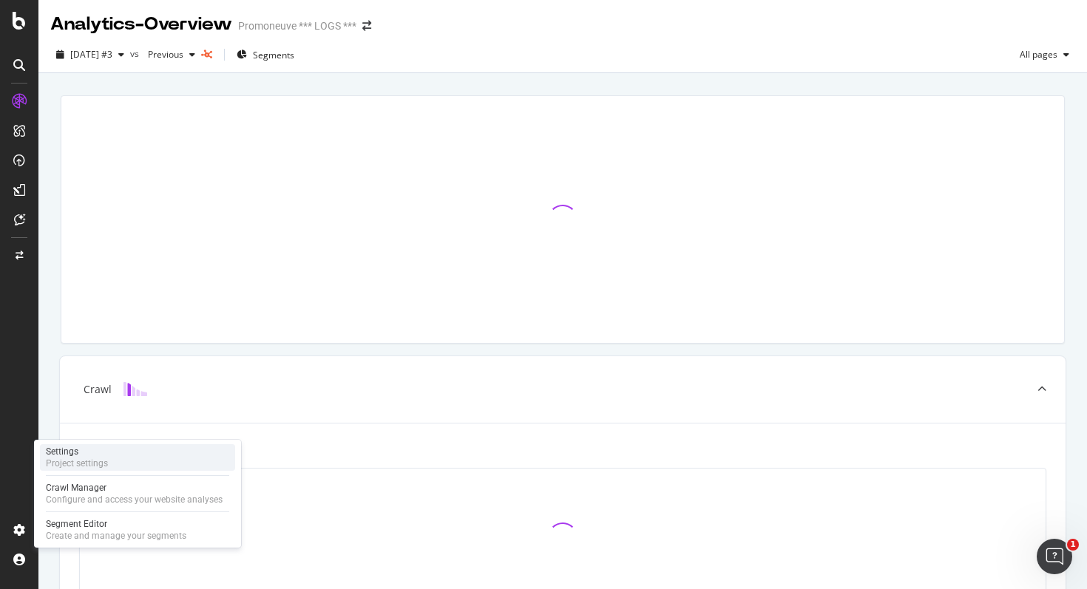
click at [89, 451] on div "Settings" at bounding box center [77, 452] width 62 height 12
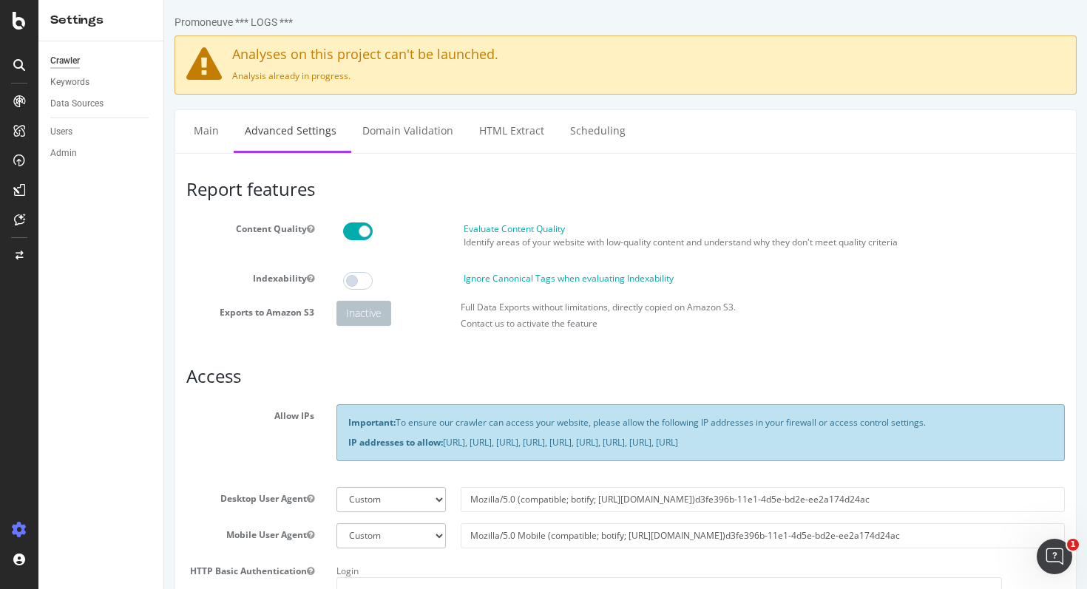
click at [19, 29] on icon at bounding box center [19, 21] width 13 height 18
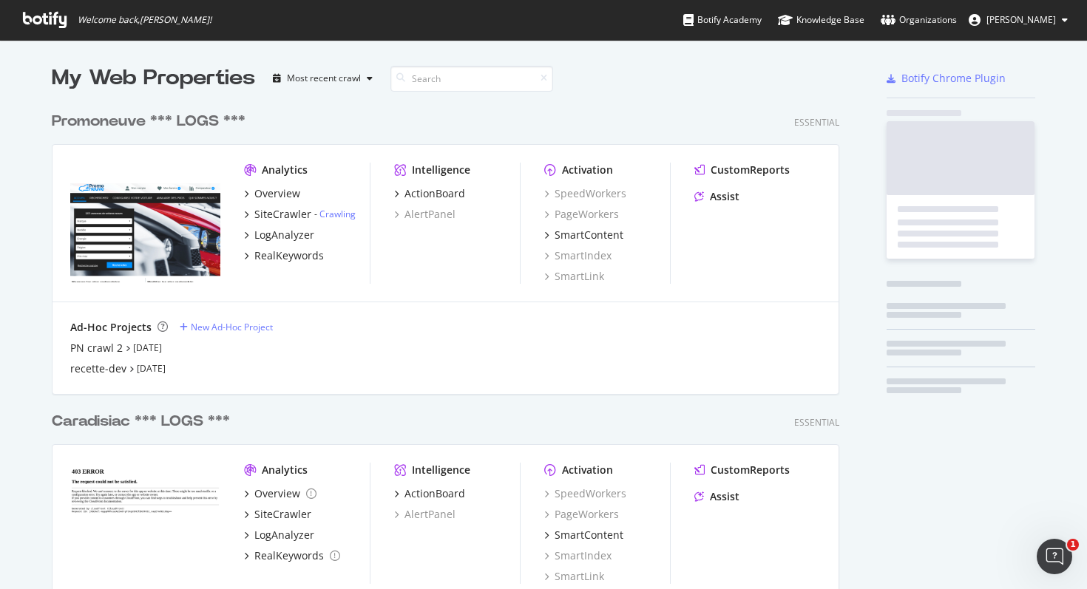
scroll to position [589, 1087]
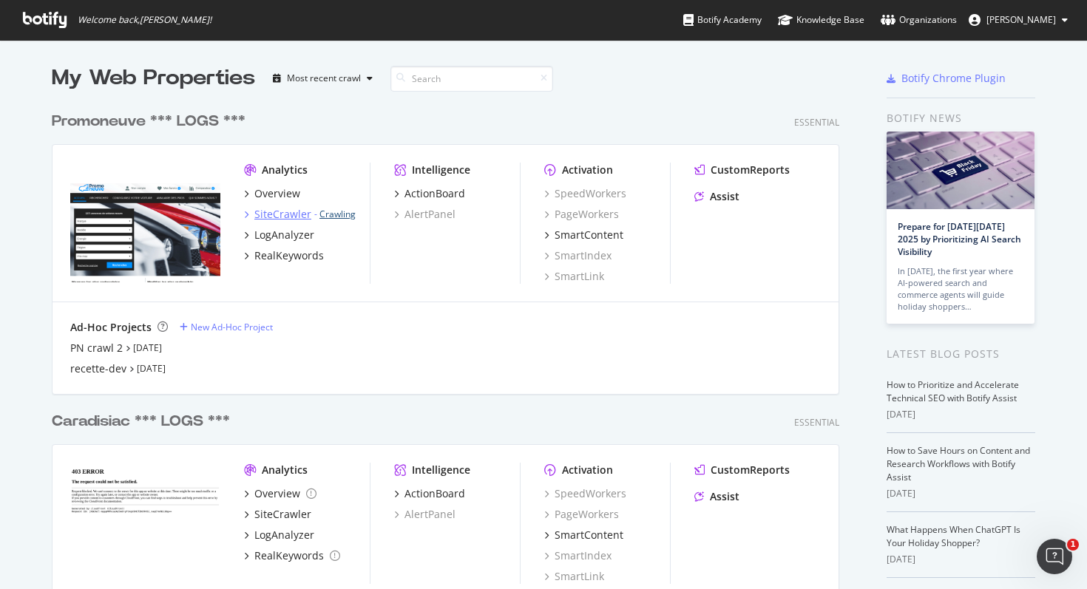
click at [349, 217] on link "Crawling" at bounding box center [337, 214] width 36 height 13
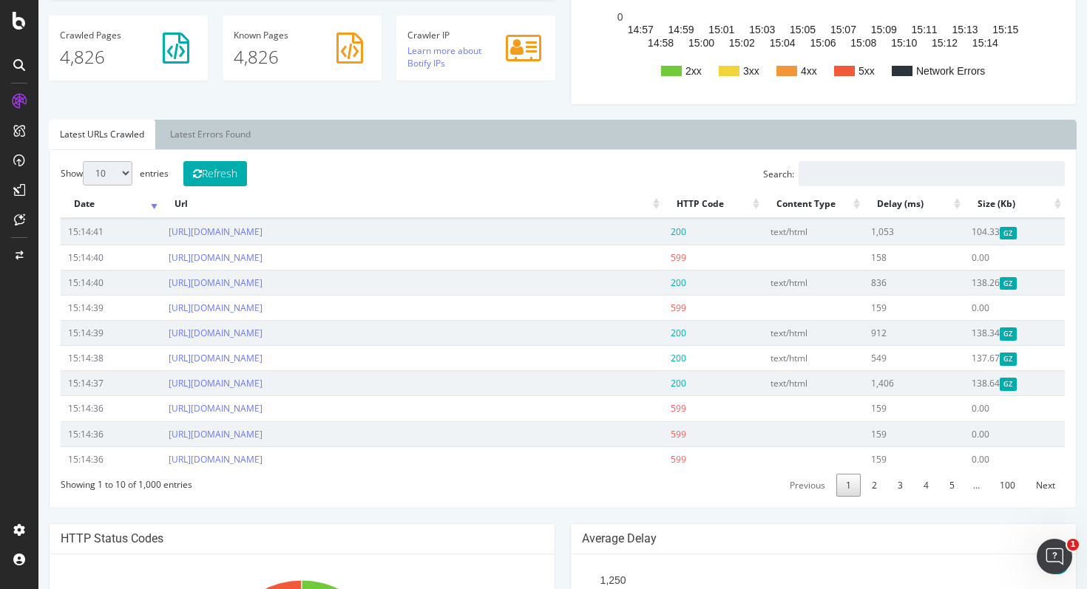
scroll to position [401, 0]
